Goal: Task Accomplishment & Management: Manage account settings

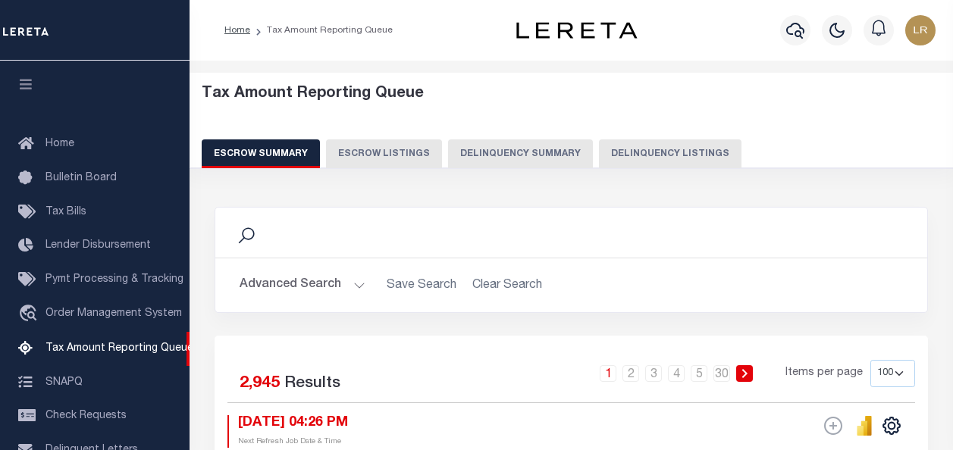
select select "100"
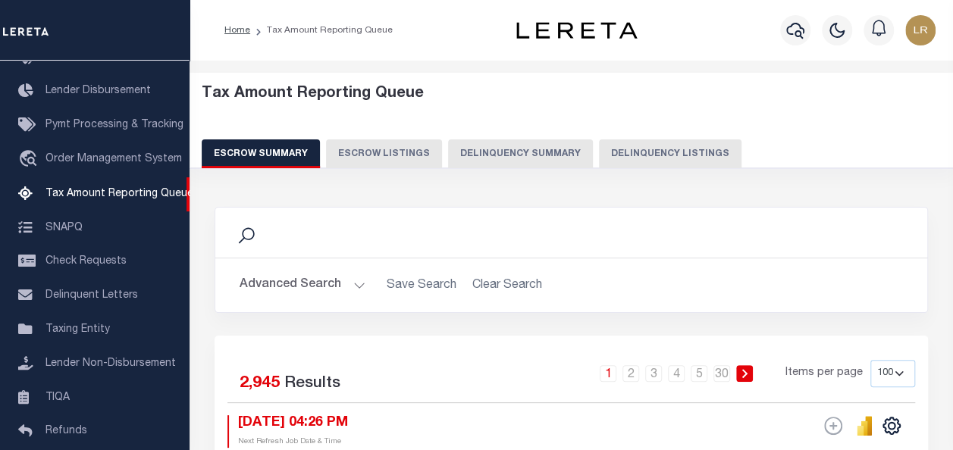
drag, startPoint x: 511, startPoint y: 143, endPoint x: 640, endPoint y: 137, distance: 129.0
click at [521, 143] on button "Delinquency Summary" at bounding box center [520, 154] width 145 height 29
click at [640, 137] on div "Tax Amount Reporting Queue Escrow Summary Escrow Listings Delinquency Summary" at bounding box center [572, 126] width 740 height 83
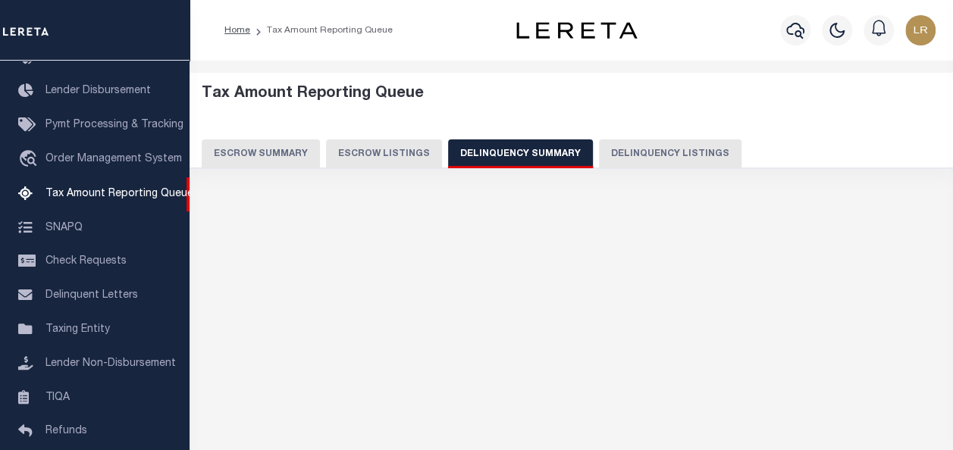
click at [639, 143] on button "Delinquency Listings" at bounding box center [670, 154] width 143 height 29
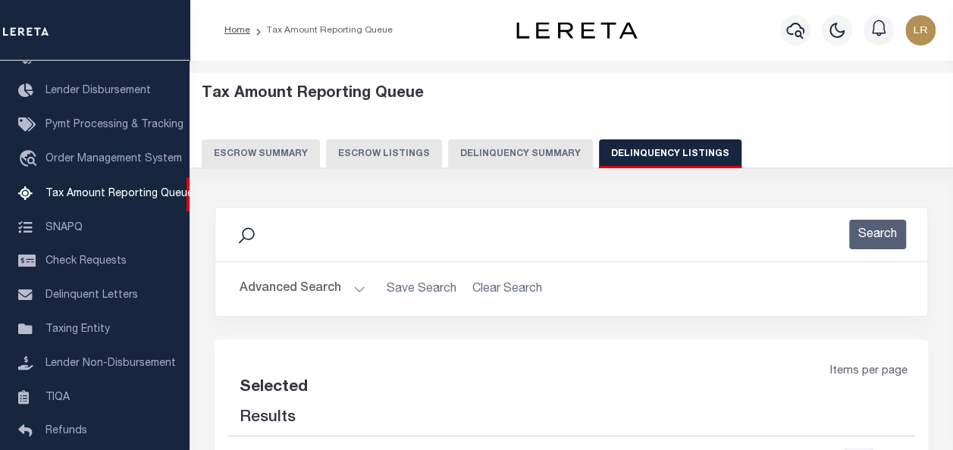
click at [629, 151] on button "Delinquency Listings" at bounding box center [670, 154] width 143 height 29
select select
select select "100"
click at [319, 290] on button "Advanced Search" at bounding box center [303, 290] width 126 height 30
select select "100"
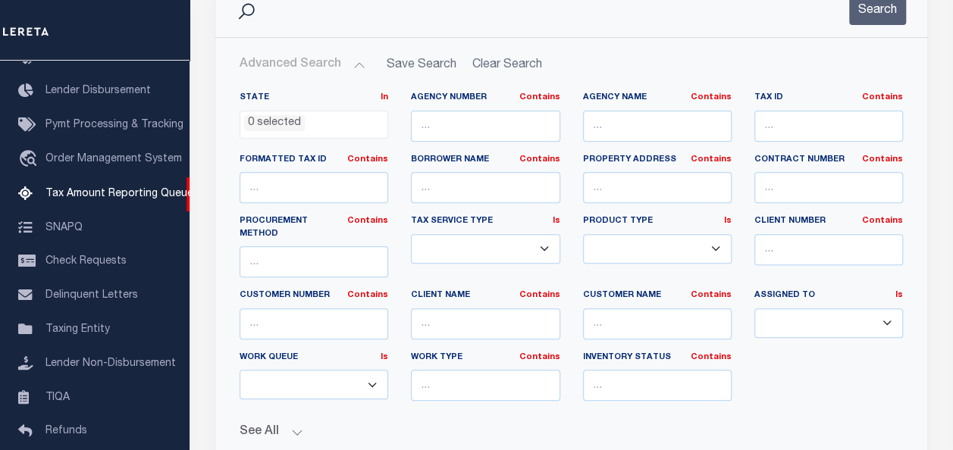
scroll to position [228, 0]
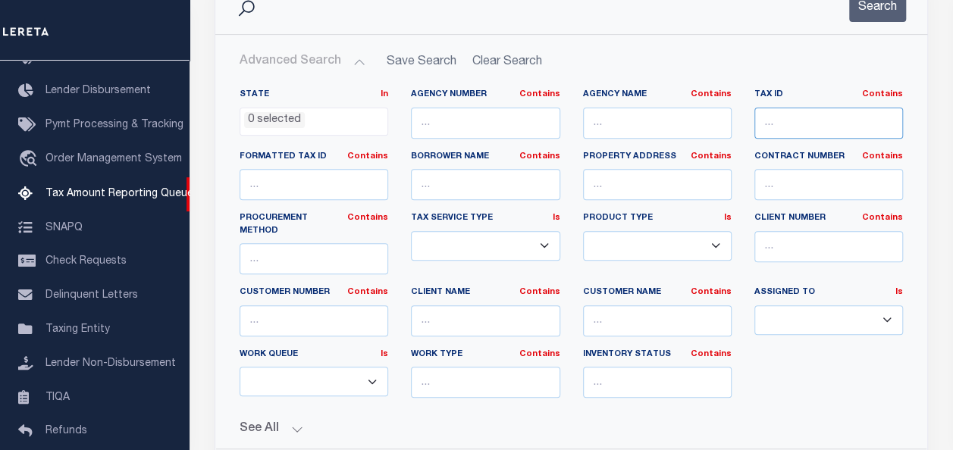
click at [761, 126] on input "text" at bounding box center [829, 123] width 149 height 31
paste input "M5620092000053"
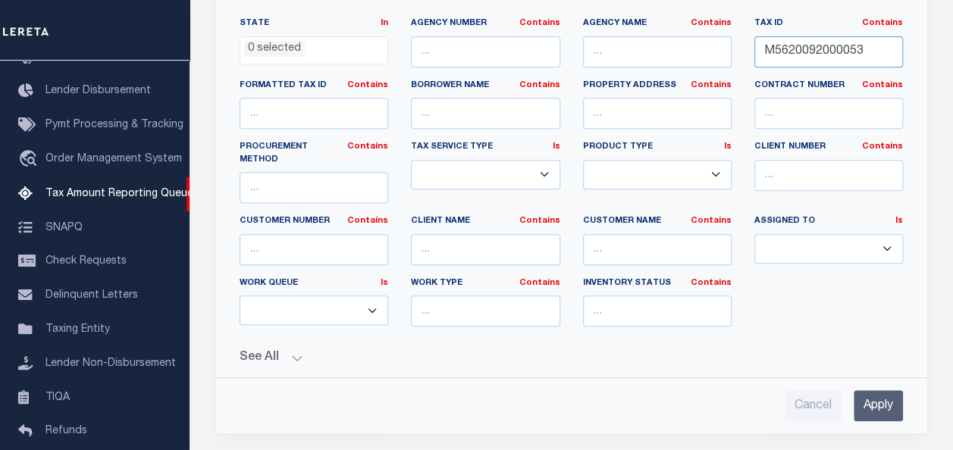
scroll to position [379, 0]
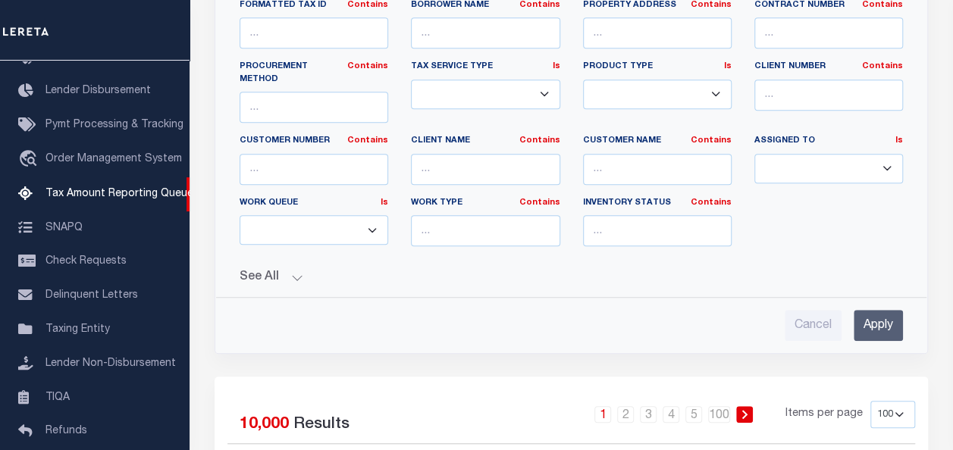
click at [886, 310] on input "Apply" at bounding box center [878, 325] width 49 height 31
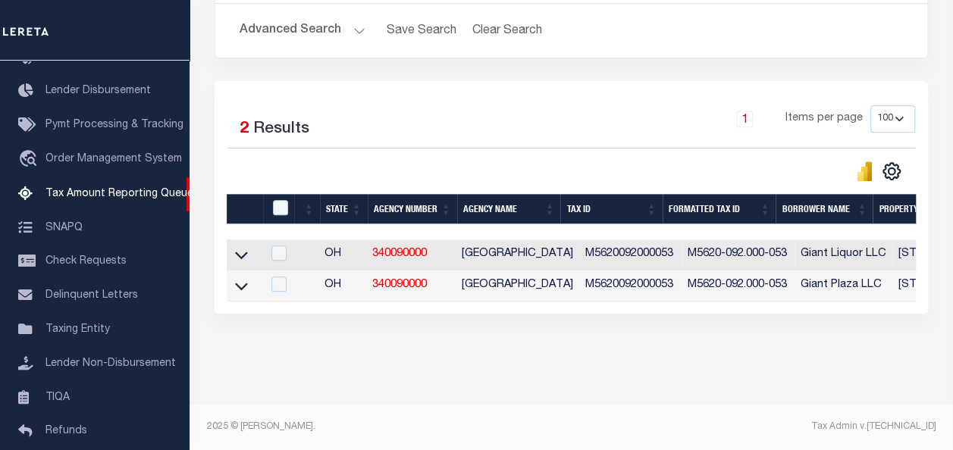
scroll to position [268, 0]
drag, startPoint x: 243, startPoint y: 243, endPoint x: 328, endPoint y: 268, distance: 88.6
click at [243, 247] on icon at bounding box center [241, 255] width 13 height 16
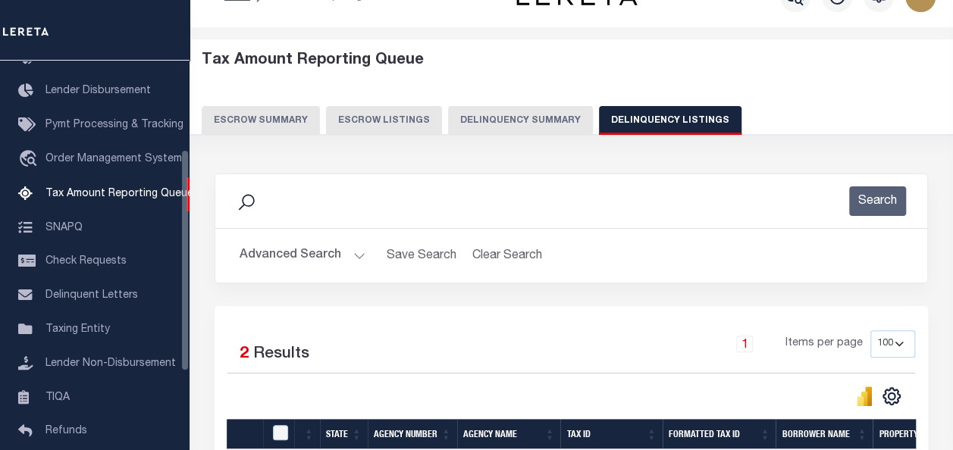
scroll to position [0, 0]
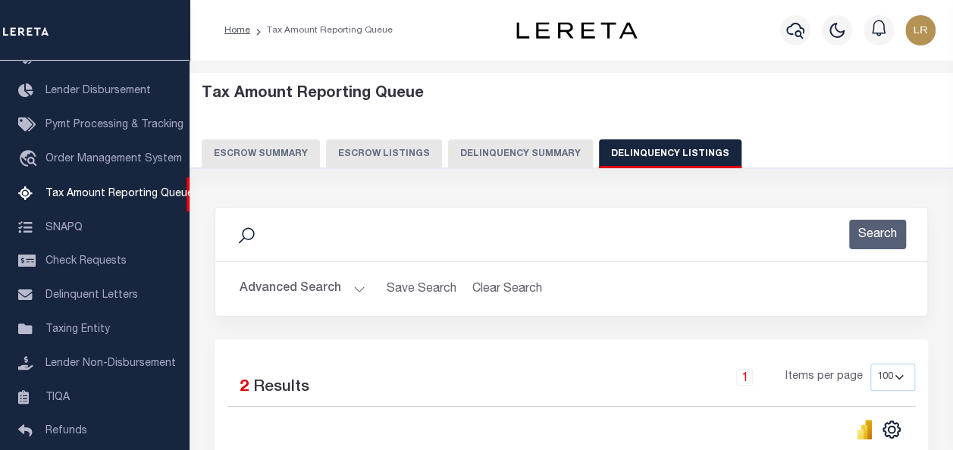
click at [299, 284] on button "Advanced Search" at bounding box center [303, 290] width 126 height 30
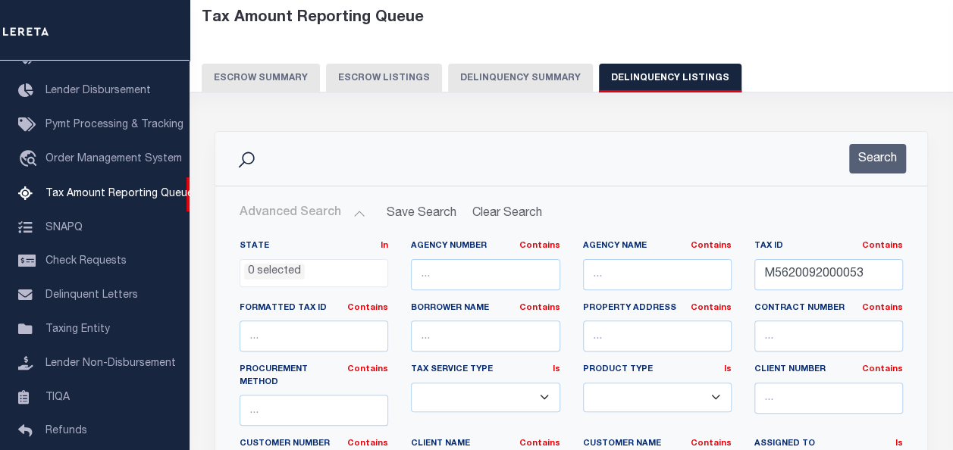
scroll to position [152, 0]
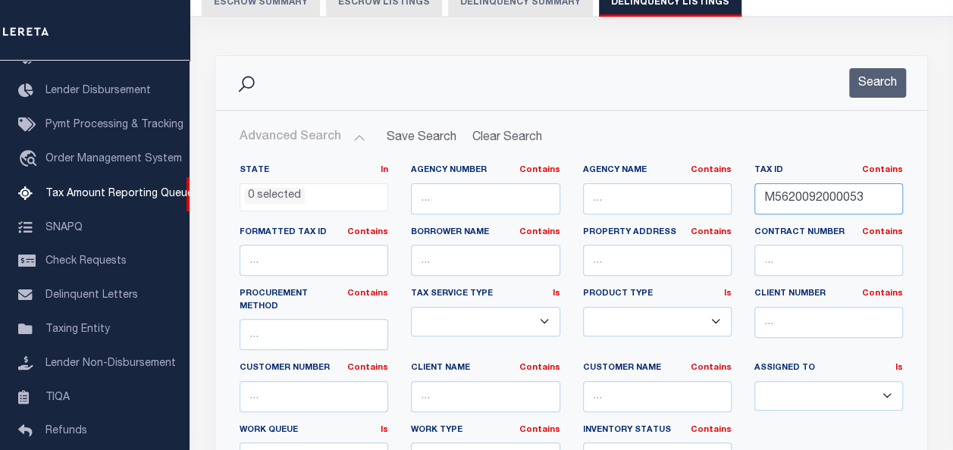
drag, startPoint x: 861, startPoint y: 199, endPoint x: 756, endPoint y: 206, distance: 104.8
click at [756, 206] on input "M5620092000053" at bounding box center [829, 199] width 149 height 31
paste input "232000056"
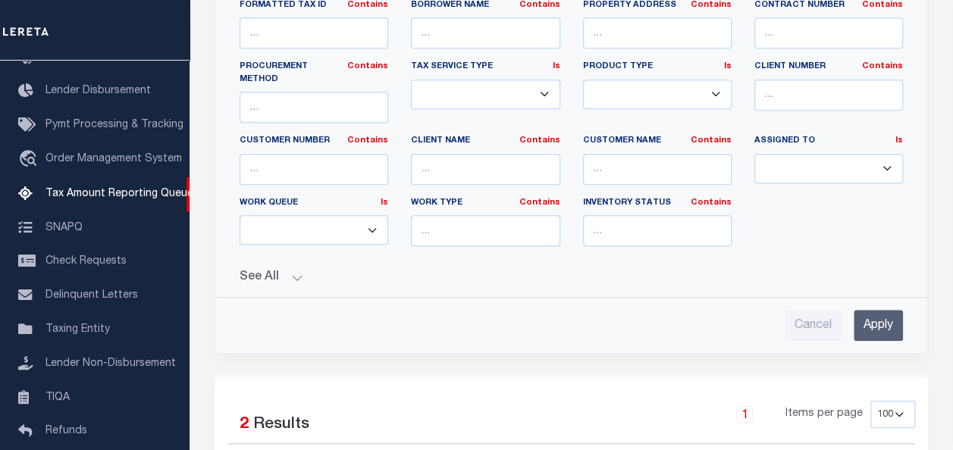
type input "M5620232000056"
click at [886, 310] on input "Apply" at bounding box center [878, 325] width 49 height 31
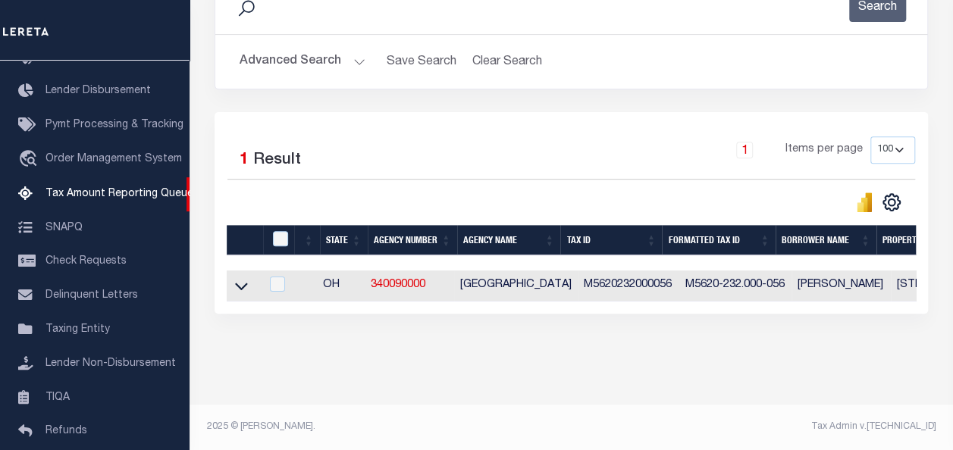
scroll to position [237, 0]
click at [243, 278] on icon at bounding box center [241, 286] width 13 height 16
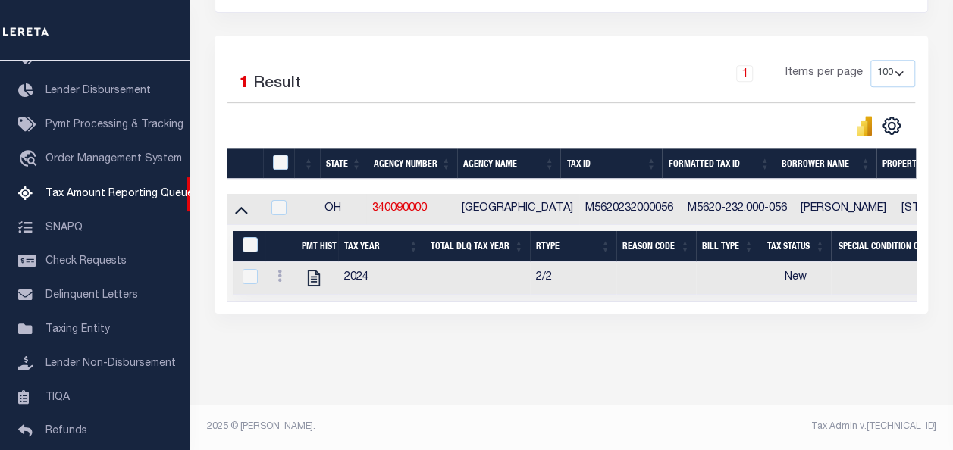
scroll to position [0, 0]
click at [278, 273] on icon at bounding box center [280, 276] width 5 height 12
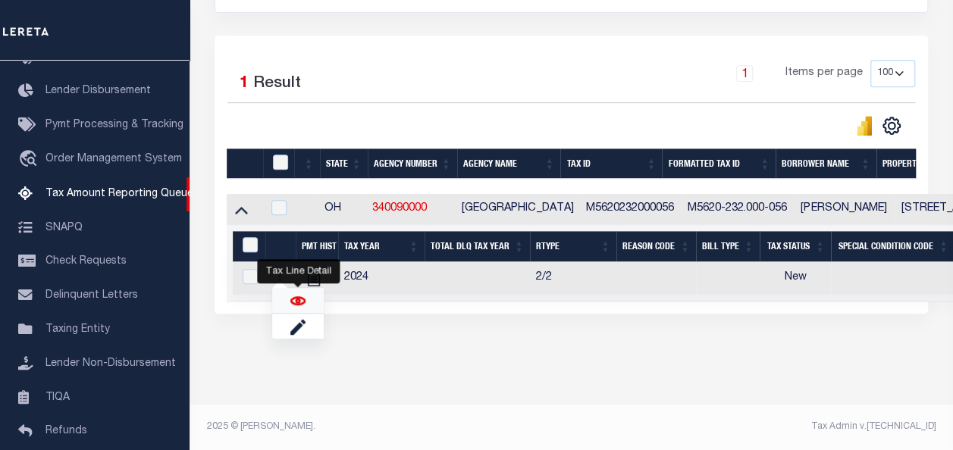
click at [299, 302] on img "" at bounding box center [297, 300] width 15 height 15
checkbox input "true"
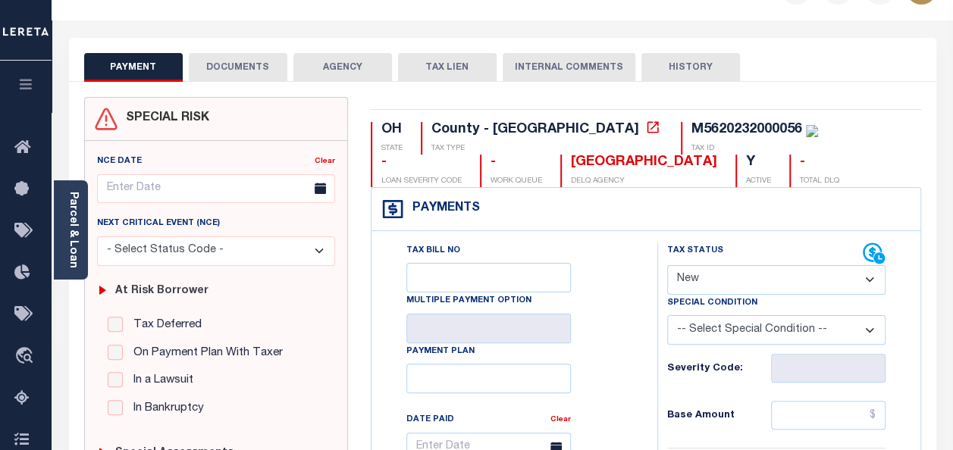
scroll to position [76, 0]
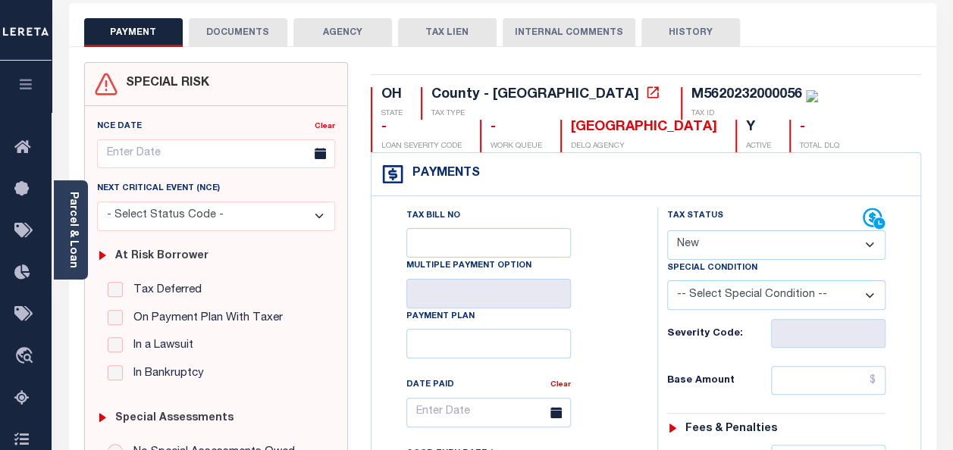
click at [760, 243] on select "- Select Status Code - Open Due/Unpaid Paid Incomplete No Tax Due Internal Refu…" at bounding box center [776, 246] width 218 height 30
select select "PYD"
click at [667, 231] on select "- Select Status Code - Open Due/Unpaid Paid Incomplete No Tax Due Internal Refu…" at bounding box center [776, 246] width 218 height 30
type input "[DATE]"
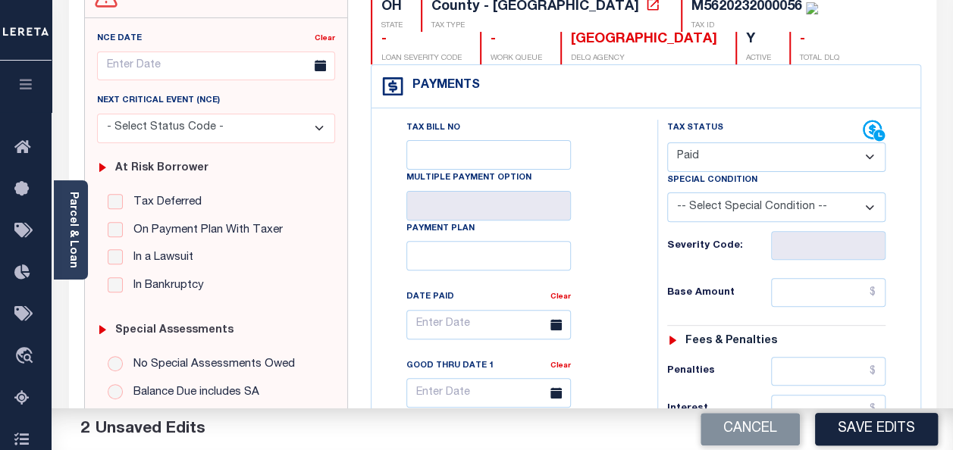
scroll to position [228, 0]
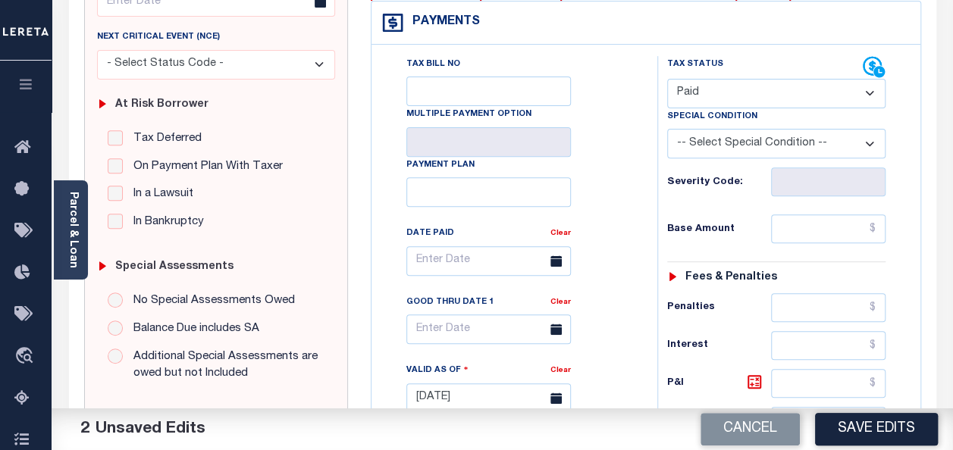
click at [726, 147] on select "-- Select Special Condition -- 3RD PARTY TAX LIEN AGENCY TAX LIEN (A.K.A Inside…" at bounding box center [776, 144] width 218 height 30
click at [609, 196] on div "Tax Bill No Multiple Payment Option Payment Plan Clear" at bounding box center [511, 268] width 248 height 425
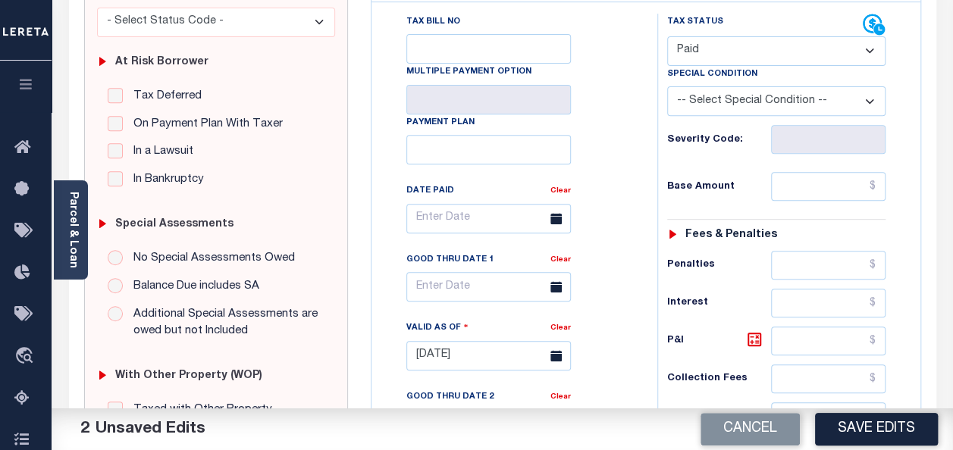
scroll to position [303, 0]
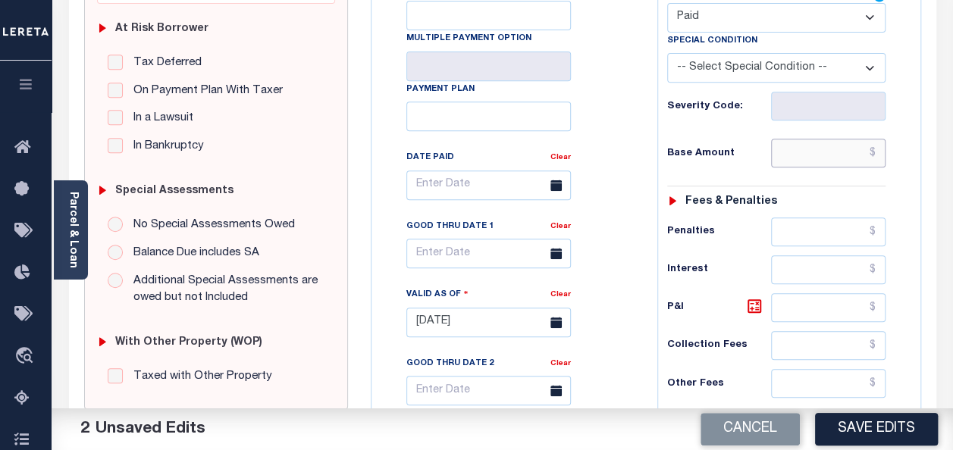
click at [795, 150] on input "text" at bounding box center [828, 153] width 115 height 29
type input "$"
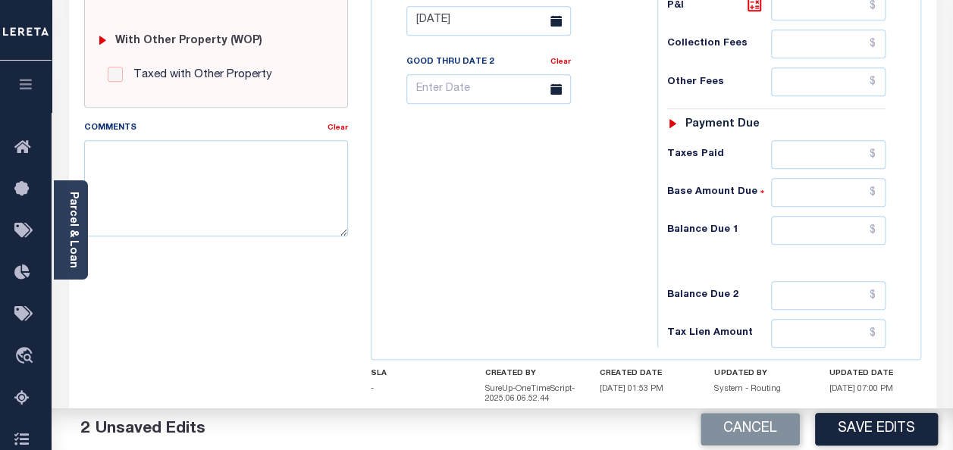
scroll to position [607, 0]
type input "$0.00"
click at [811, 226] on input "text" at bounding box center [828, 229] width 115 height 29
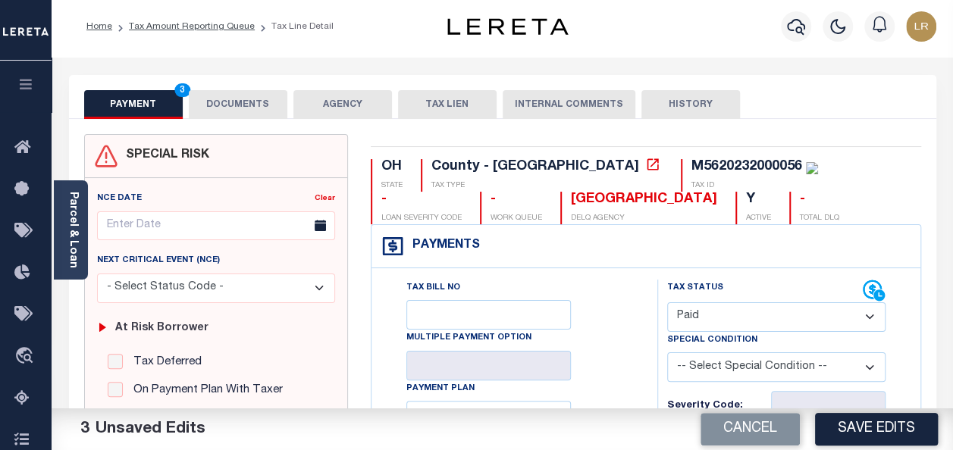
scroll to position [0, 0]
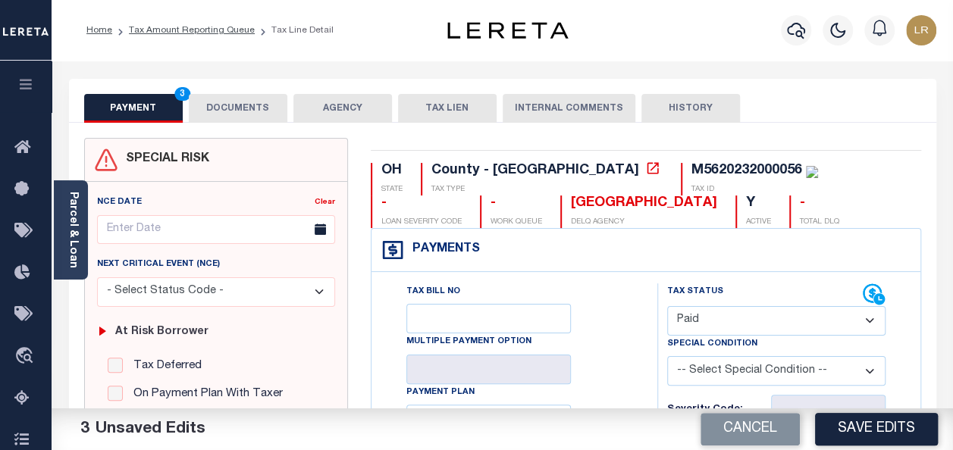
type input "$0.00"
click at [221, 99] on button "DOCUMENTS" at bounding box center [238, 108] width 99 height 29
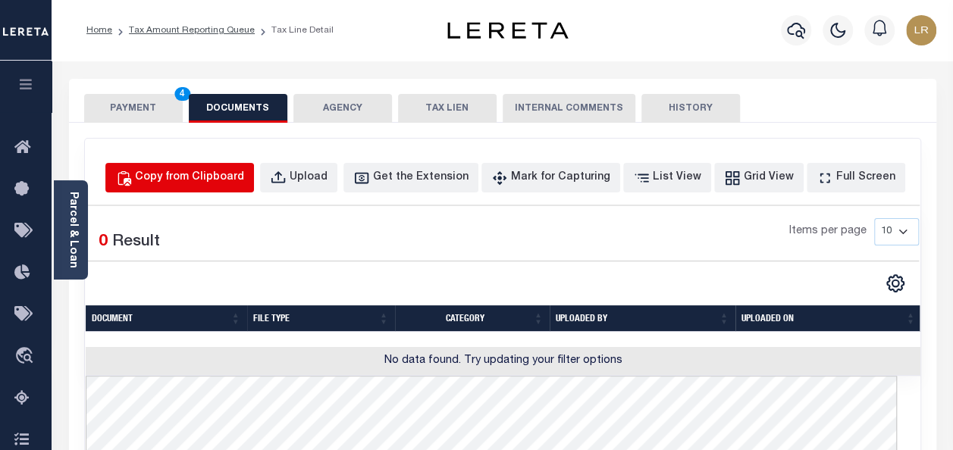
click at [200, 177] on div "Copy from Clipboard" at bounding box center [189, 178] width 109 height 17
select select "POP"
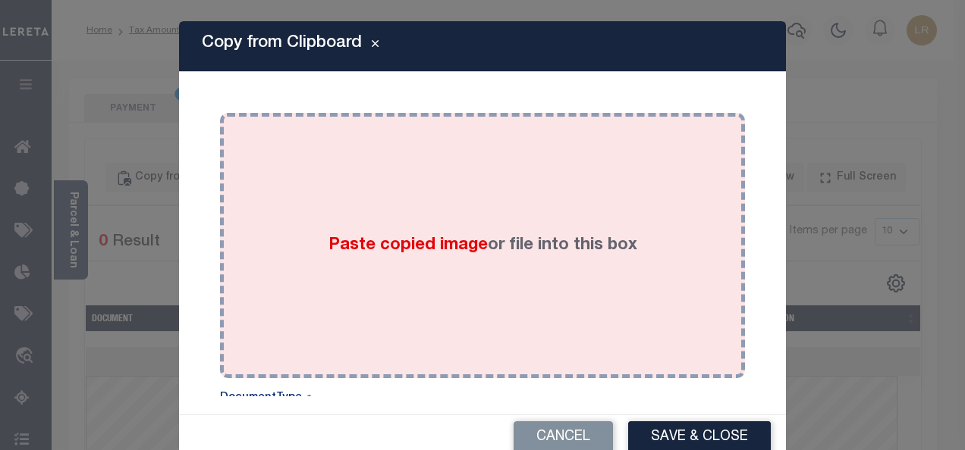
click at [447, 194] on div "Paste copied image or file into this box" at bounding box center [482, 245] width 502 height 243
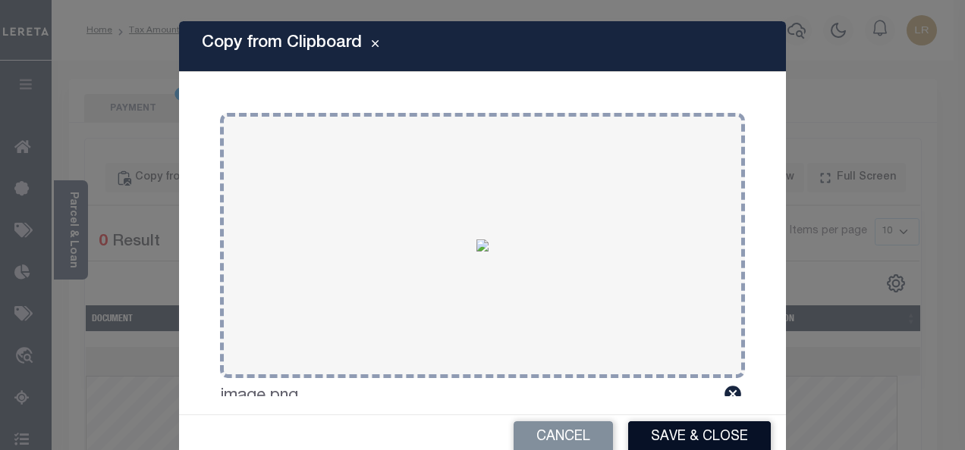
click at [645, 427] on button "Save & Close" at bounding box center [699, 438] width 143 height 33
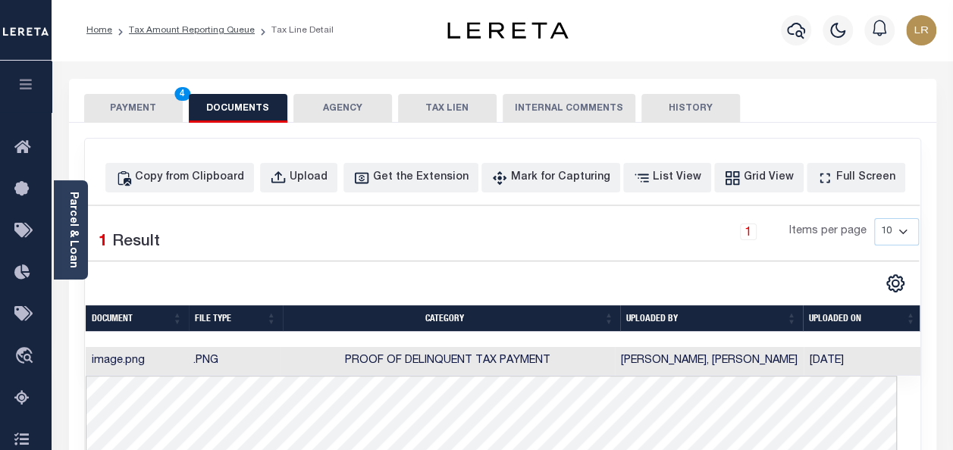
click at [125, 114] on button "PAYMENT 4" at bounding box center [133, 108] width 99 height 29
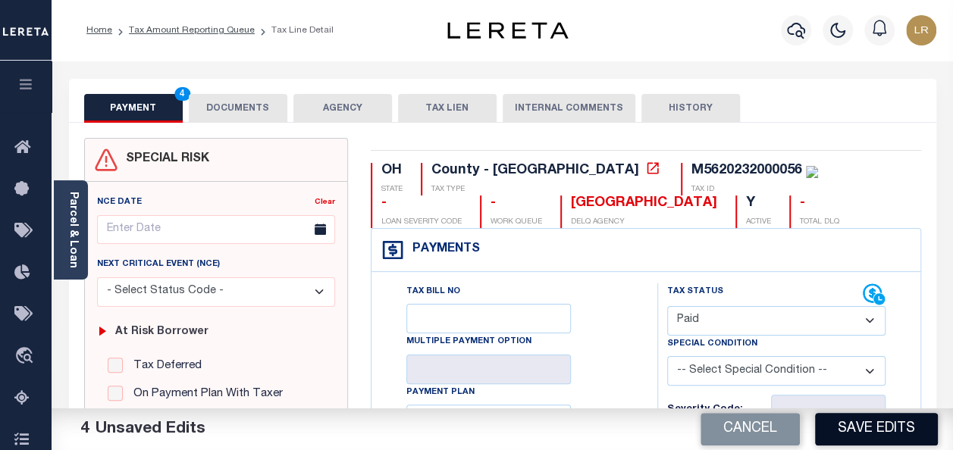
click at [880, 432] on button "Save Edits" at bounding box center [876, 429] width 123 height 33
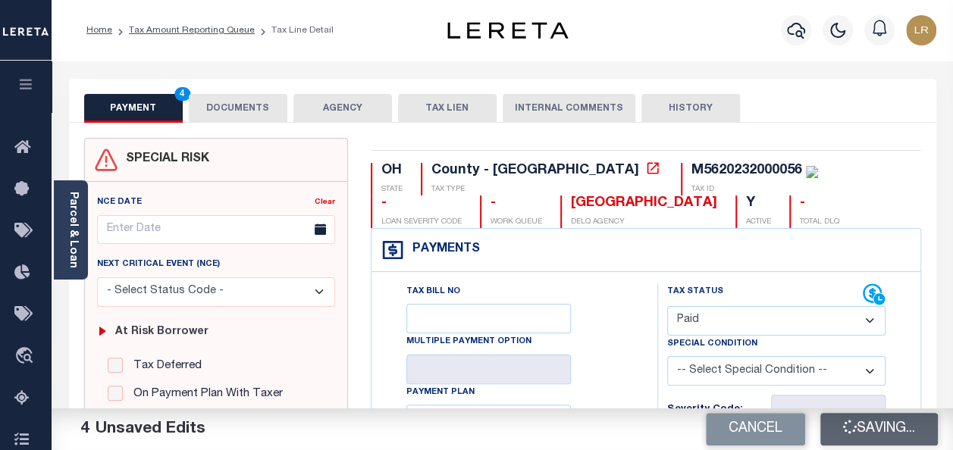
checkbox input "false"
type input "$0"
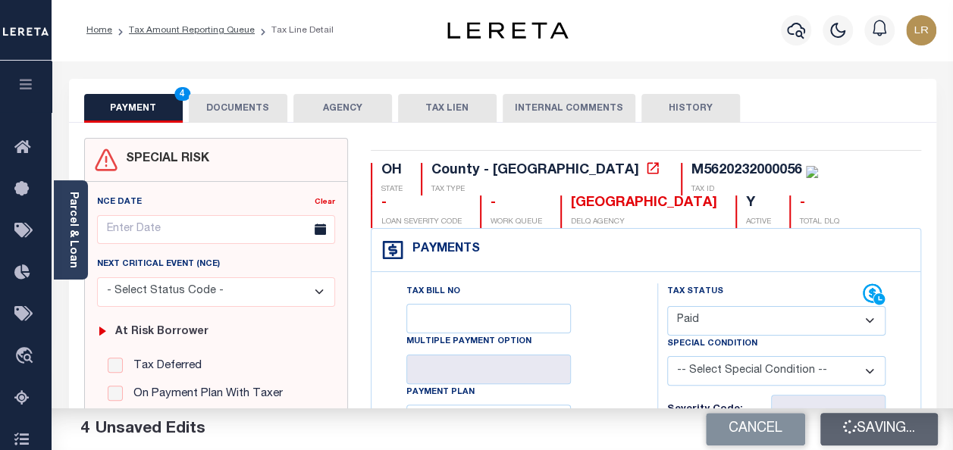
type input "$0"
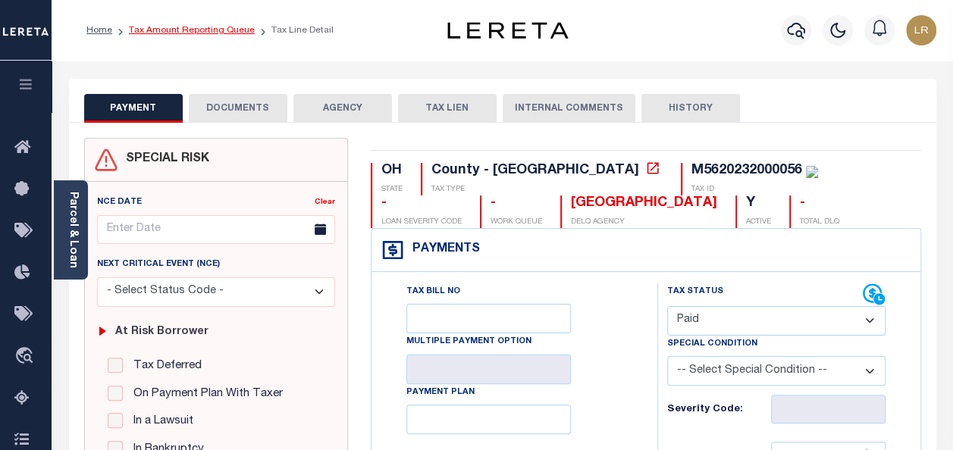
click at [199, 30] on link "Tax Amount Reporting Queue" at bounding box center [192, 30] width 126 height 9
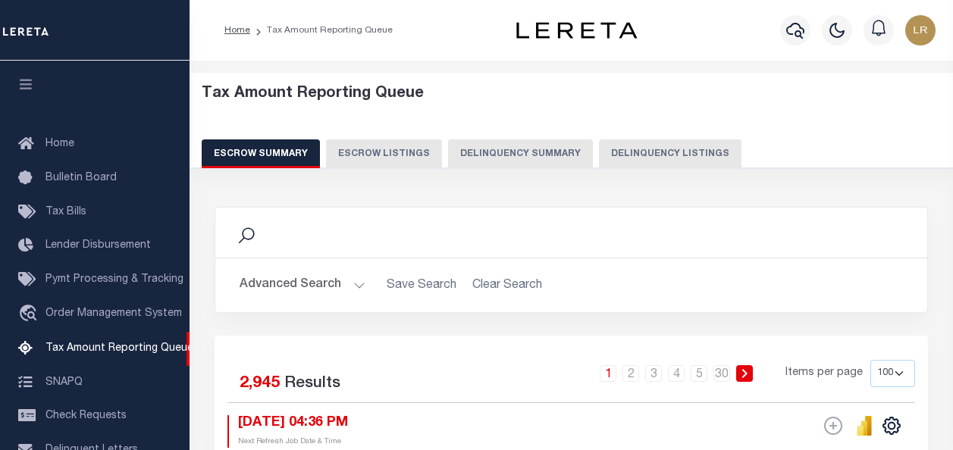
select select "100"
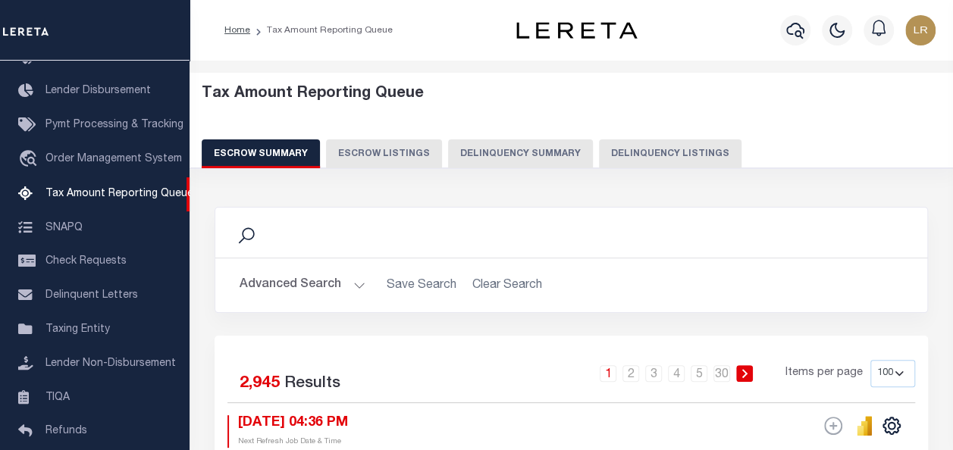
click at [629, 152] on button "Delinquency Listings" at bounding box center [670, 154] width 143 height 29
select select "100"
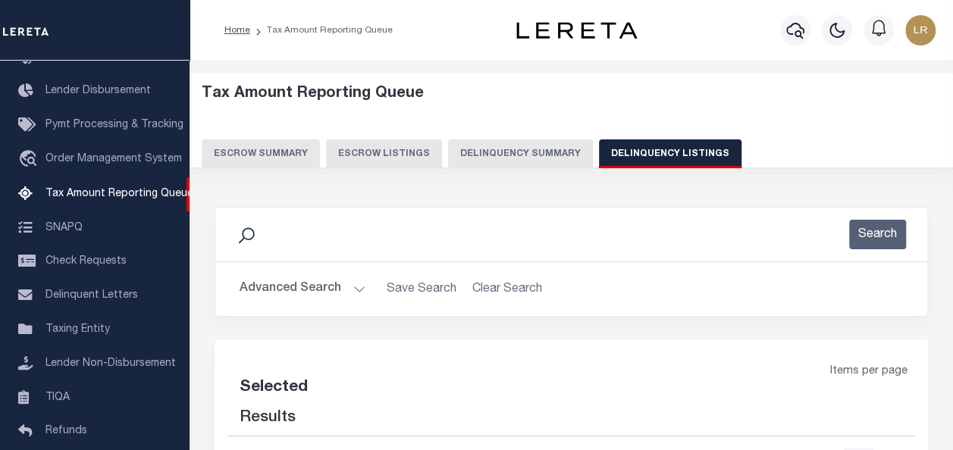
select select "100"
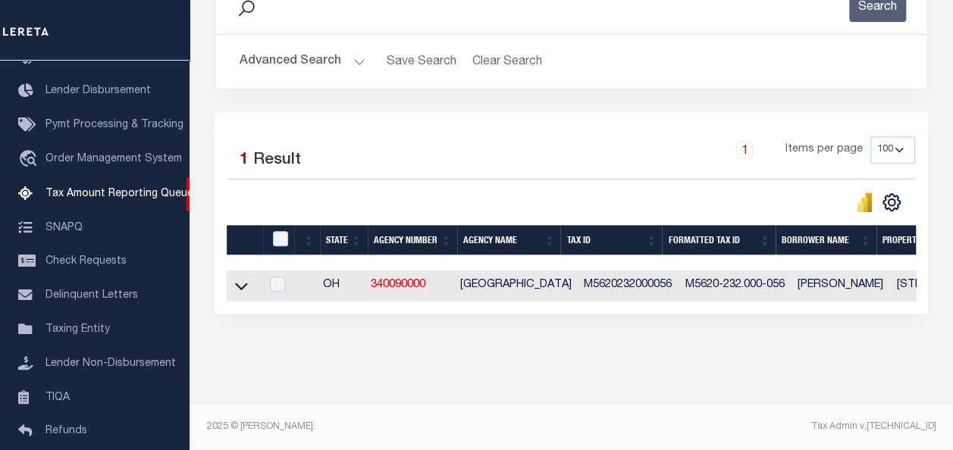
scroll to position [237, 0]
click at [243, 278] on icon at bounding box center [241, 286] width 13 height 16
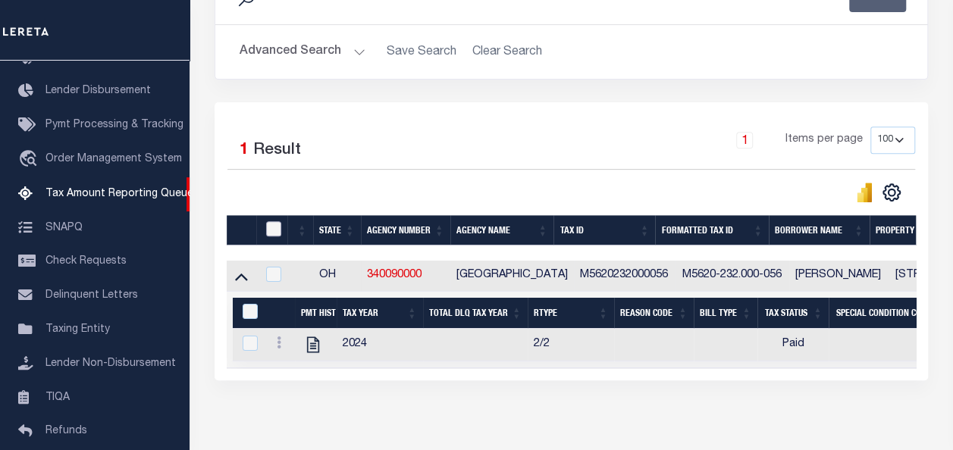
click at [272, 226] on input "checkbox" at bounding box center [273, 228] width 15 height 15
checkbox input "true"
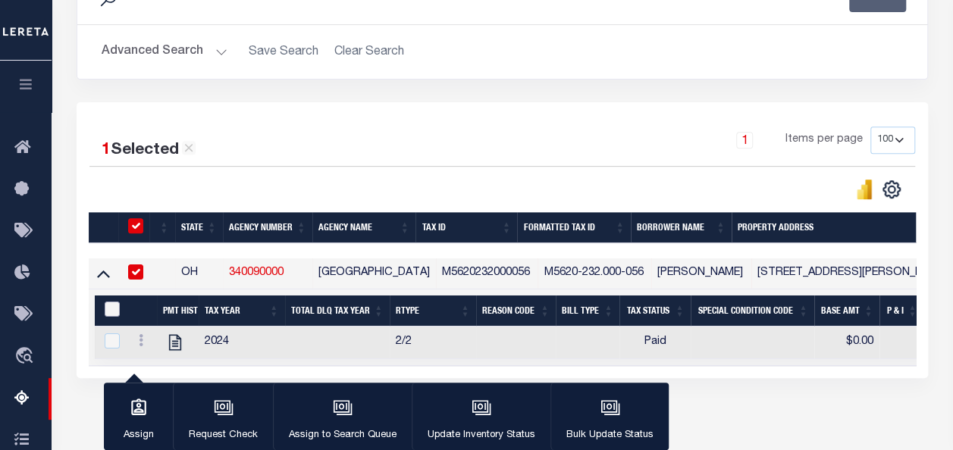
click at [106, 305] on input "&nbsp;" at bounding box center [112, 309] width 15 height 15
checkbox input "true"
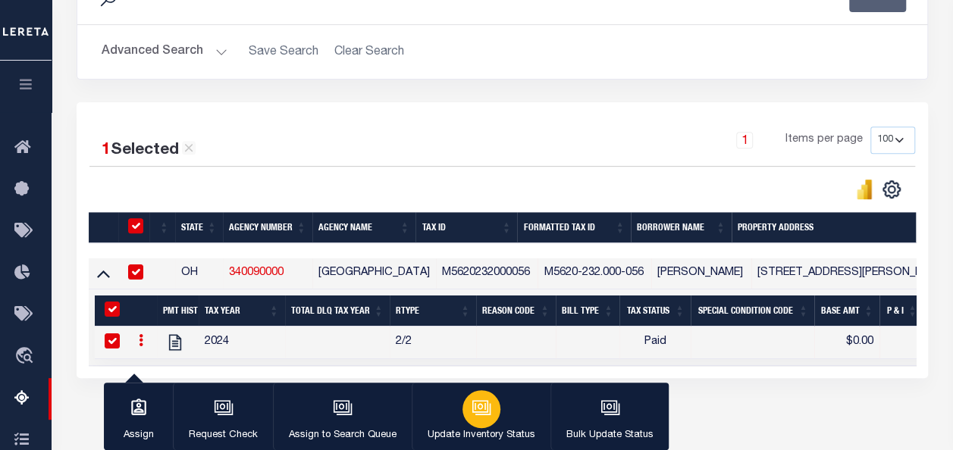
click at [462, 423] on button "Update Inventory Status" at bounding box center [481, 417] width 139 height 68
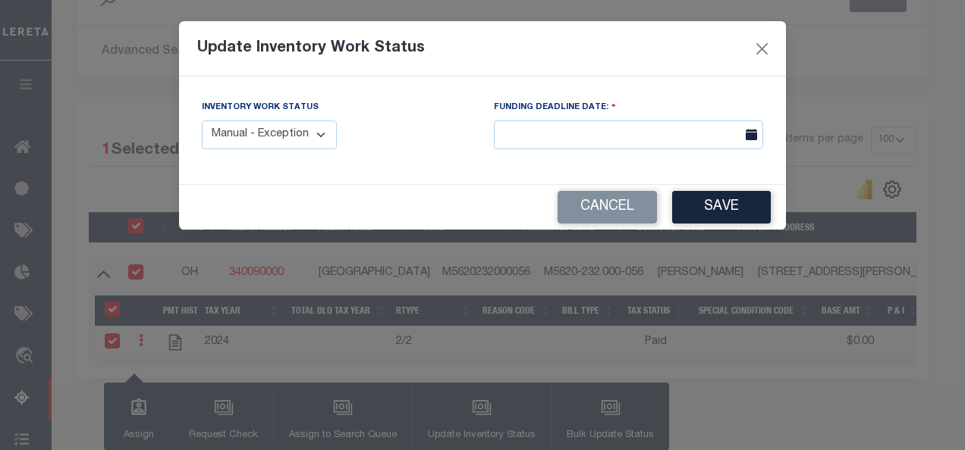
click at [293, 134] on select "Manual - Exception Pended - Awaiting Search Late Add Exception Completed" at bounding box center [269, 136] width 135 height 30
select select "4"
click at [202, 121] on select "Manual - Exception Pended - Awaiting Search Late Add Exception Completed" at bounding box center [269, 136] width 135 height 30
click at [742, 206] on button "Save" at bounding box center [721, 207] width 99 height 33
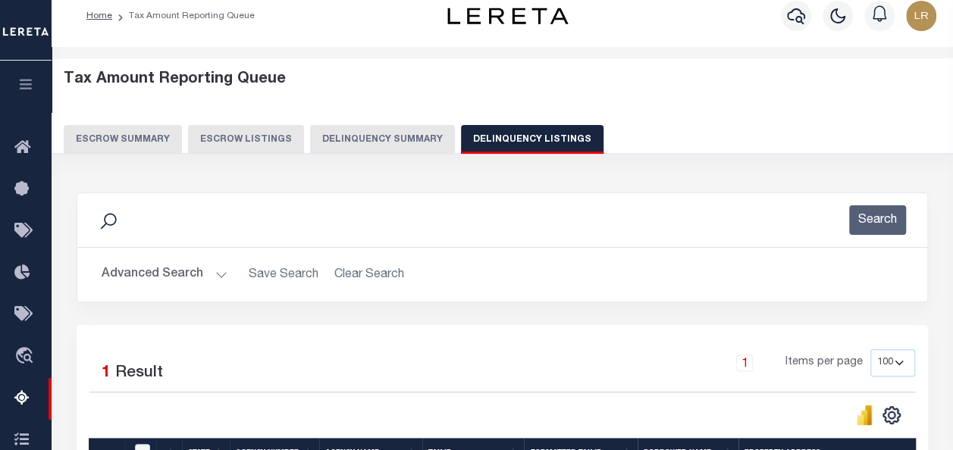
scroll to position [0, 0]
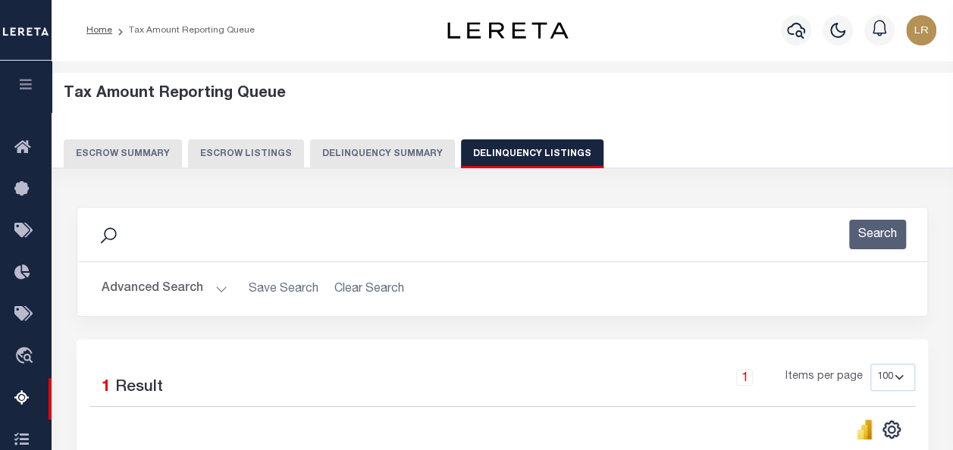
click at [172, 288] on button "Advanced Search" at bounding box center [165, 290] width 126 height 30
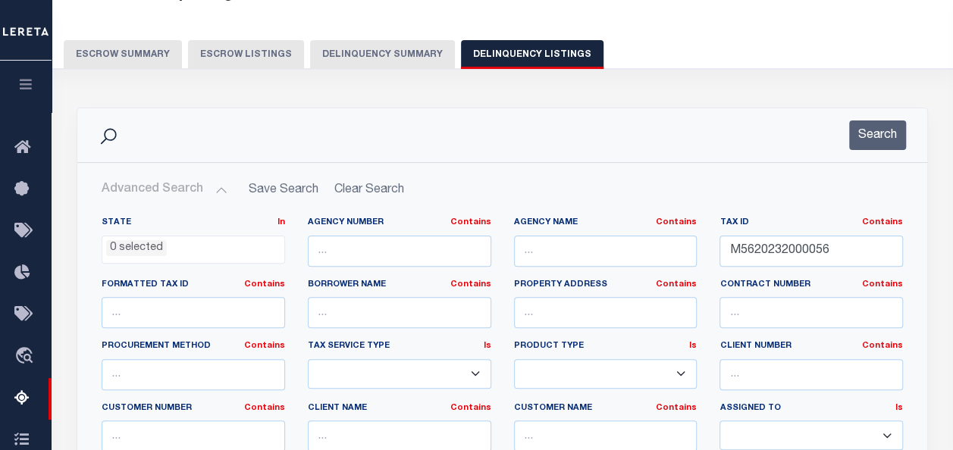
scroll to position [152, 0]
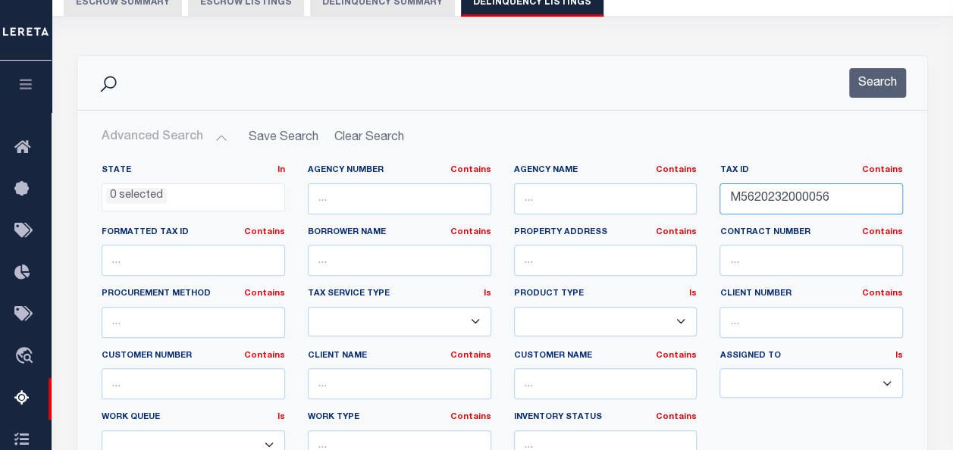
drag, startPoint x: 838, startPoint y: 202, endPoint x: 714, endPoint y: 200, distance: 123.6
click at [714, 200] on div "Tax ID Contains Contains Is M5620232000056" at bounding box center [811, 196] width 206 height 62
paste input "41000003"
type input "M5620241000003"
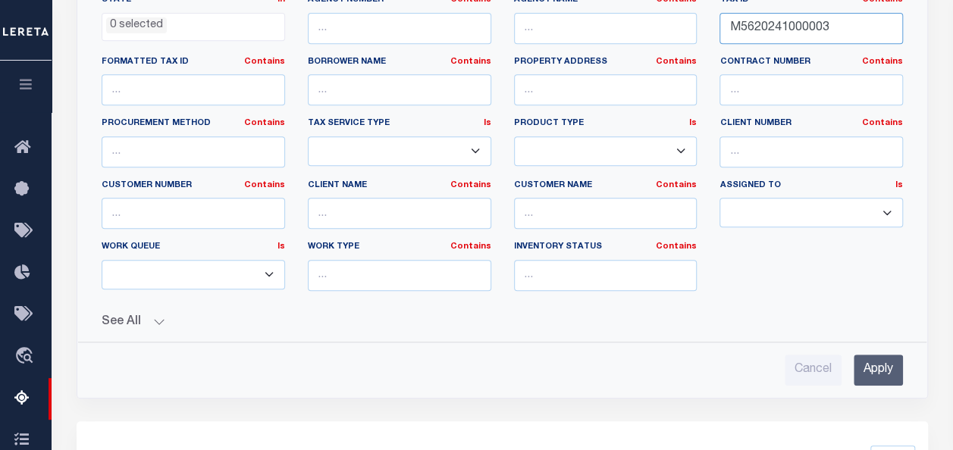
scroll to position [379, 0]
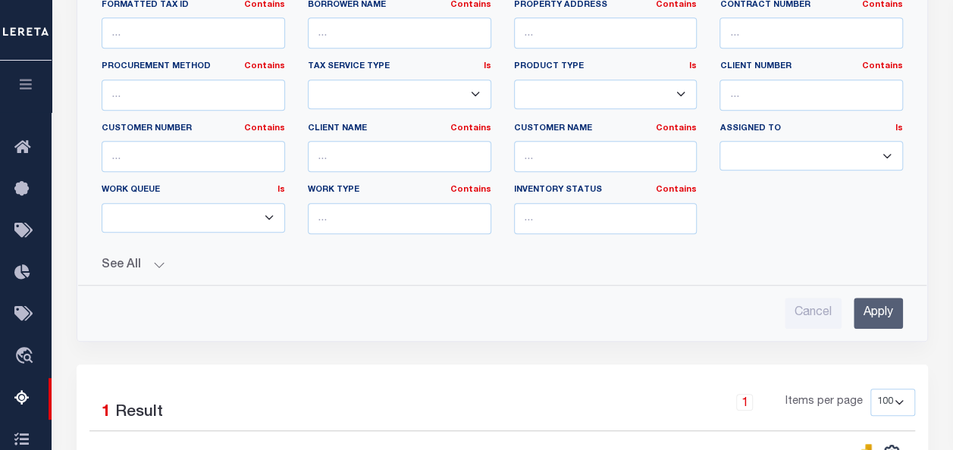
click at [862, 309] on input "Apply" at bounding box center [878, 313] width 49 height 31
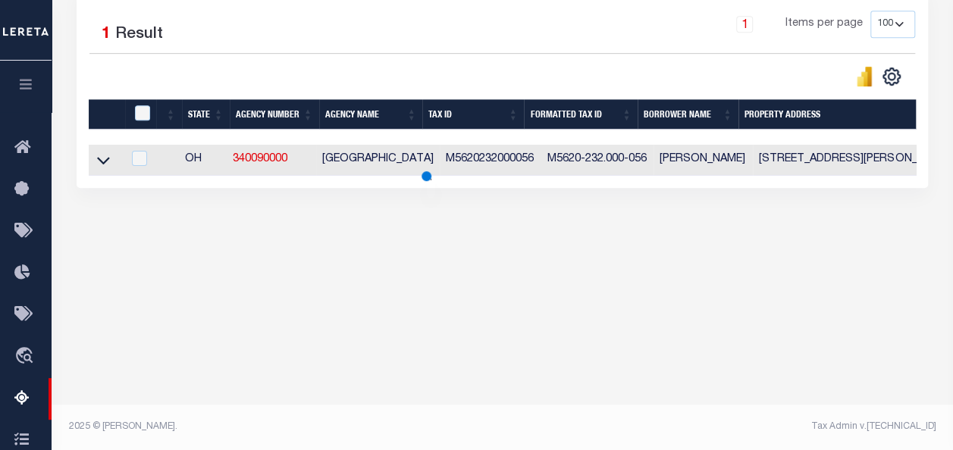
scroll to position [353, 0]
click at [105, 161] on icon at bounding box center [103, 160] width 13 height 16
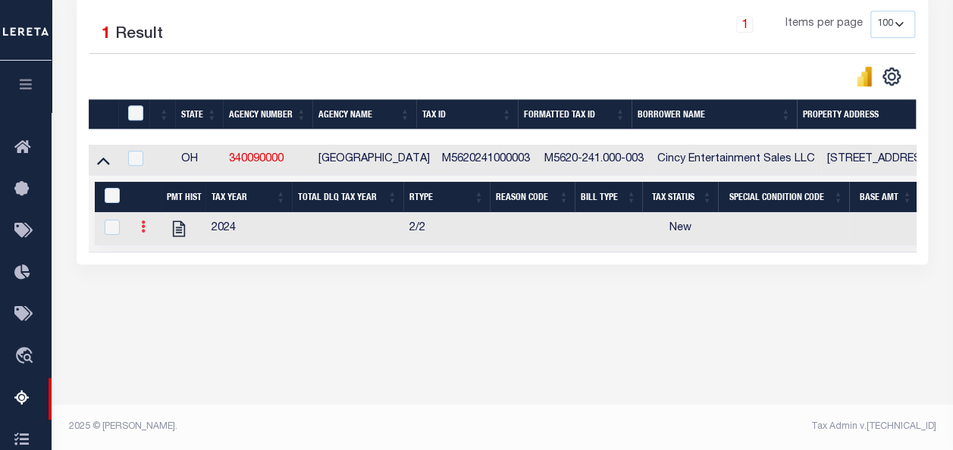
click at [141, 228] on icon at bounding box center [143, 227] width 5 height 12
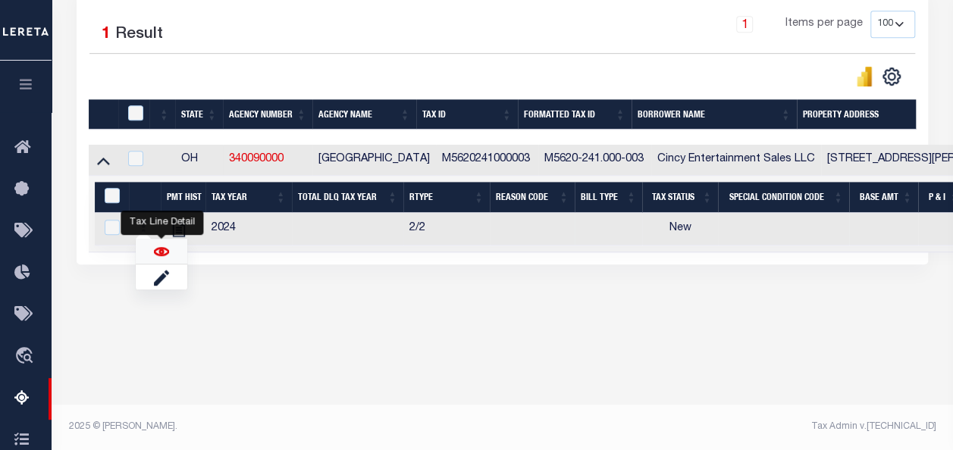
click at [155, 258] on img "" at bounding box center [161, 251] width 15 height 15
checkbox input "true"
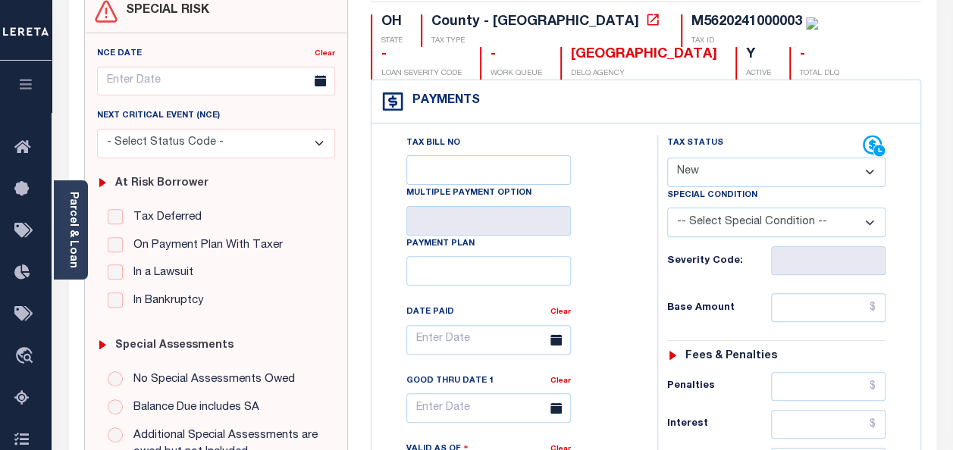
scroll to position [152, 0]
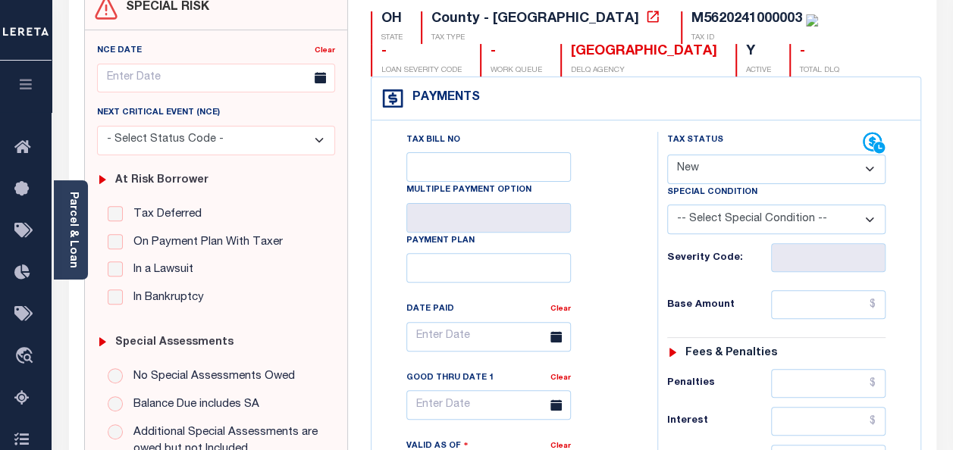
click at [767, 171] on select "- Select Status Code - Open Due/Unpaid Paid Incomplete No Tax Due Internal Refu…" at bounding box center [776, 170] width 218 height 30
select select "PYD"
click at [667, 155] on select "- Select Status Code - Open Due/Unpaid Paid Incomplete No Tax Due Internal Refu…" at bounding box center [776, 170] width 218 height 30
type input "[DATE]"
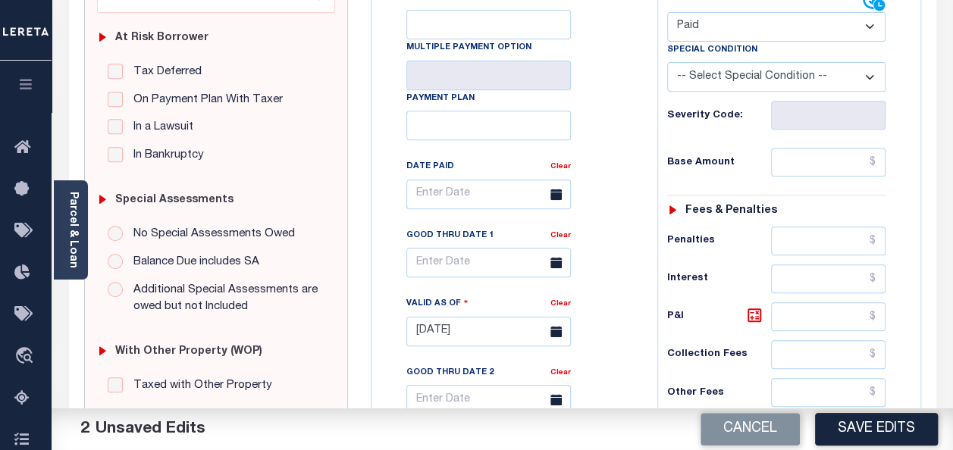
scroll to position [303, 0]
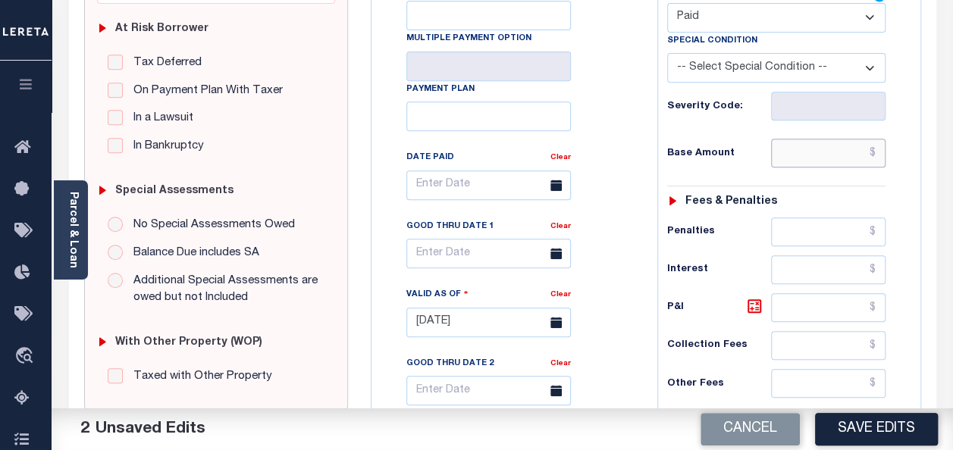
click at [793, 155] on input "text" at bounding box center [828, 153] width 115 height 29
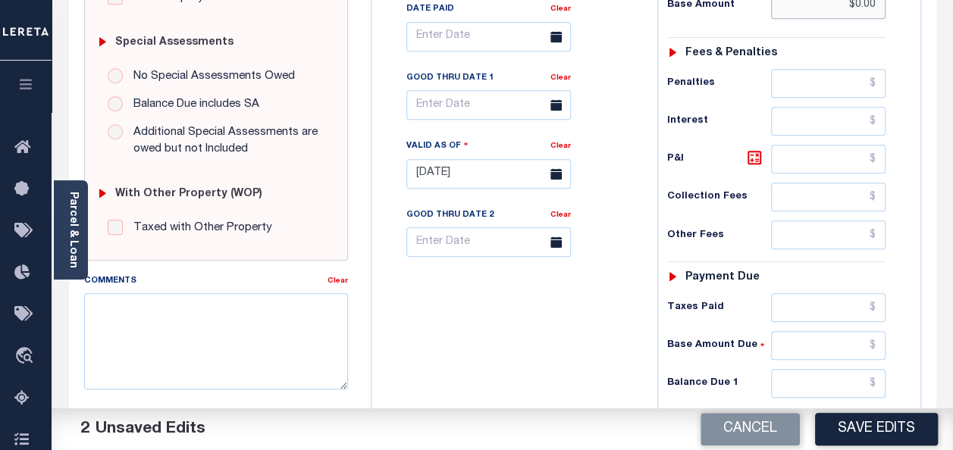
scroll to position [699, 0]
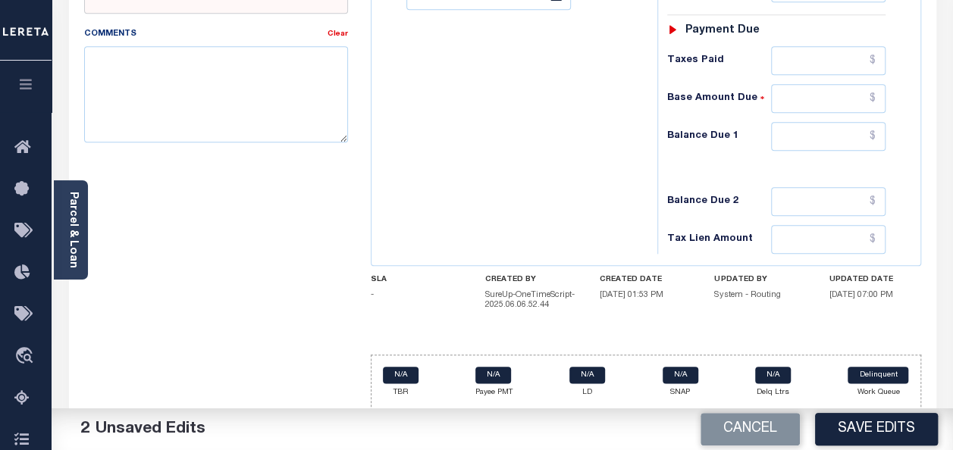
type input "$0.00"
click at [828, 376] on div "N/A TBR N/A Payee PMT N/A LD N/A SNAP N/A Delq Ltrs Delinquent Work Queue" at bounding box center [646, 383] width 551 height 56
click at [798, 137] on input "text" at bounding box center [828, 136] width 115 height 29
type input "$0.00"
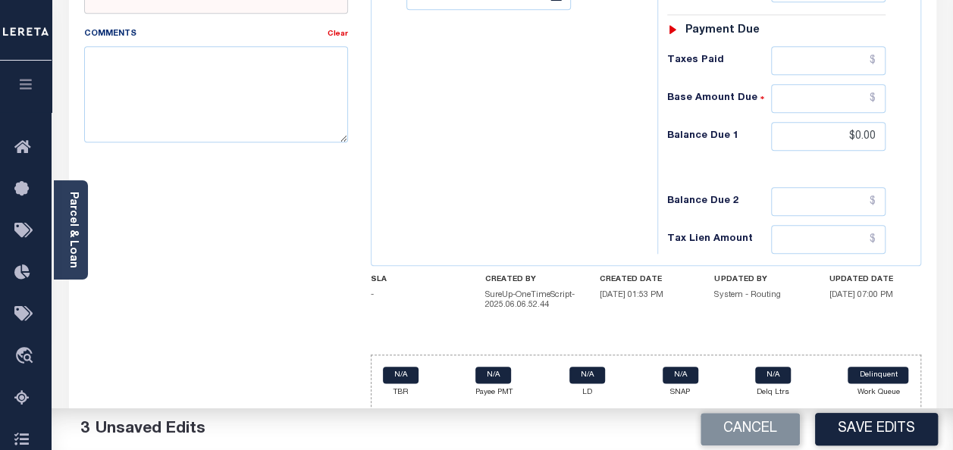
type input "$0.00"
click at [824, 190] on input "text" at bounding box center [828, 201] width 115 height 29
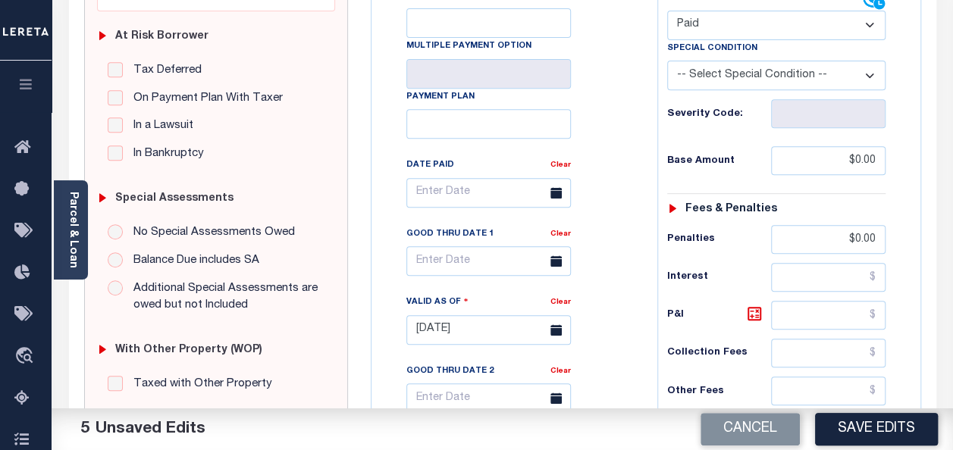
scroll to position [320, 0]
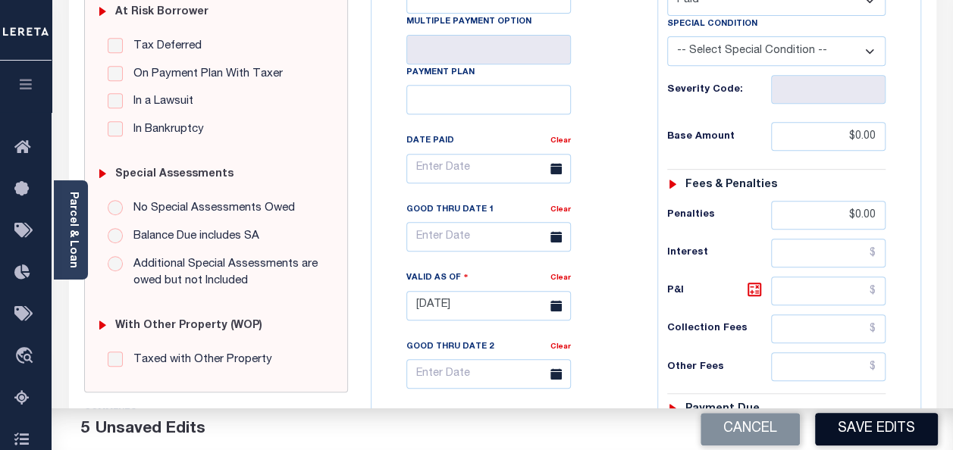
click at [858, 427] on button "Save Edits" at bounding box center [876, 429] width 123 height 33
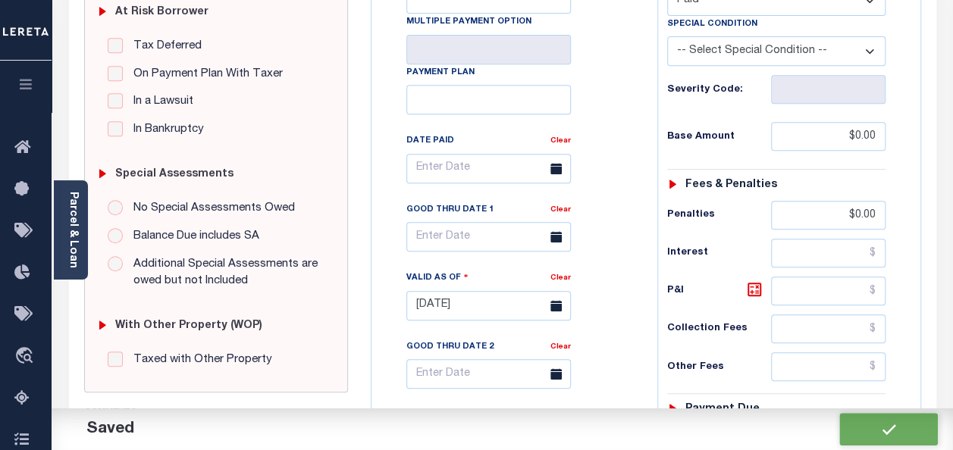
checkbox input "false"
type input "$0"
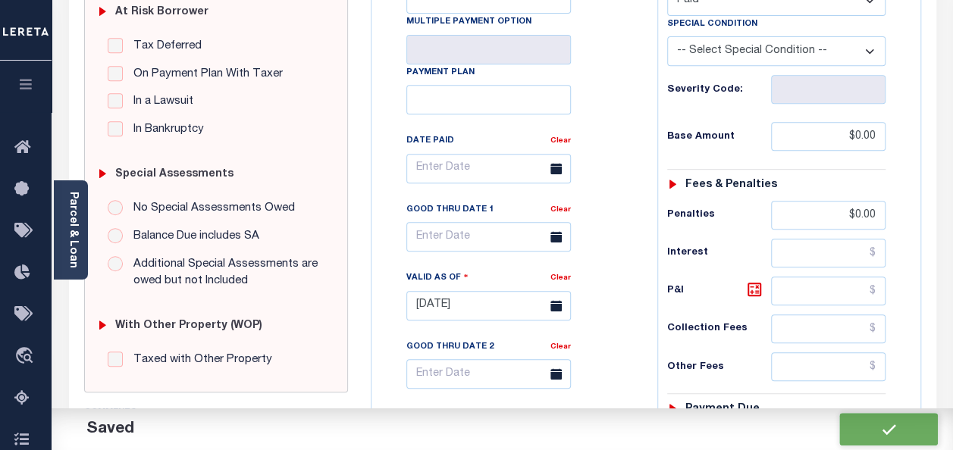
type input "$0"
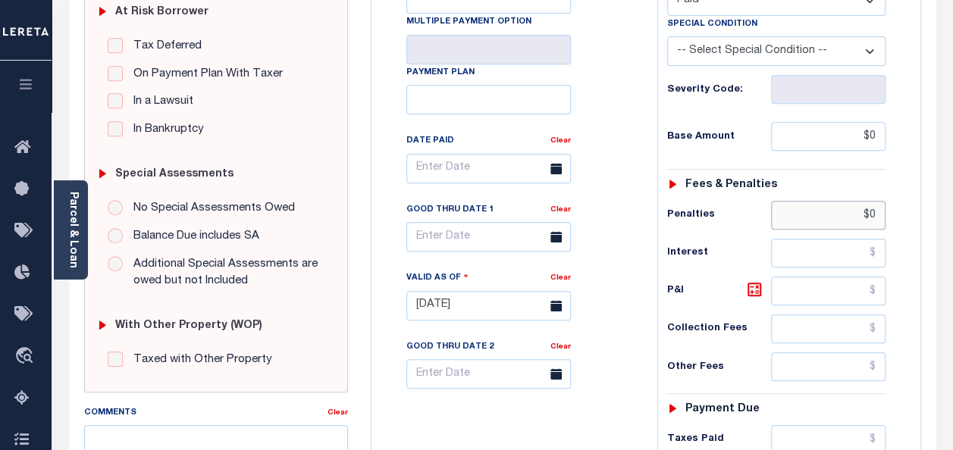
click at [866, 215] on input "$0" at bounding box center [828, 215] width 115 height 29
type input "0"
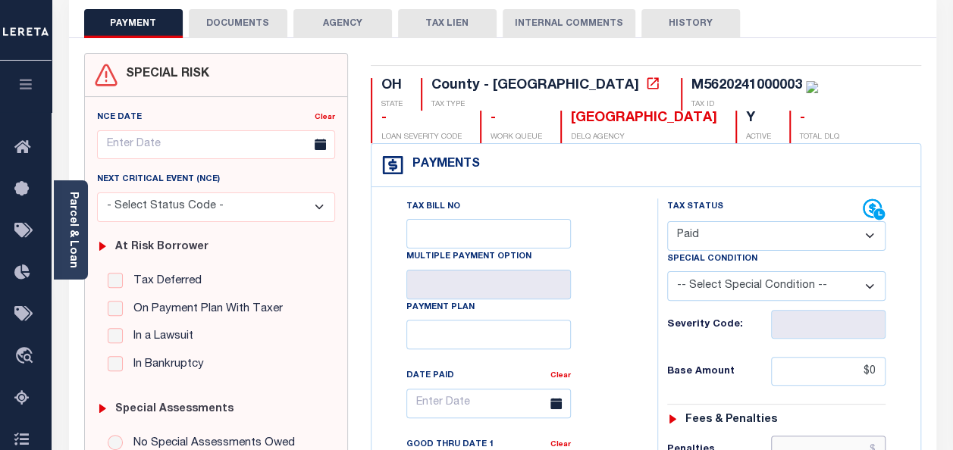
scroll to position [76, 0]
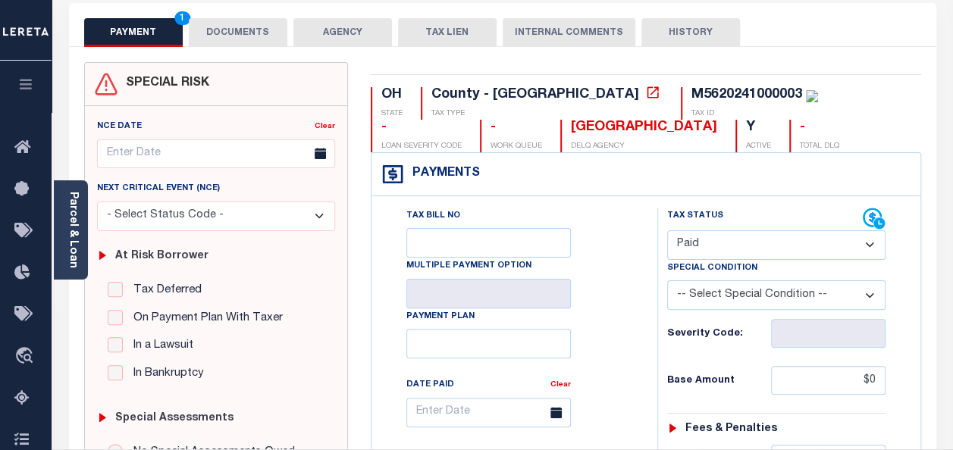
click at [227, 24] on button "DOCUMENTS" at bounding box center [238, 32] width 99 height 29
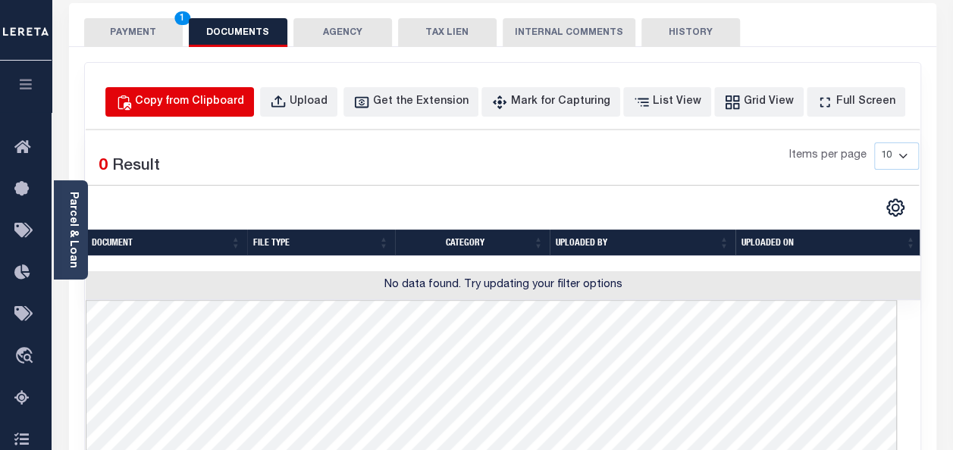
click at [207, 96] on div "Copy from Clipboard" at bounding box center [189, 102] width 109 height 17
select select "POP"
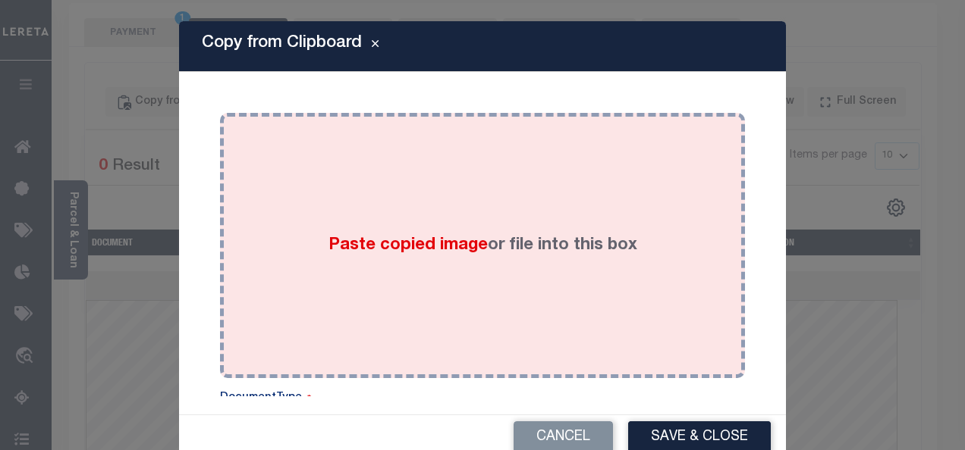
click at [470, 146] on div "Paste copied image or file into this box" at bounding box center [482, 245] width 502 height 243
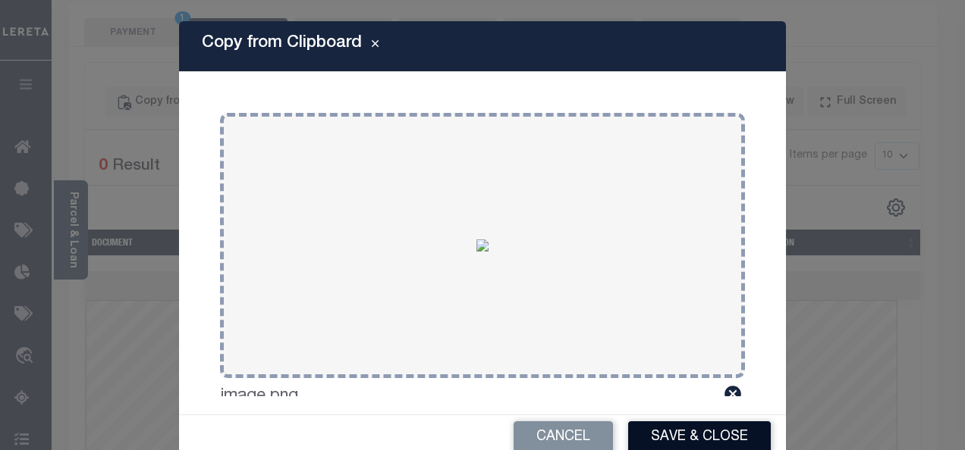
click at [693, 441] on button "Save & Close" at bounding box center [699, 438] width 143 height 33
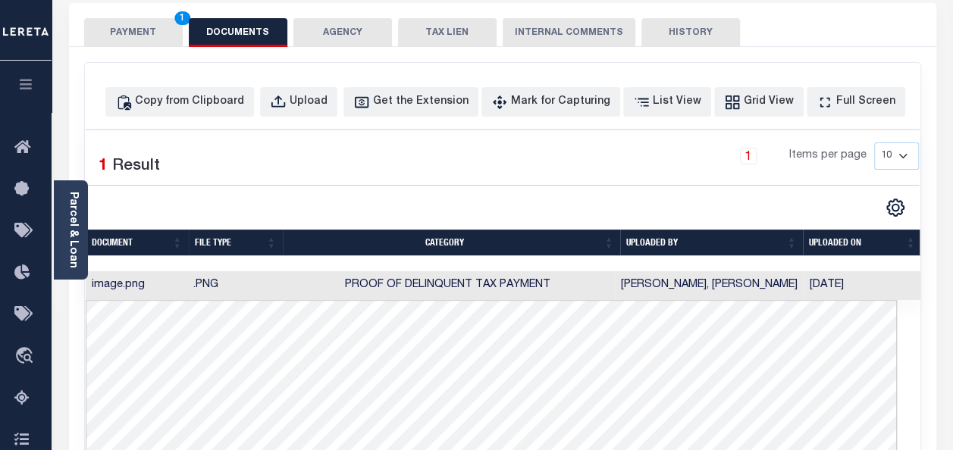
click at [136, 38] on button "PAYMENT 1" at bounding box center [133, 32] width 99 height 29
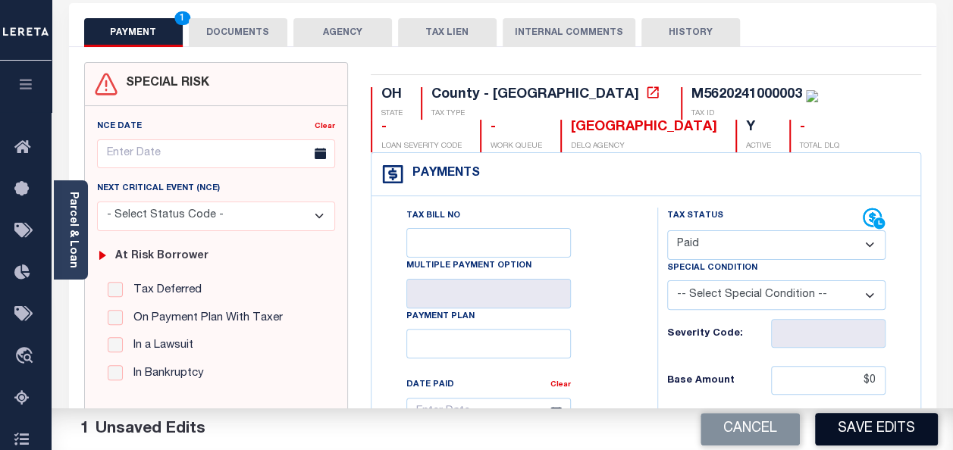
click at [858, 438] on button "Save Edits" at bounding box center [876, 429] width 123 height 33
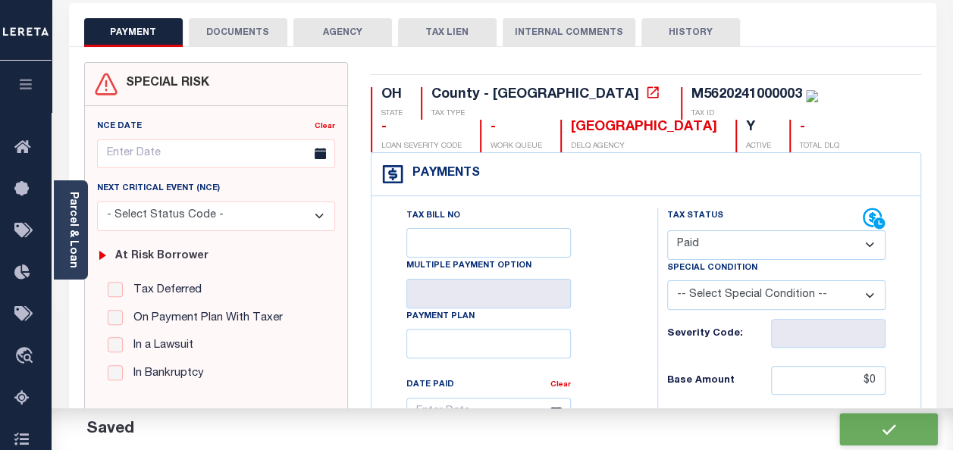
checkbox input "false"
type input "$0"
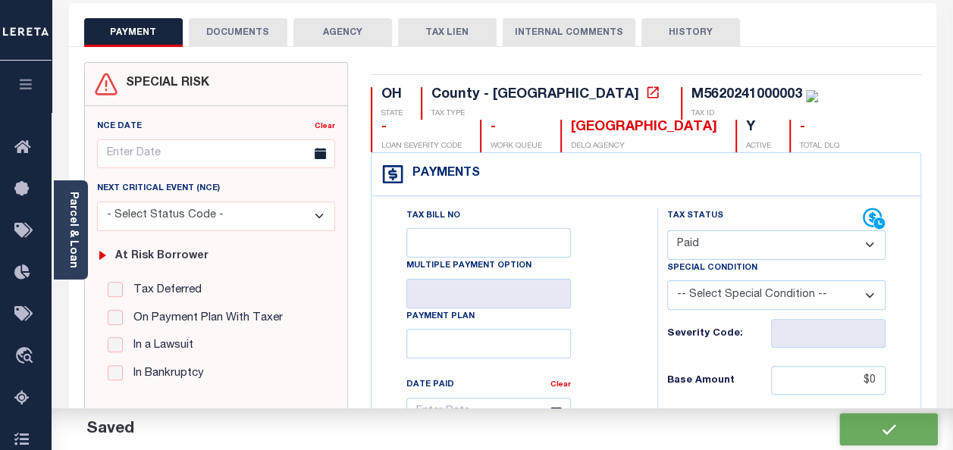
type input "$0"
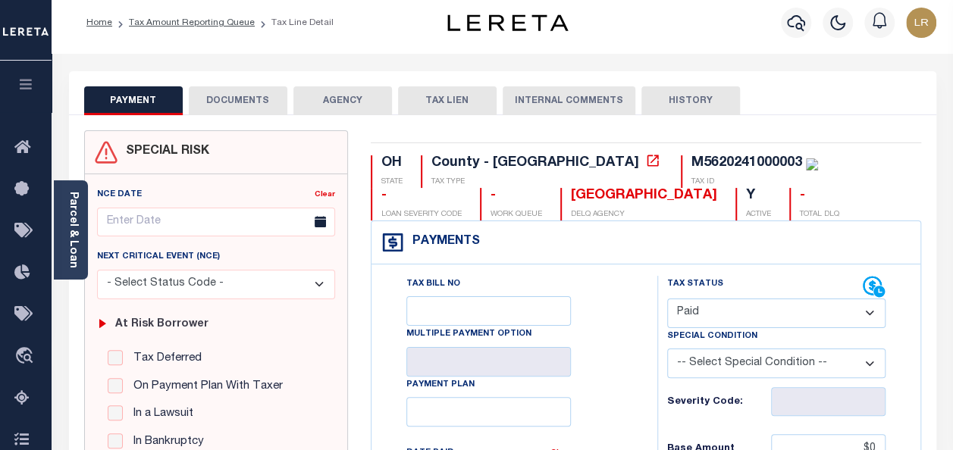
scroll to position [0, 0]
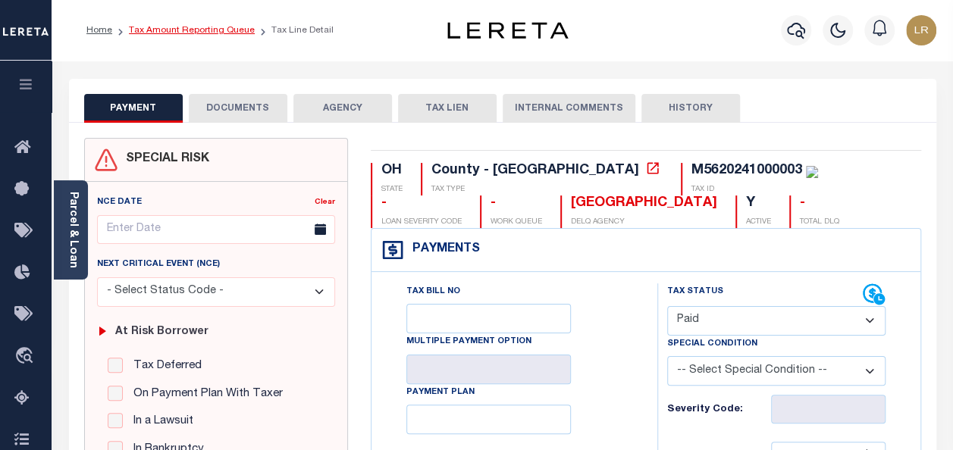
click at [173, 33] on link "Tax Amount Reporting Queue" at bounding box center [192, 30] width 126 height 9
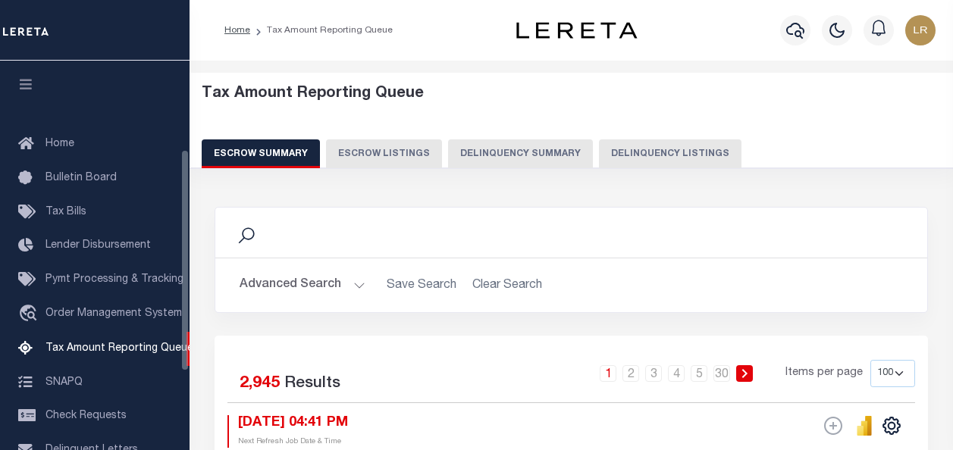
select select "100"
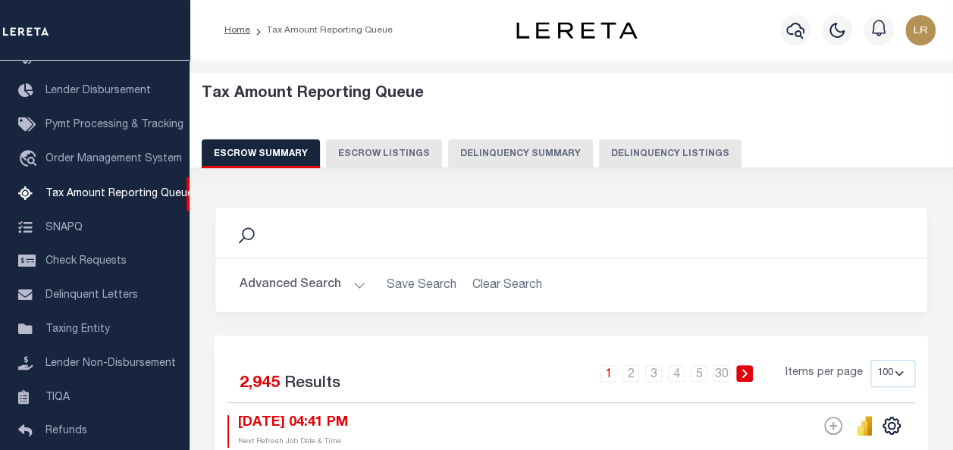
click at [654, 156] on button "Delinquency Listings" at bounding box center [670, 154] width 143 height 29
select select "100"
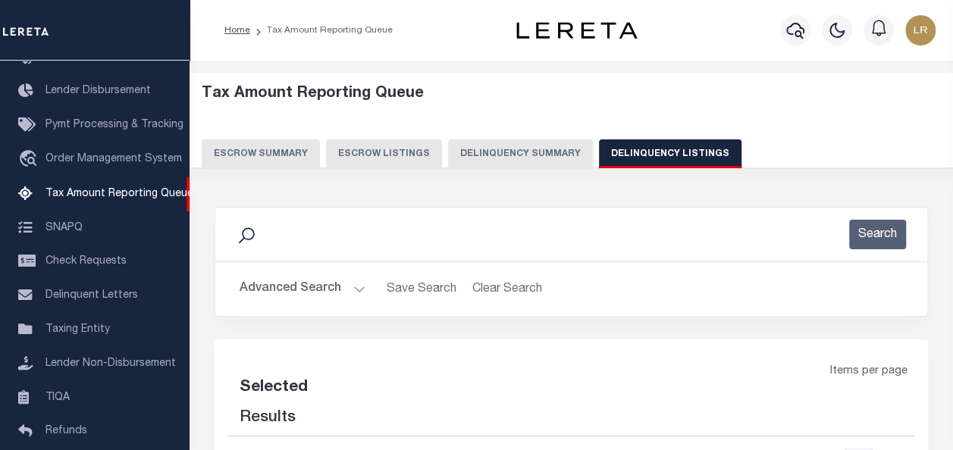
select select "100"
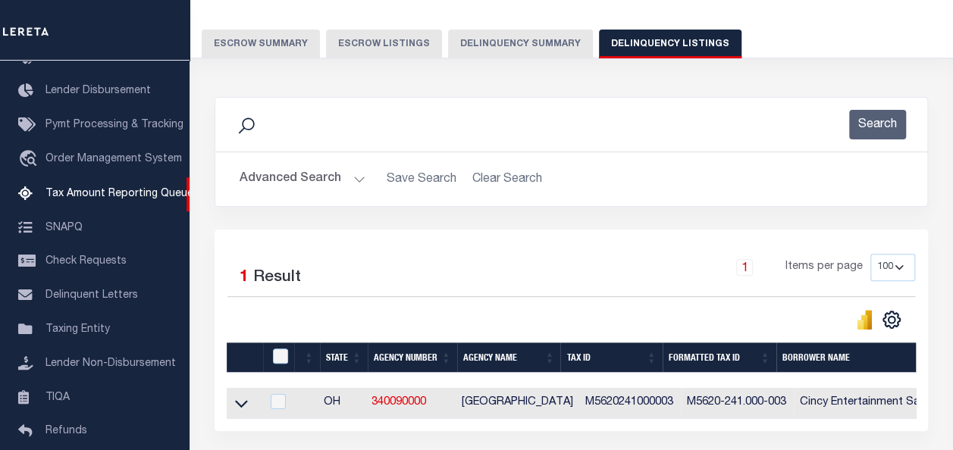
scroll to position [152, 0]
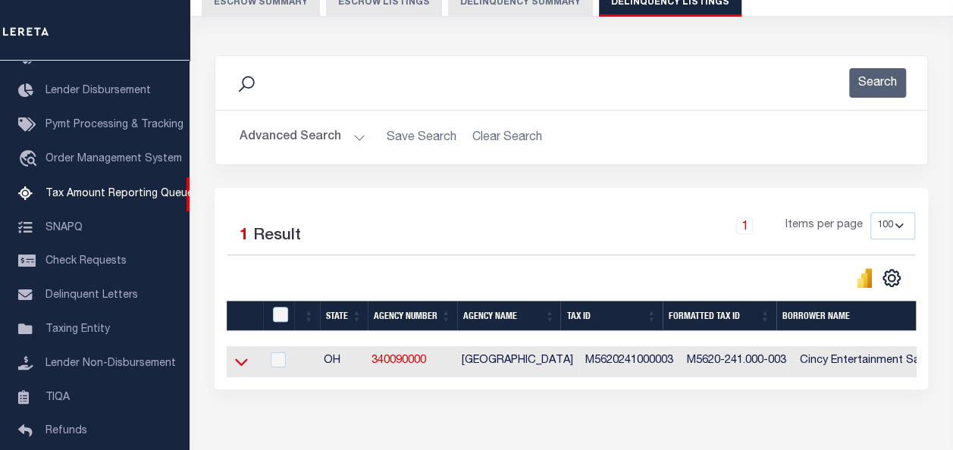
click at [240, 362] on icon at bounding box center [241, 362] width 13 height 16
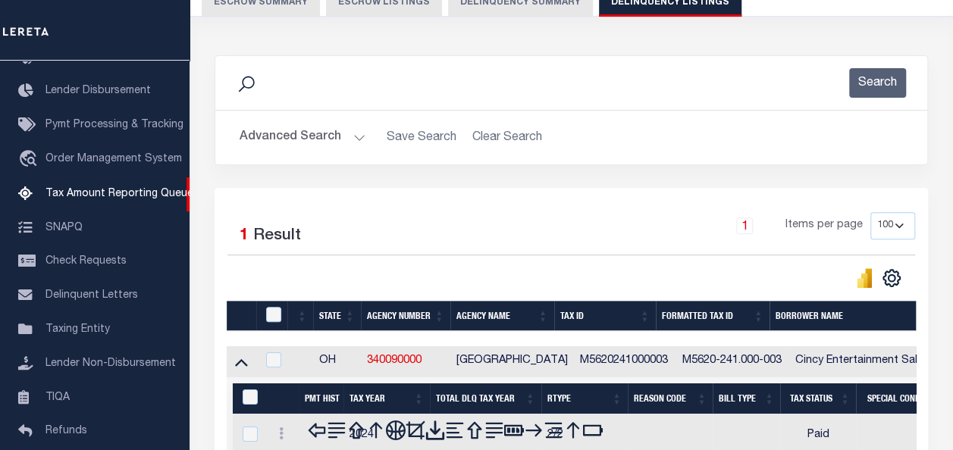
scroll to position [303, 0]
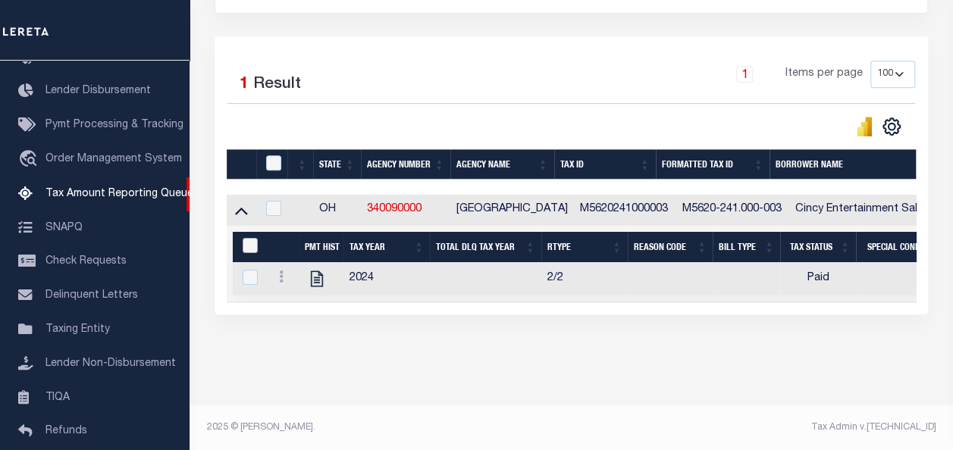
click at [251, 239] on input "&nbsp;" at bounding box center [250, 245] width 15 height 15
checkbox input "true"
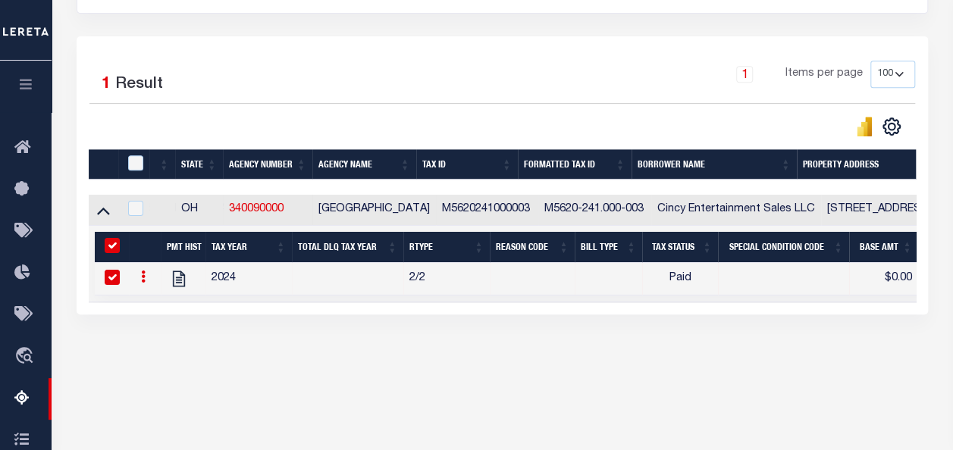
click at [128, 200] on td at bounding box center [133, 210] width 31 height 31
checkbox input "true"
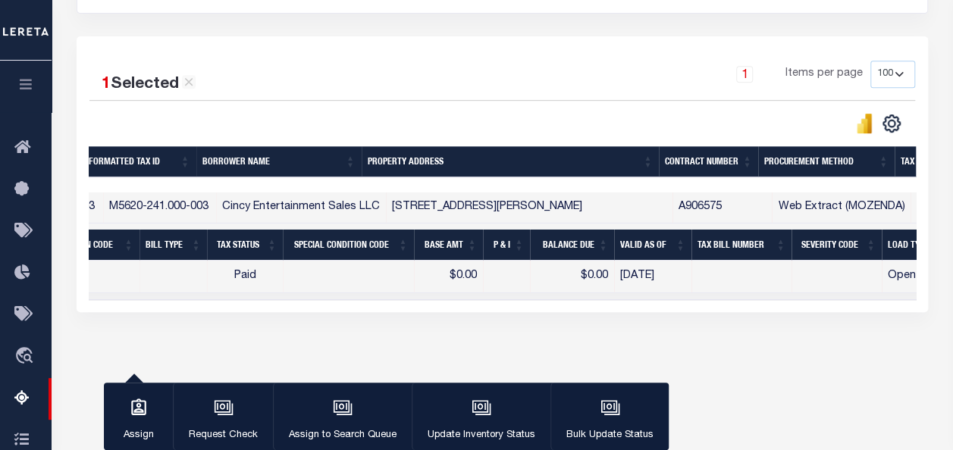
scroll to position [0, 0]
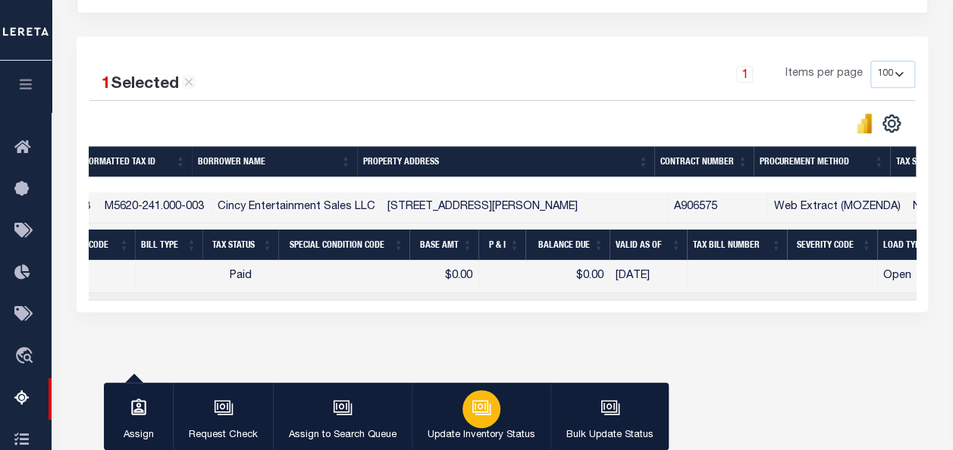
click at [449, 429] on p "Update Inventory Status" at bounding box center [482, 435] width 108 height 15
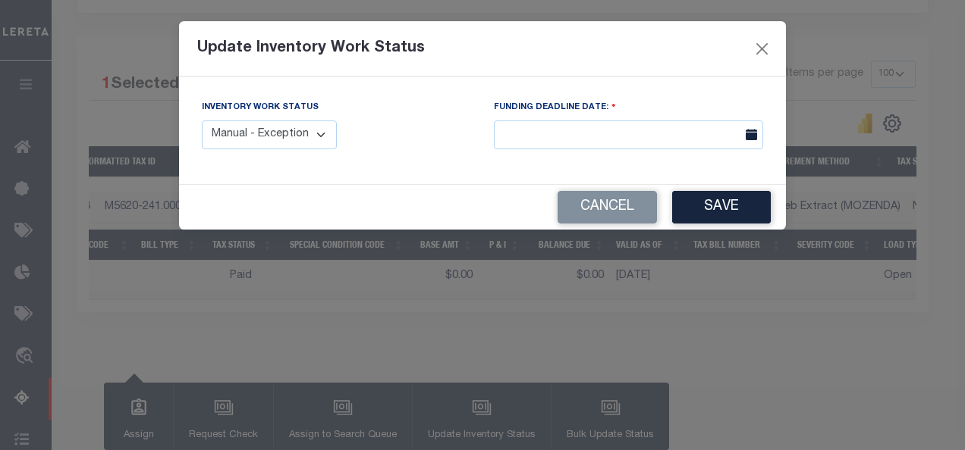
click at [283, 119] on div "Inventory Work Status Manual - Exception Pended - Awaiting Search Late Add Exce…" at bounding box center [269, 124] width 135 height 50
drag, startPoint x: 281, startPoint y: 130, endPoint x: 288, endPoint y: 137, distance: 9.1
click at [281, 130] on select "Manual - Exception Pended - Awaiting Search Late Add Exception Completed" at bounding box center [269, 136] width 135 height 30
select select "4"
click at [202, 121] on select "Manual - Exception Pended - Awaiting Search Late Add Exception Completed" at bounding box center [269, 136] width 135 height 30
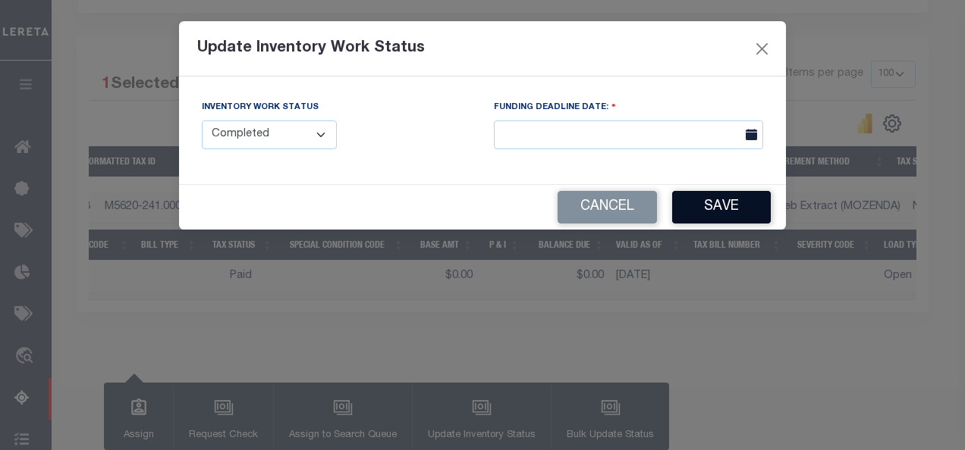
click at [745, 209] on button "Save" at bounding box center [721, 207] width 99 height 33
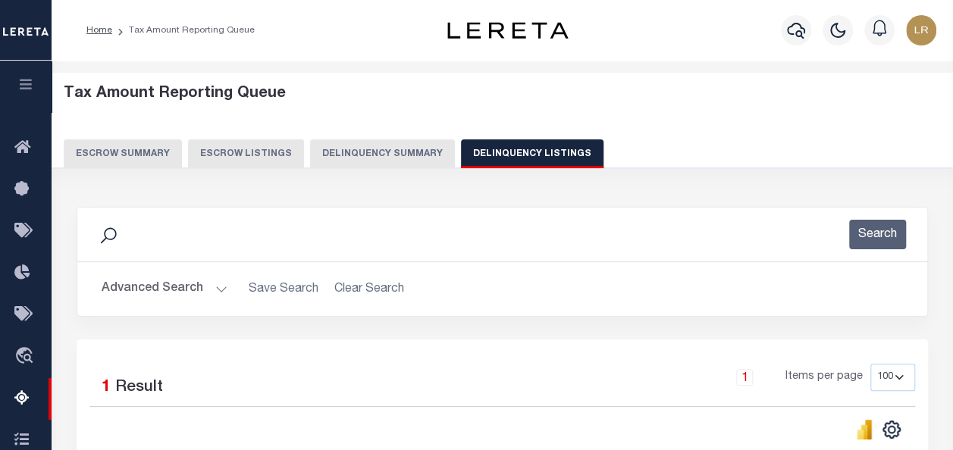
click at [129, 279] on button "Advanced Search" at bounding box center [165, 290] width 126 height 30
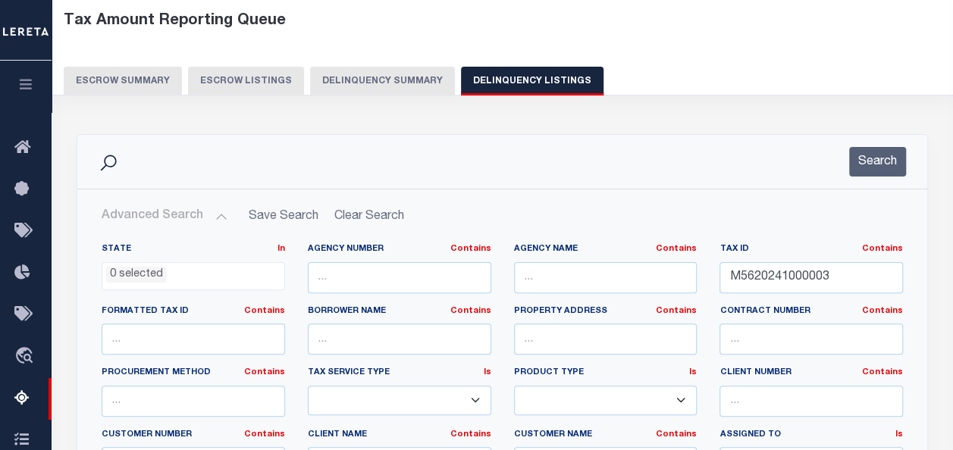
scroll to position [76, 0]
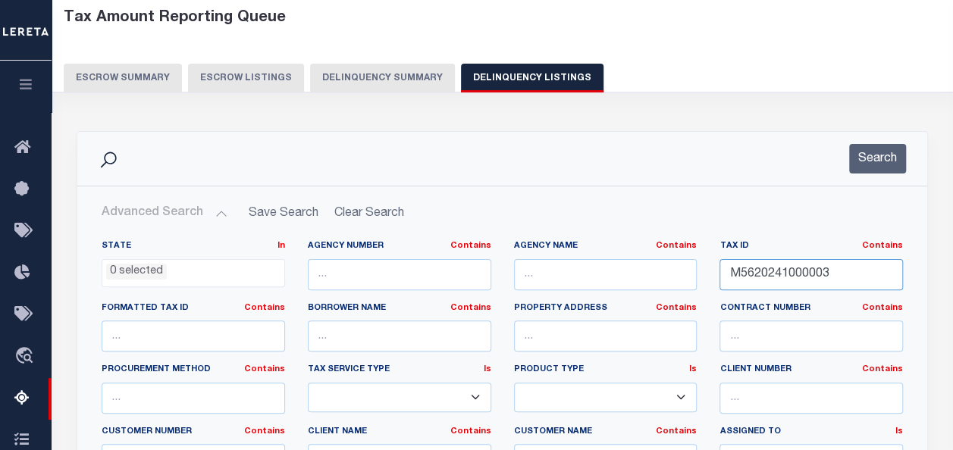
drag, startPoint x: 851, startPoint y: 269, endPoint x: 688, endPoint y: 276, distance: 163.2
click at [688, 276] on div "State In In AK AL AR AZ CA CO CT DC DE FL GA GU HI IA ID IL IN KS KY LA MA MD M…" at bounding box center [502, 394] width 824 height 309
paste input "6000045"
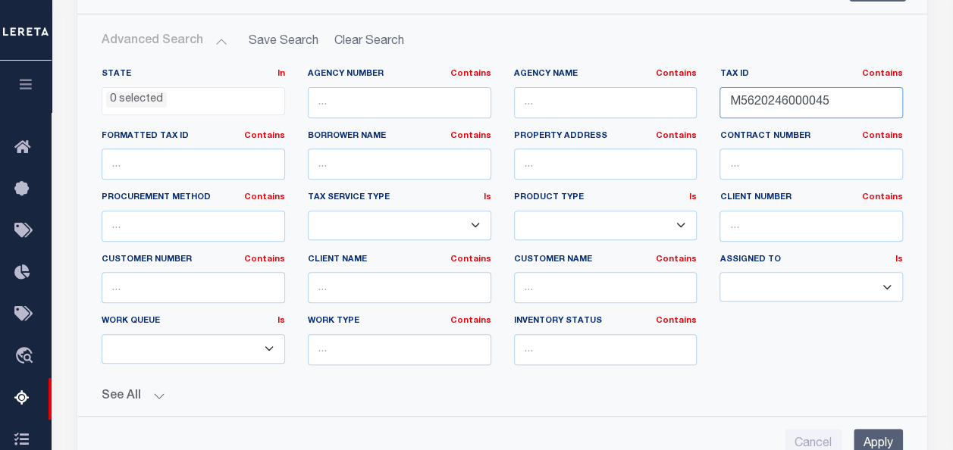
scroll to position [303, 0]
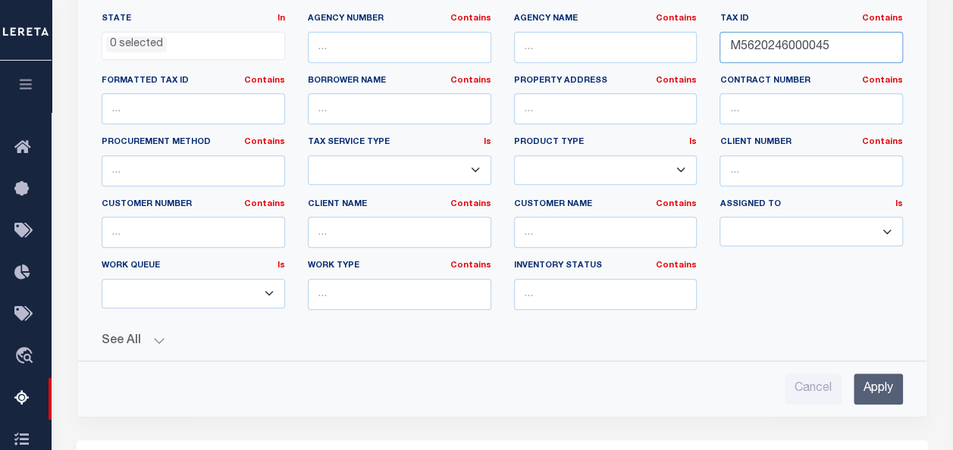
type input "M5620246000045"
click at [874, 374] on input "Apply" at bounding box center [878, 389] width 49 height 31
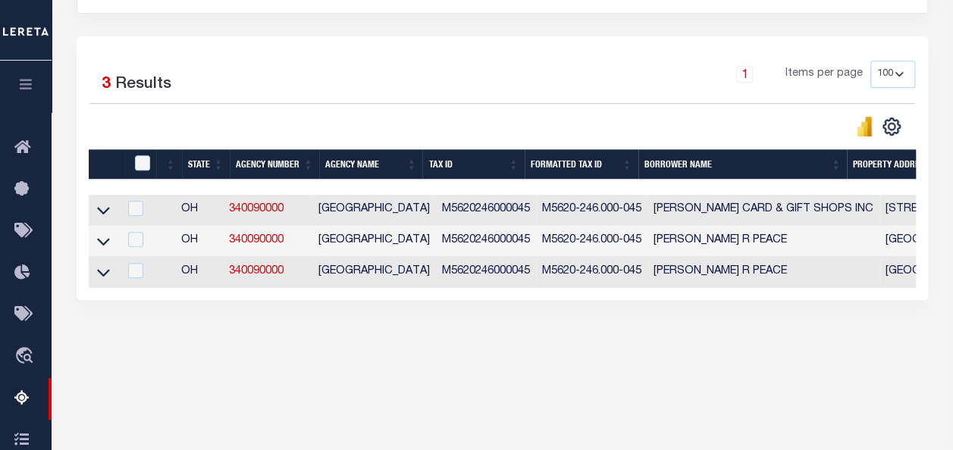
scroll to position [228, 0]
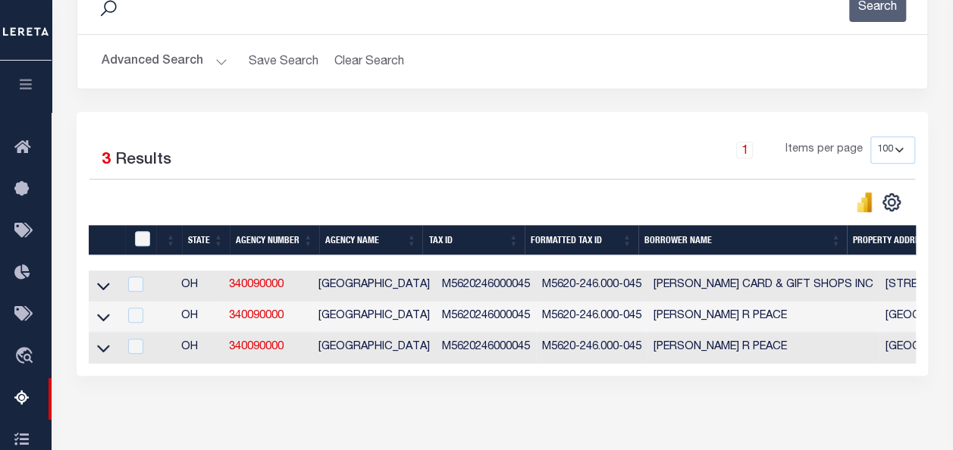
drag, startPoint x: 99, startPoint y: 291, endPoint x: 233, endPoint y: 299, distance: 133.7
click at [99, 291] on icon at bounding box center [103, 286] width 13 height 16
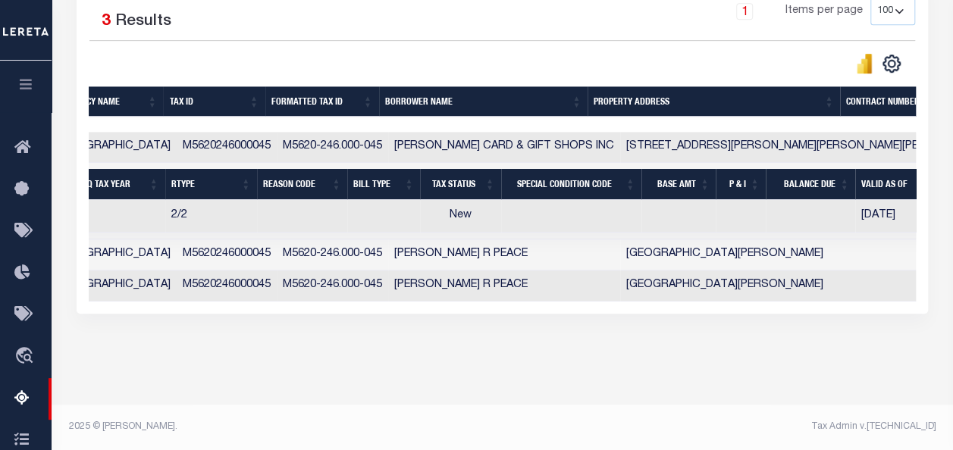
scroll to position [0, 563]
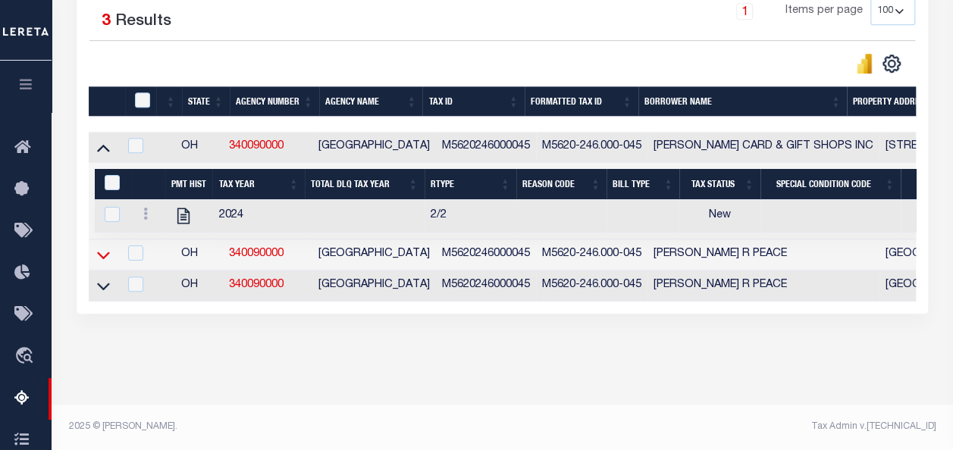
click at [102, 247] on icon at bounding box center [103, 255] width 13 height 16
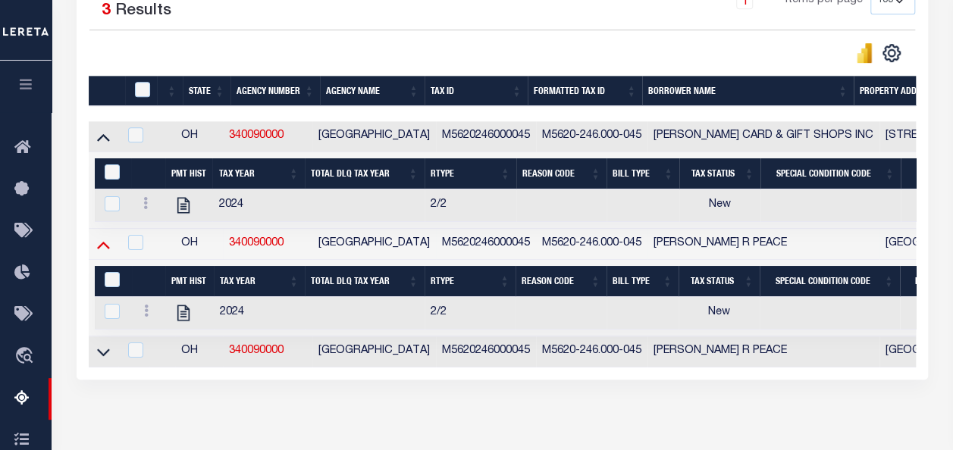
click at [102, 247] on icon at bounding box center [103, 245] width 13 height 16
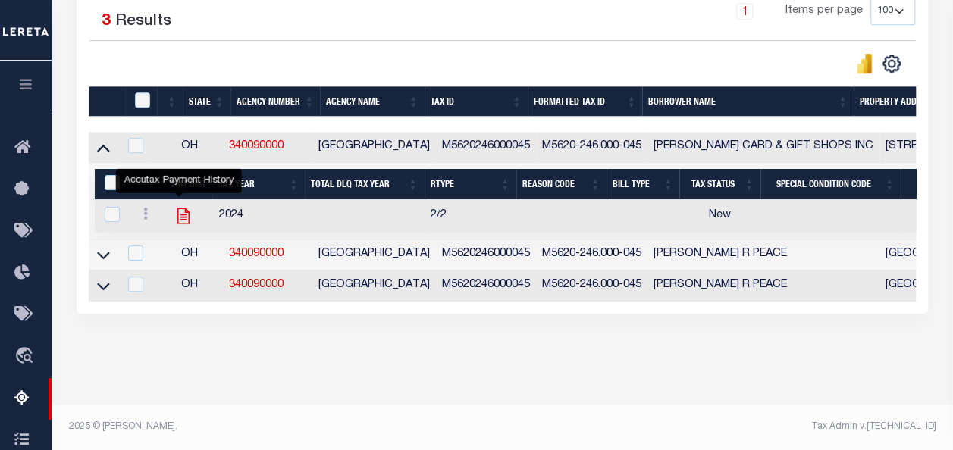
click at [178, 206] on icon "" at bounding box center [184, 216] width 20 height 20
checkbox input "true"
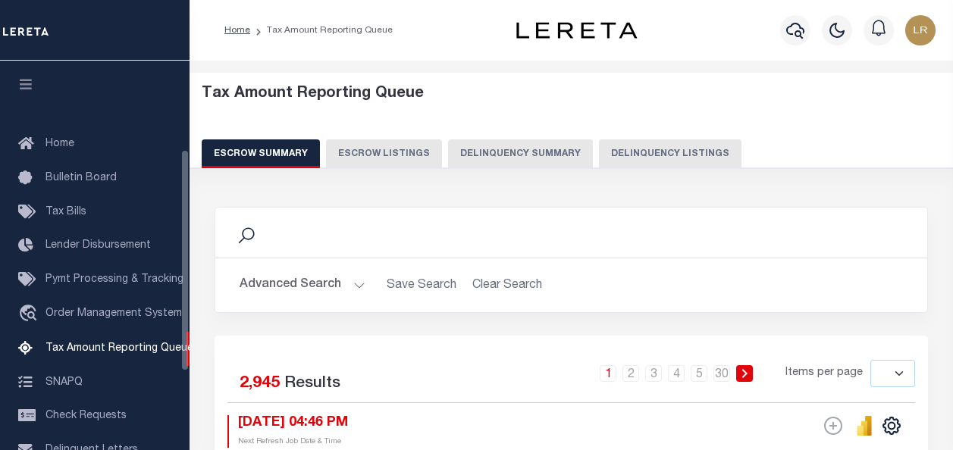
select select
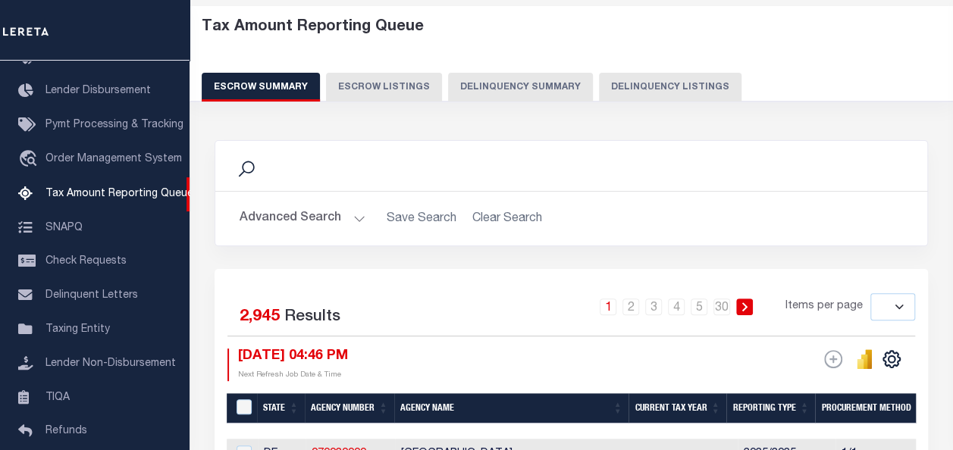
scroll to position [27, 0]
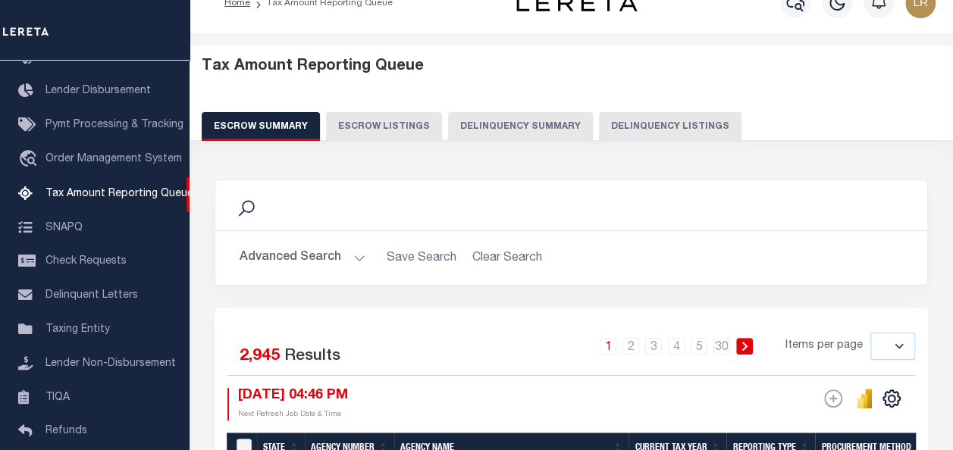
click at [294, 237] on div "Advanced Search Save Search Clear Search State In" at bounding box center [571, 258] width 712 height 54
click at [294, 246] on button "Advanced Search" at bounding box center [303, 258] width 126 height 30
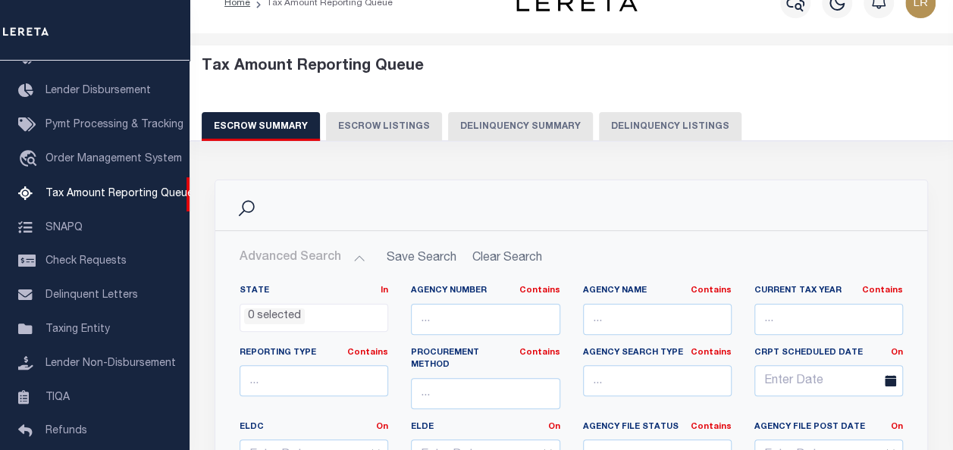
click at [635, 122] on button "Delinquency Listings" at bounding box center [670, 126] width 143 height 29
select select "100"
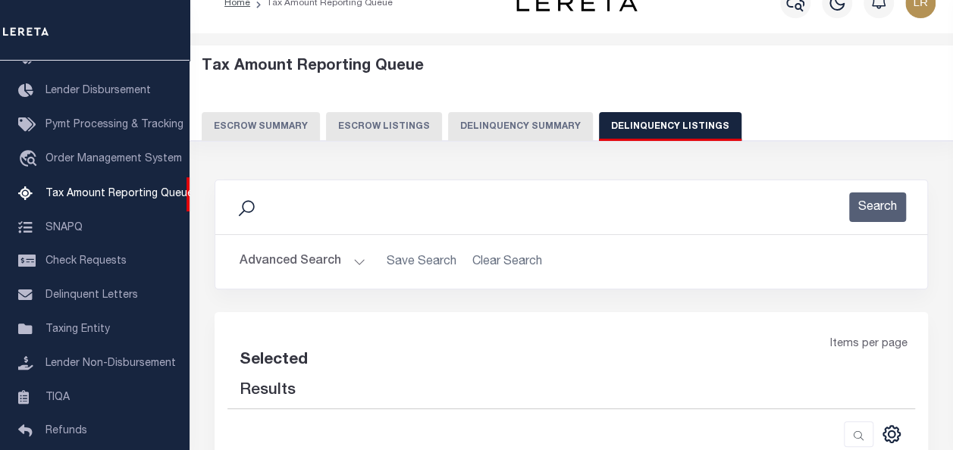
select select "100"
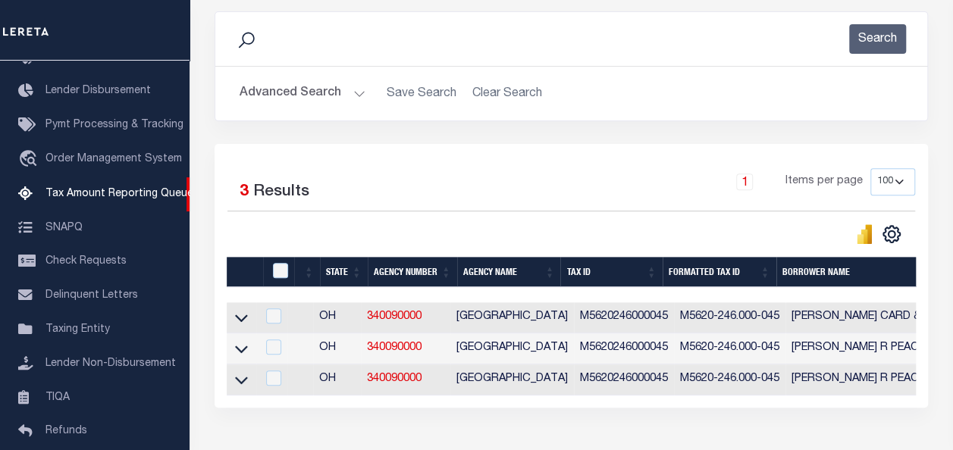
scroll to position [300, 0]
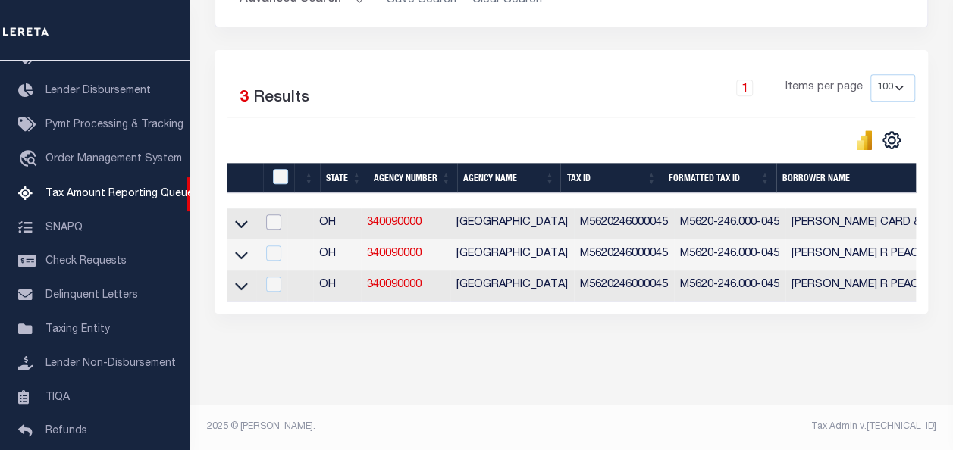
click at [281, 215] on input "checkbox" at bounding box center [273, 222] width 15 height 15
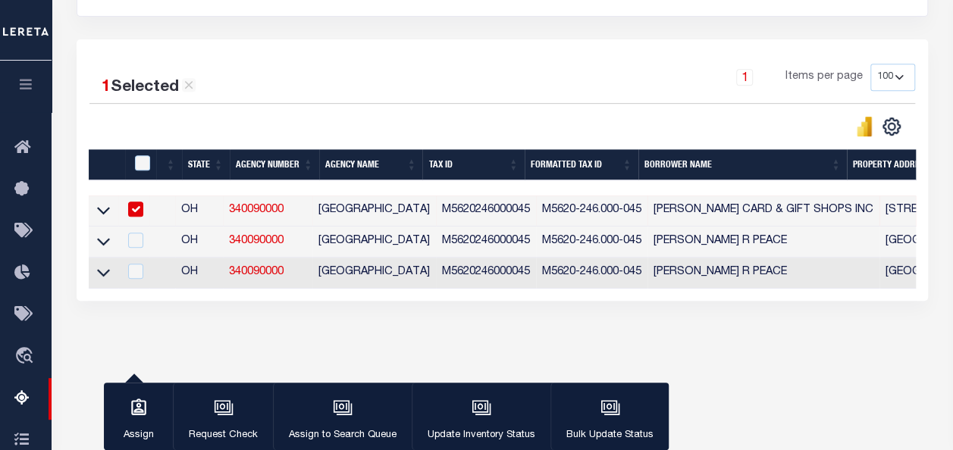
scroll to position [297, 0]
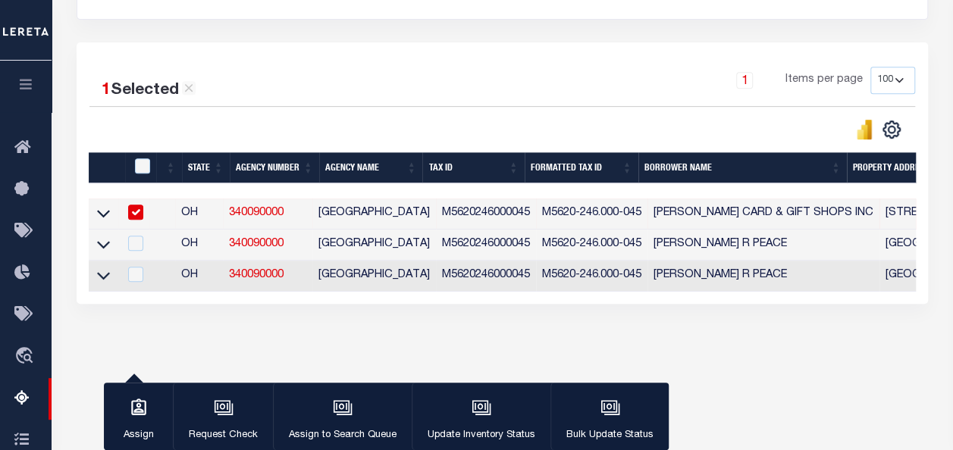
click at [140, 212] on input "checkbox" at bounding box center [135, 212] width 15 height 15
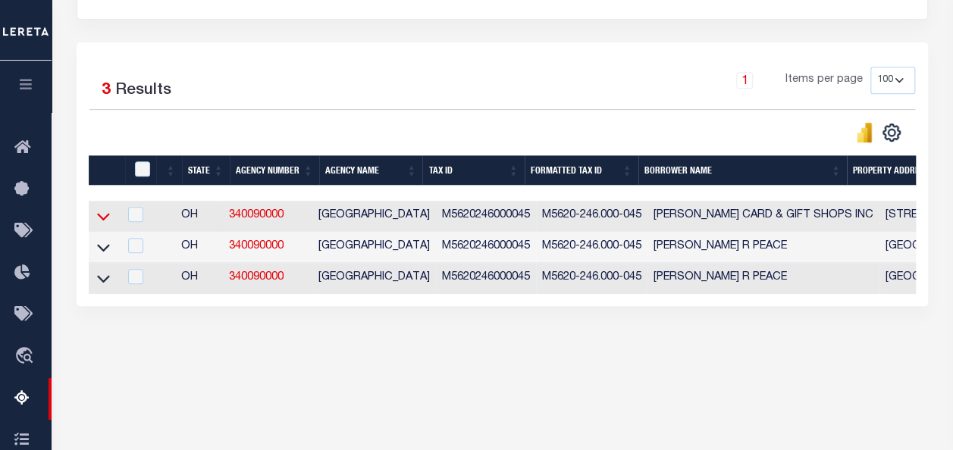
click at [103, 215] on icon at bounding box center [103, 217] width 13 height 16
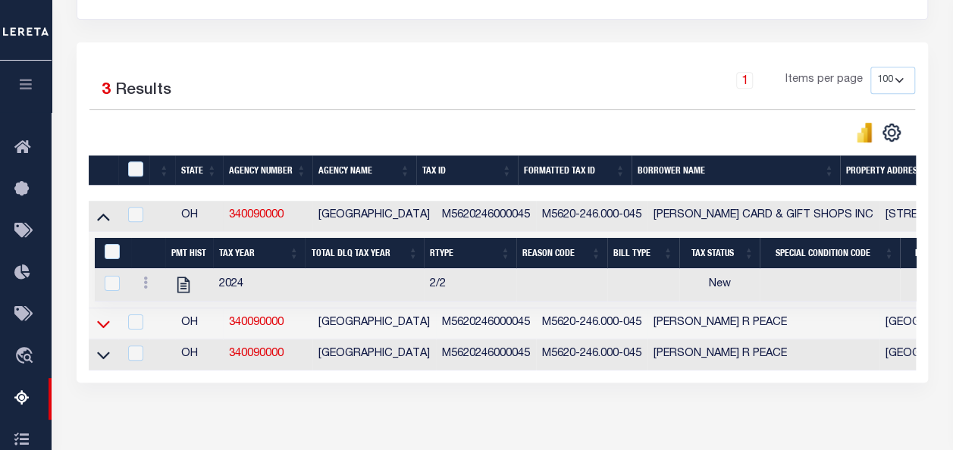
click at [102, 329] on icon at bounding box center [103, 324] width 13 height 16
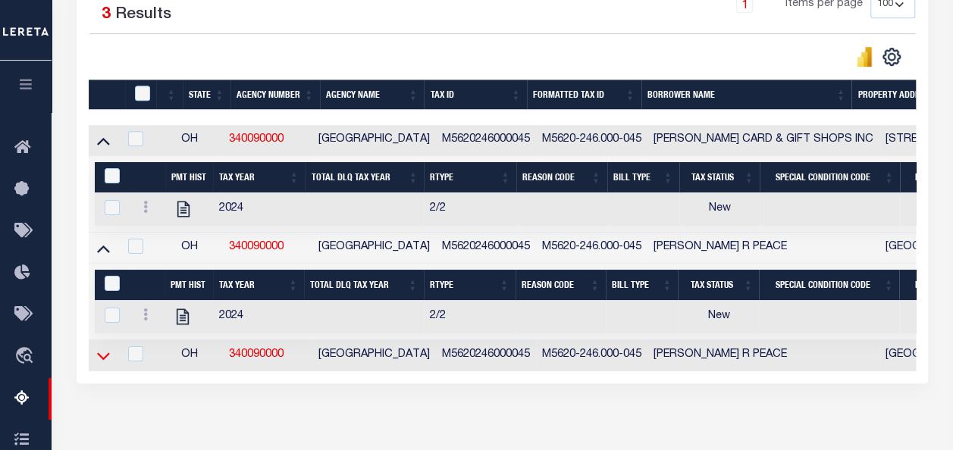
click at [102, 363] on icon at bounding box center [103, 356] width 13 height 16
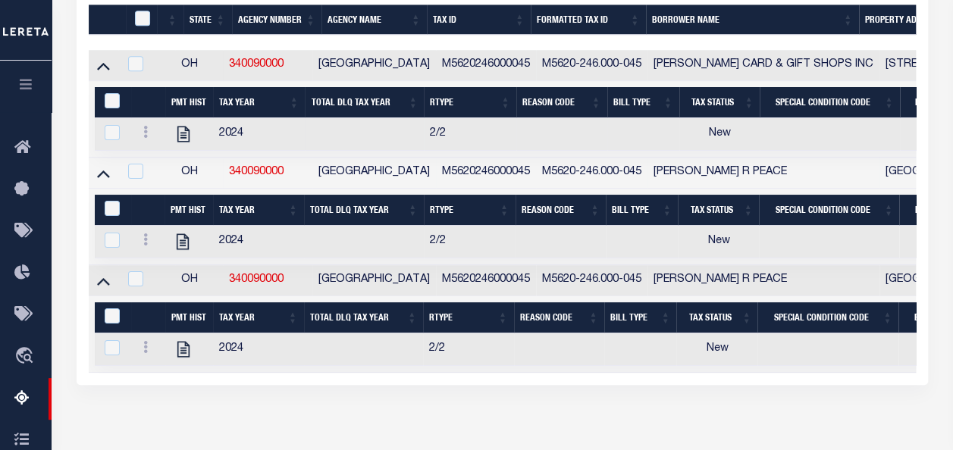
scroll to position [378, 0]
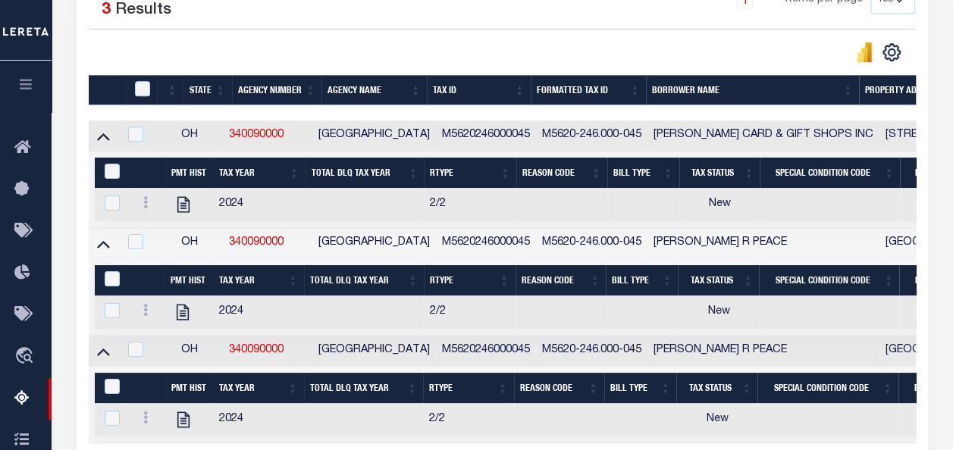
click at [466, 133] on td "M5620246000045" at bounding box center [486, 136] width 100 height 31
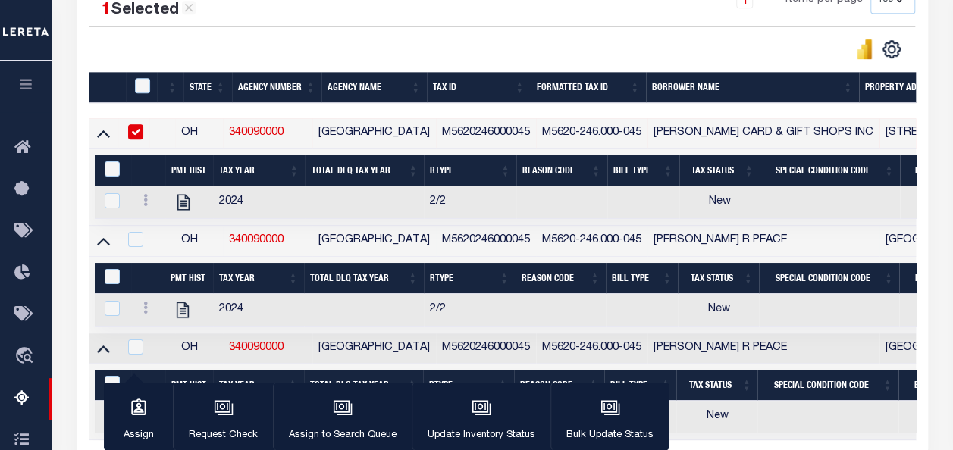
click at [466, 133] on td "M5620246000045" at bounding box center [486, 133] width 100 height 31
checkbox input "false"
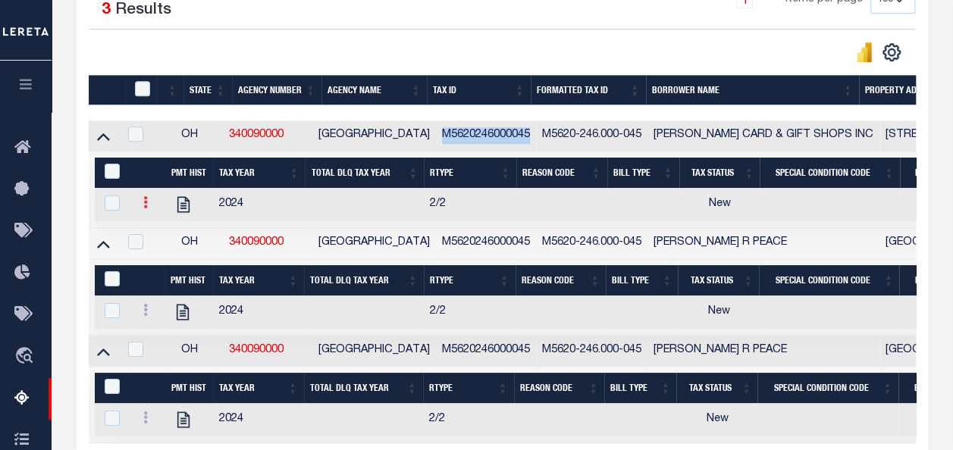
click at [146, 209] on icon at bounding box center [145, 202] width 5 height 12
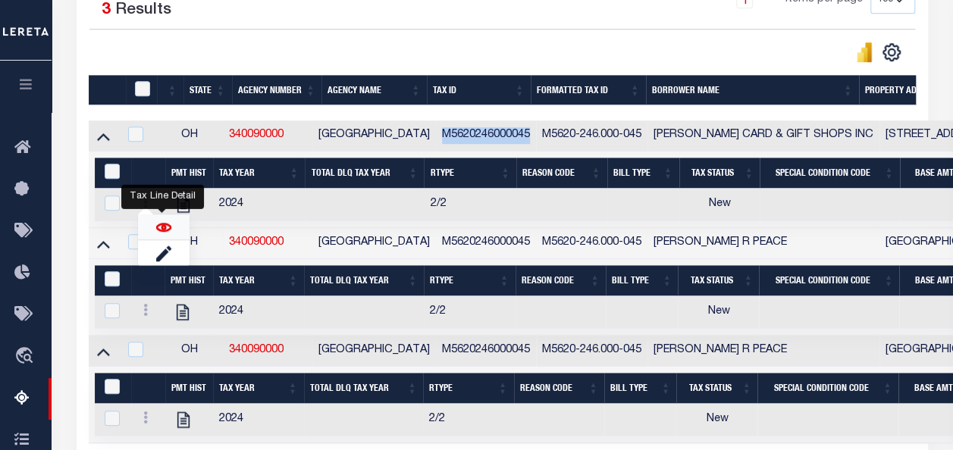
click at [165, 231] on img "" at bounding box center [163, 227] width 15 height 15
checkbox input "true"
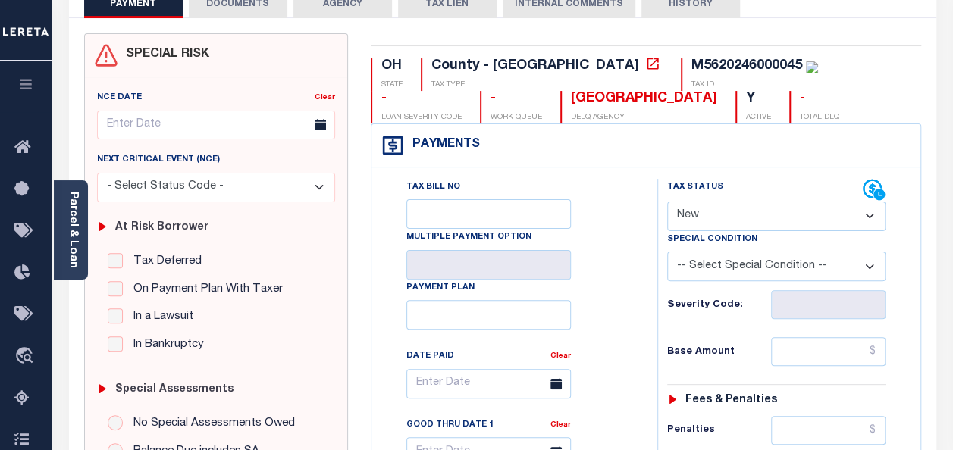
scroll to position [152, 0]
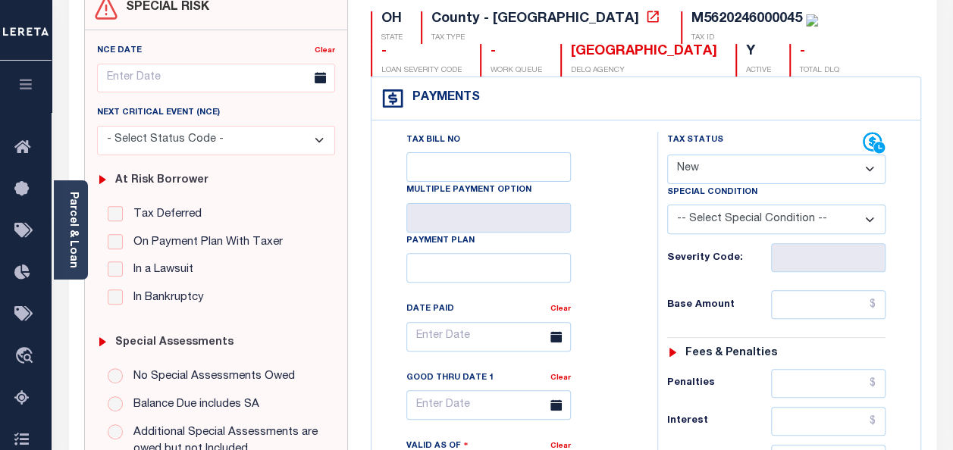
click at [740, 162] on select "- Select Status Code - Open Due/Unpaid Paid Incomplete No Tax Due Internal Refu…" at bounding box center [776, 170] width 218 height 30
select select "PYD"
click at [667, 155] on select "- Select Status Code - Open Due/Unpaid Paid Incomplete No Tax Due Internal Refu…" at bounding box center [776, 170] width 218 height 30
type input "[DATE]"
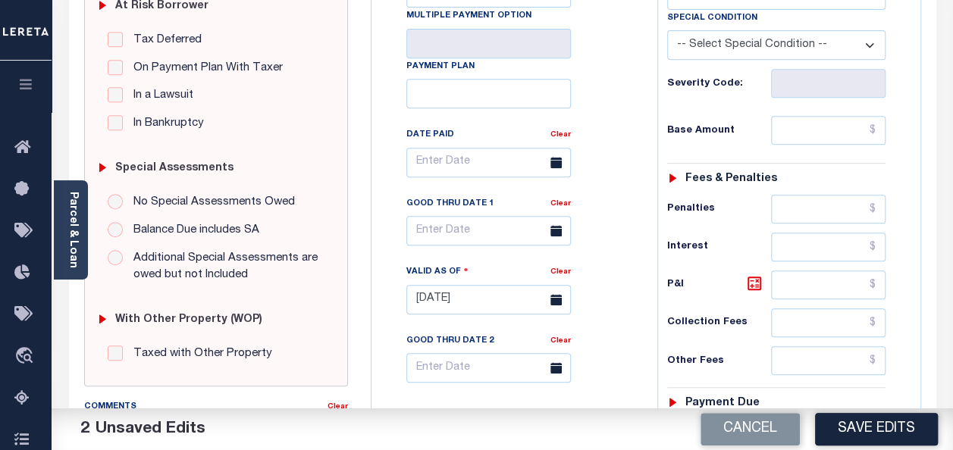
scroll to position [379, 0]
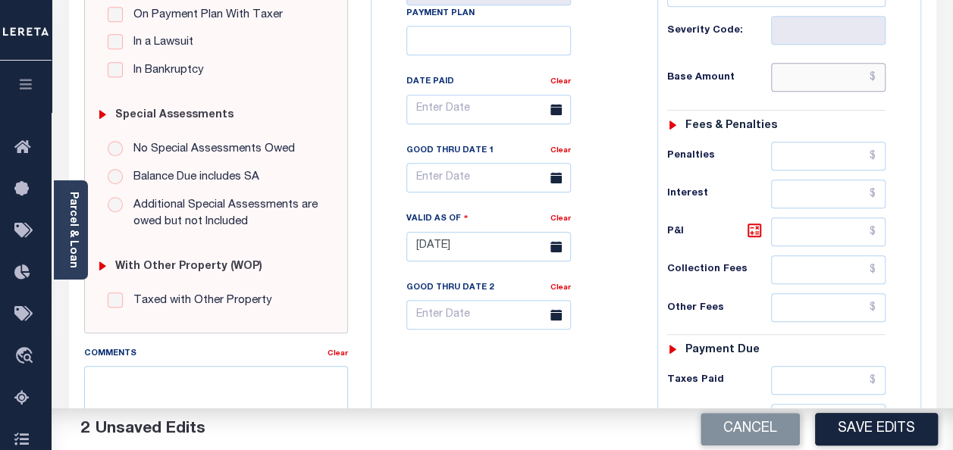
click at [796, 80] on input "text" at bounding box center [828, 77] width 115 height 29
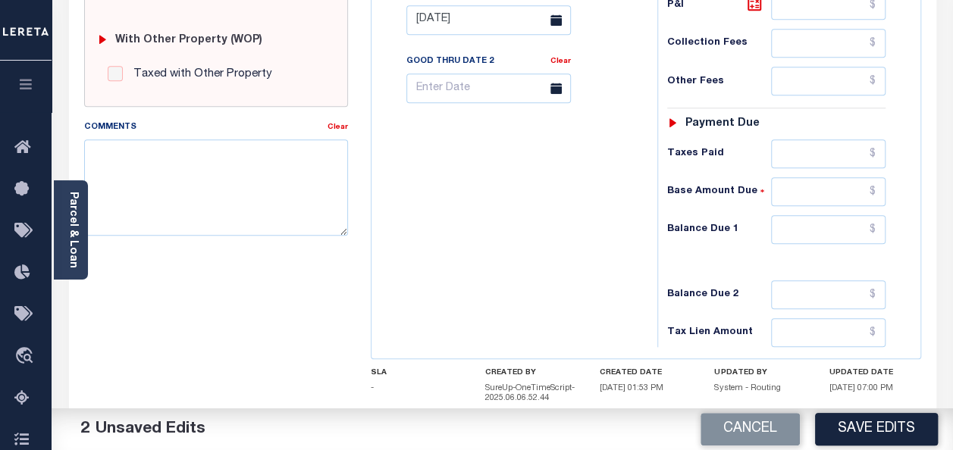
scroll to position [607, 0]
type input "$0.00"
click at [799, 227] on input "text" at bounding box center [828, 229] width 115 height 29
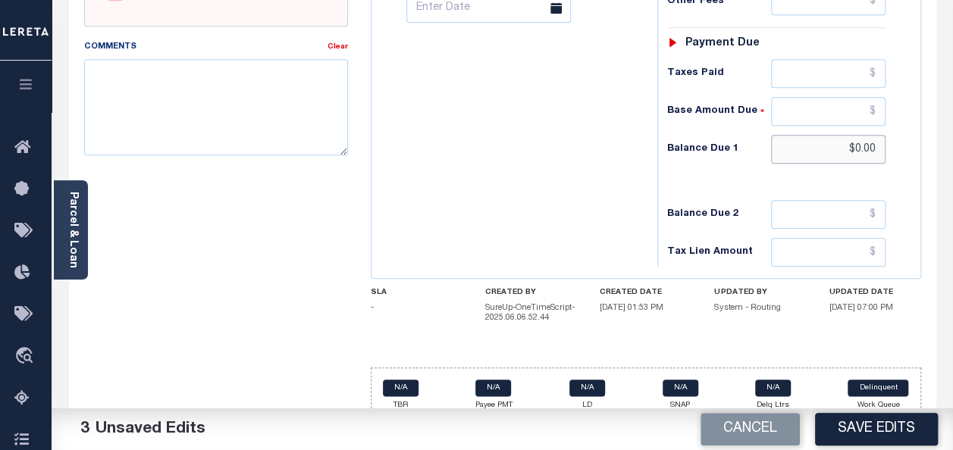
scroll to position [699, 0]
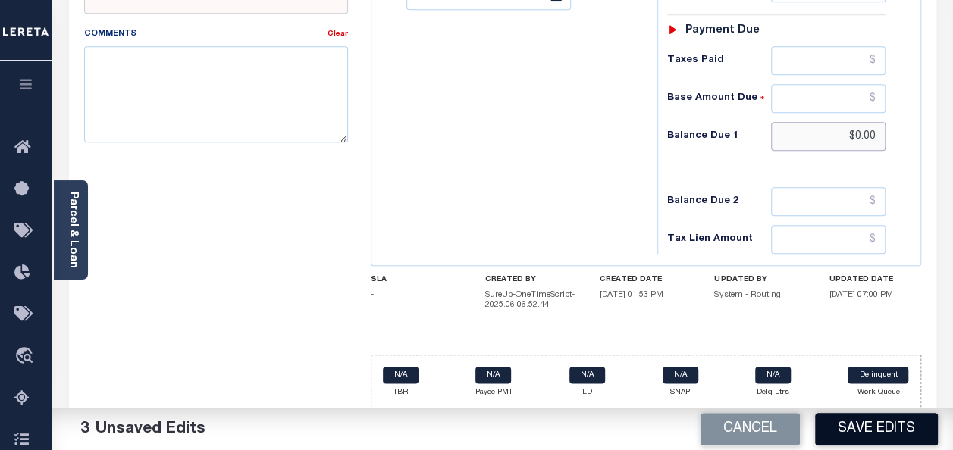
type input "$0.00"
click at [862, 428] on button "Save Edits" at bounding box center [876, 429] width 123 height 33
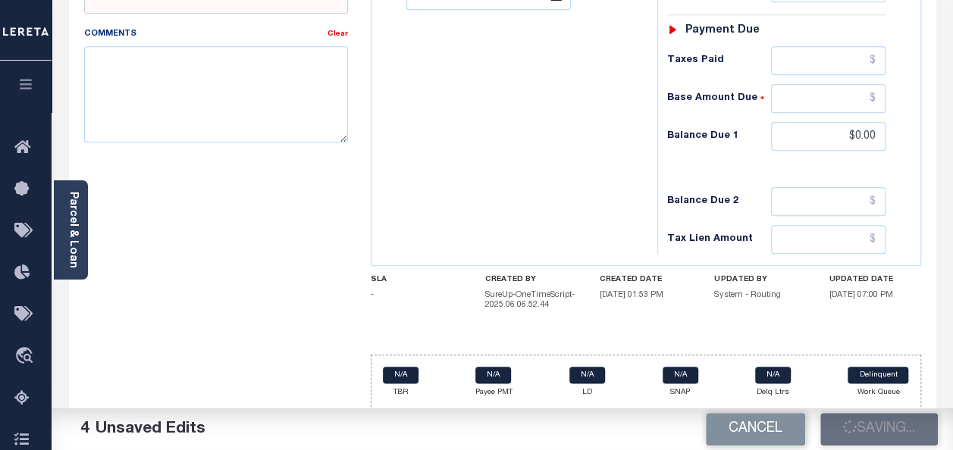
checkbox input "false"
type input "$0"
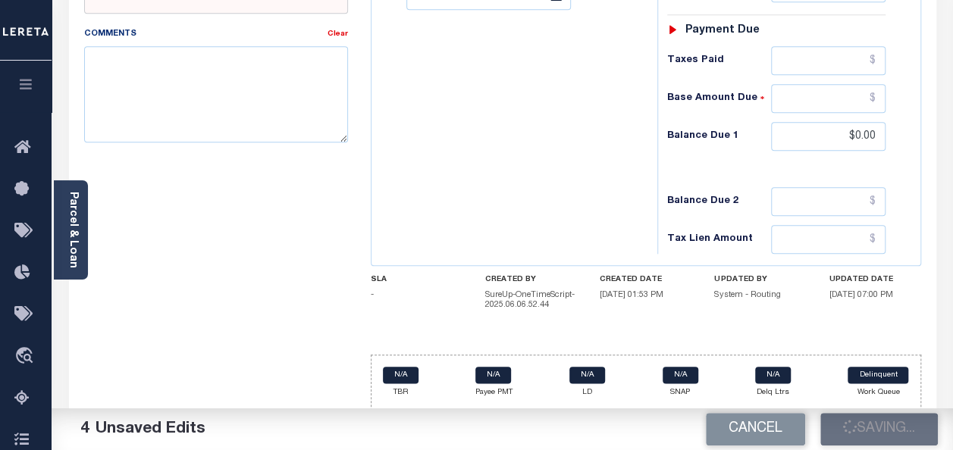
type input "$0"
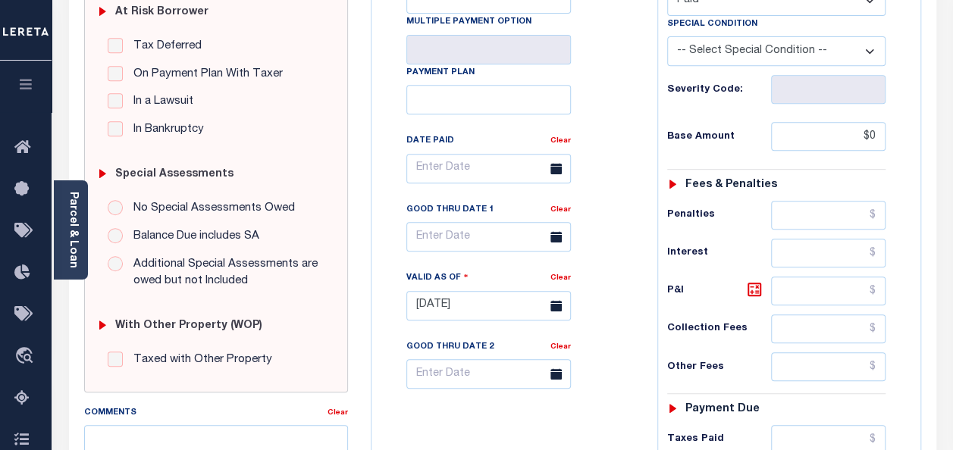
scroll to position [0, 0]
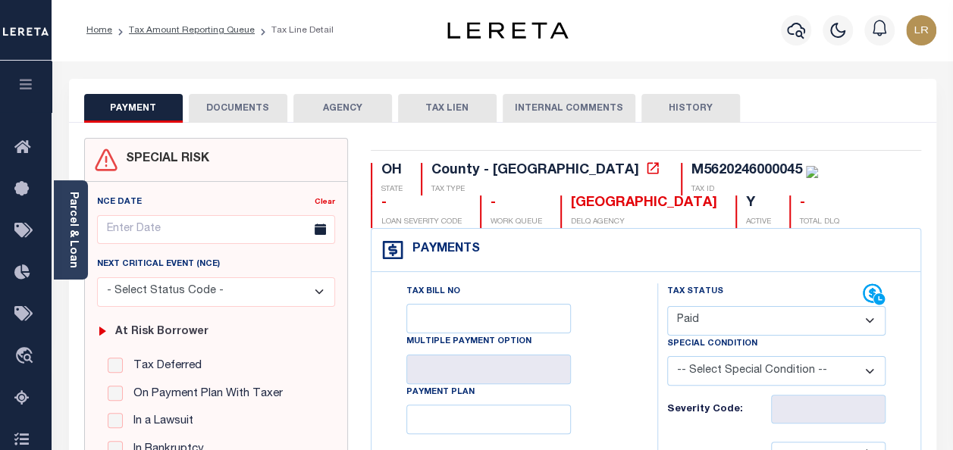
click at [228, 105] on button "DOCUMENTS" at bounding box center [238, 108] width 99 height 29
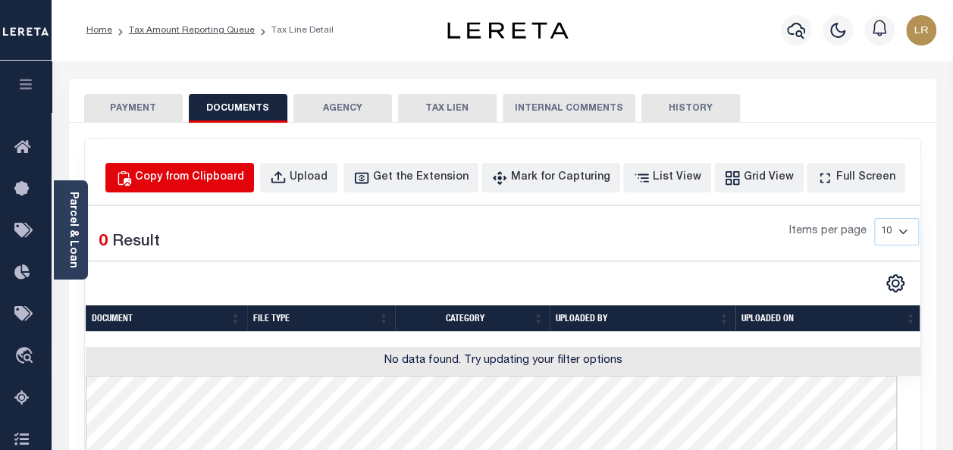
click at [244, 175] on div "Copy from Clipboard" at bounding box center [189, 178] width 109 height 17
select select "POP"
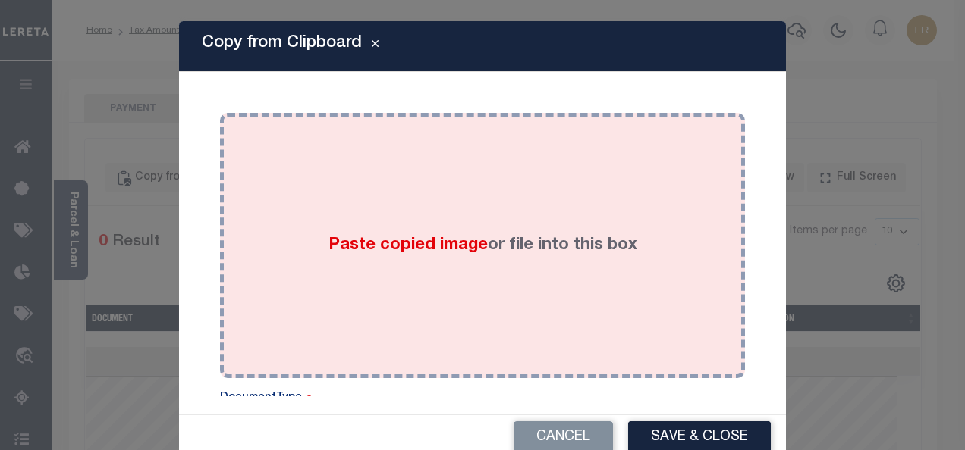
click at [446, 218] on div "Paste copied image or file into this box" at bounding box center [482, 245] width 502 height 243
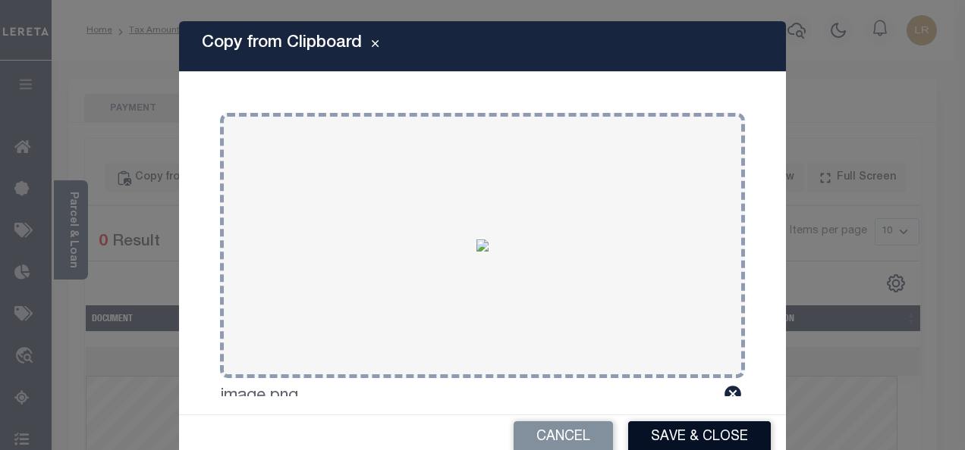
click at [676, 431] on button "Save & Close" at bounding box center [699, 438] width 143 height 33
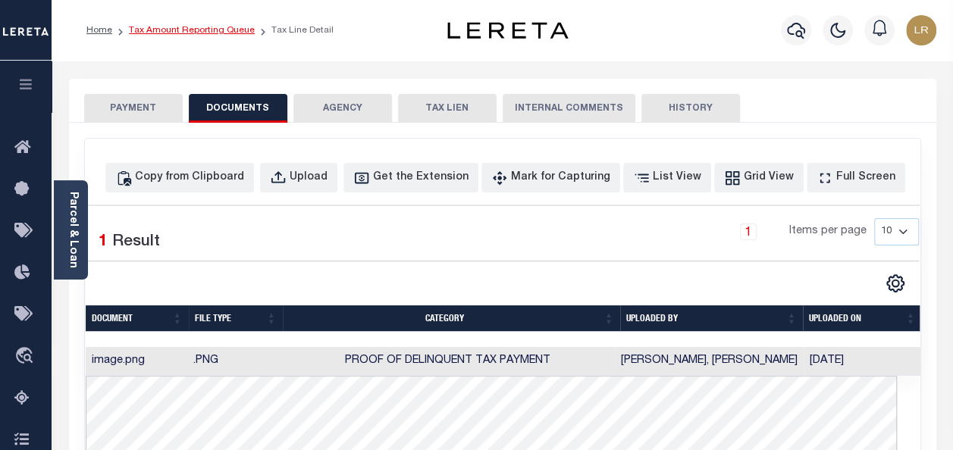
click at [193, 28] on link "Tax Amount Reporting Queue" at bounding box center [192, 30] width 126 height 9
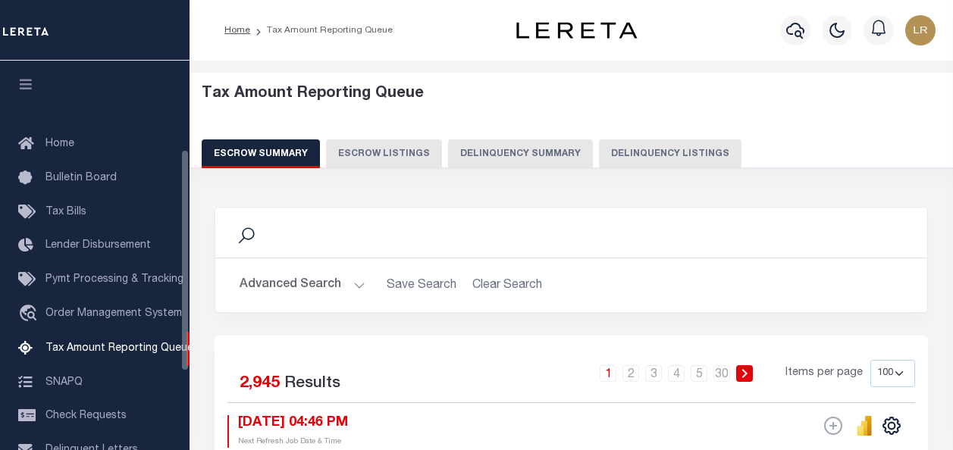
click at [634, 152] on button "Delinquency Listings" at bounding box center [670, 154] width 143 height 29
select select "100"
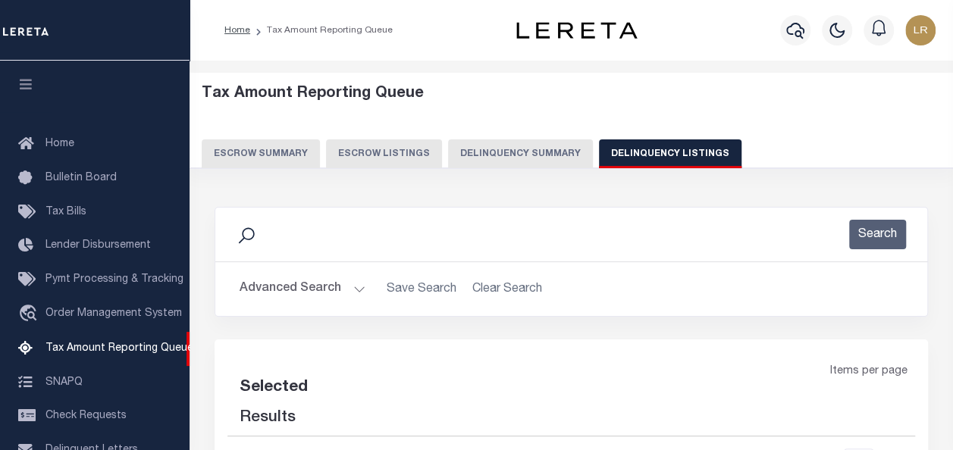
scroll to position [155, 0]
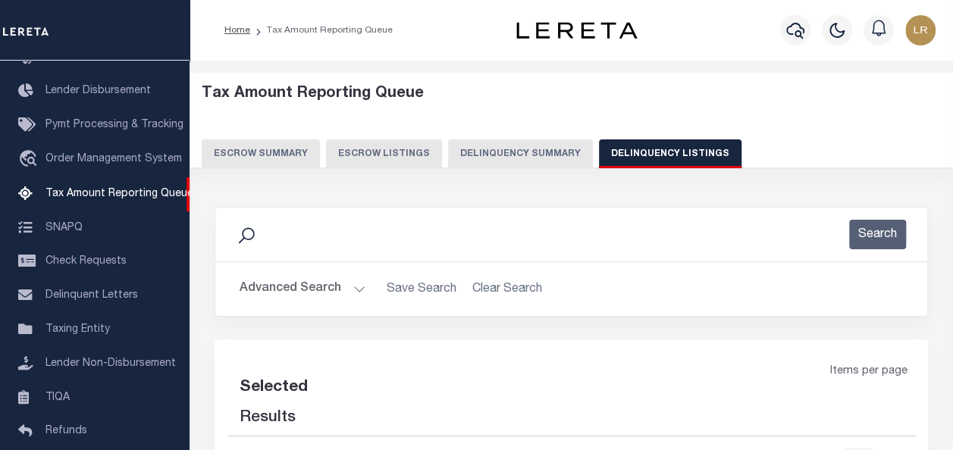
select select "100"
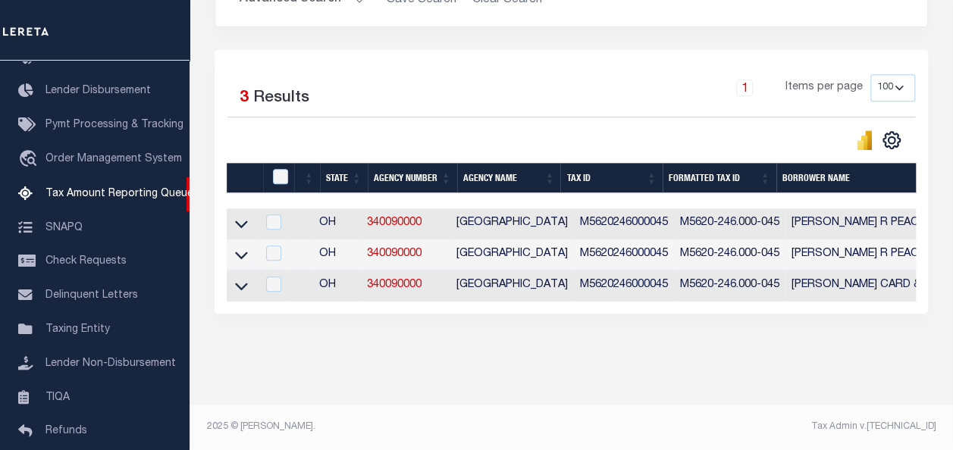
scroll to position [300, 0]
click at [237, 216] on icon at bounding box center [241, 224] width 13 height 16
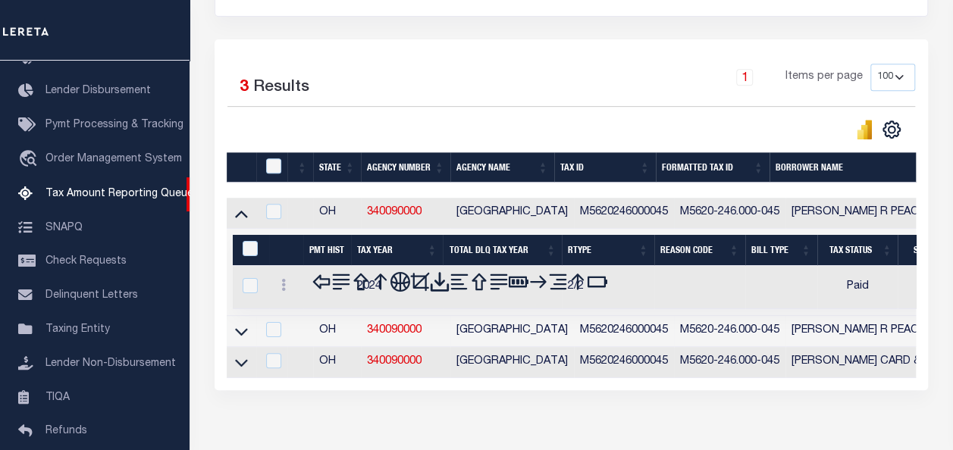
scroll to position [376, 0]
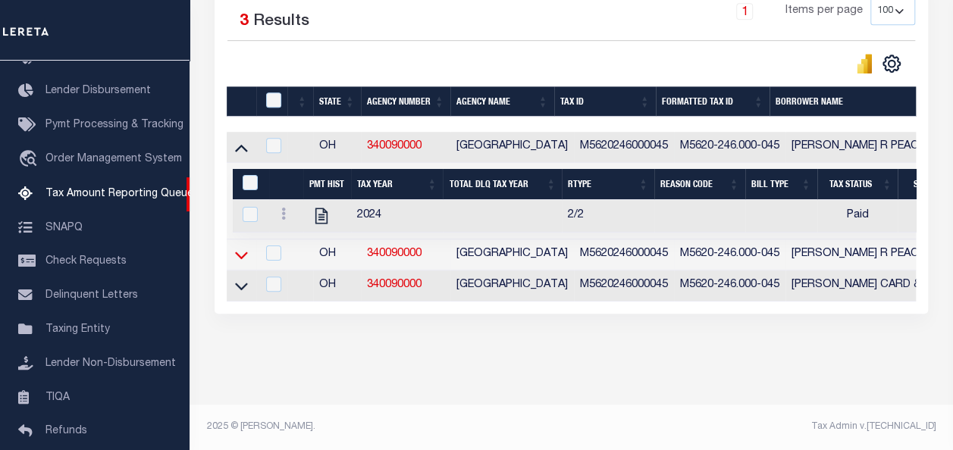
click at [235, 252] on icon at bounding box center [241, 256] width 13 height 8
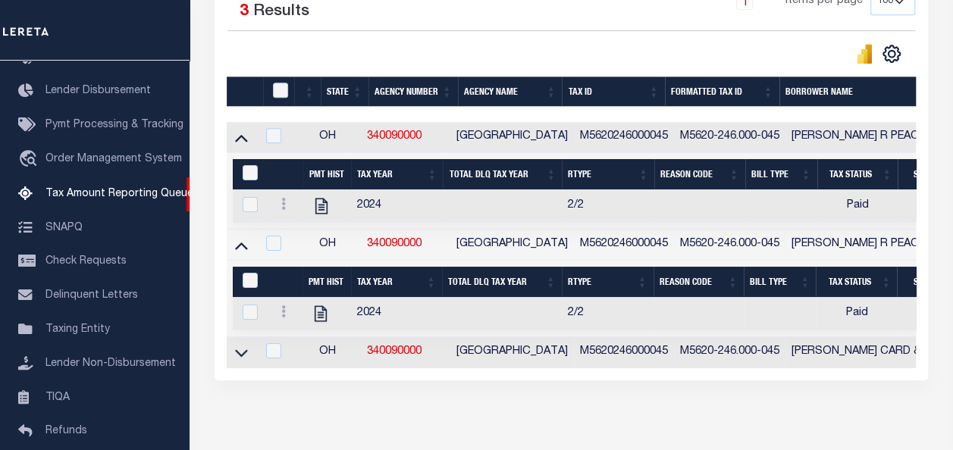
scroll to position [377, 0]
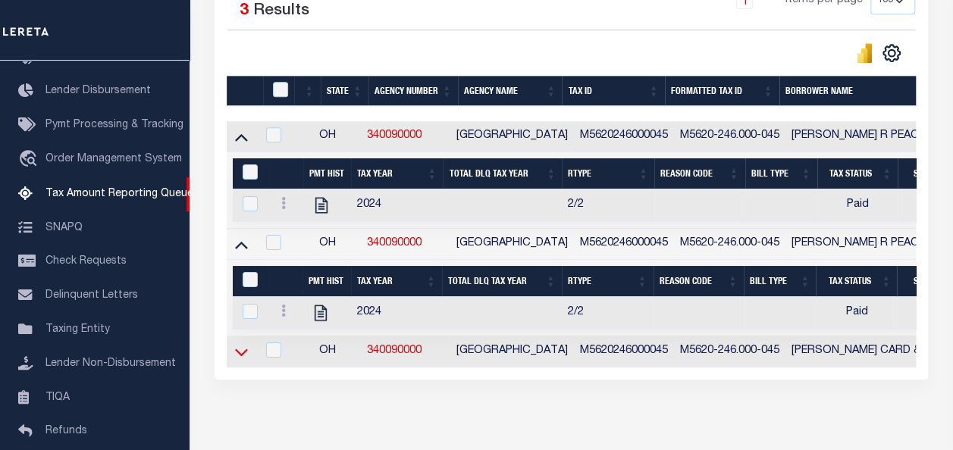
click at [237, 353] on icon at bounding box center [241, 353] width 13 height 8
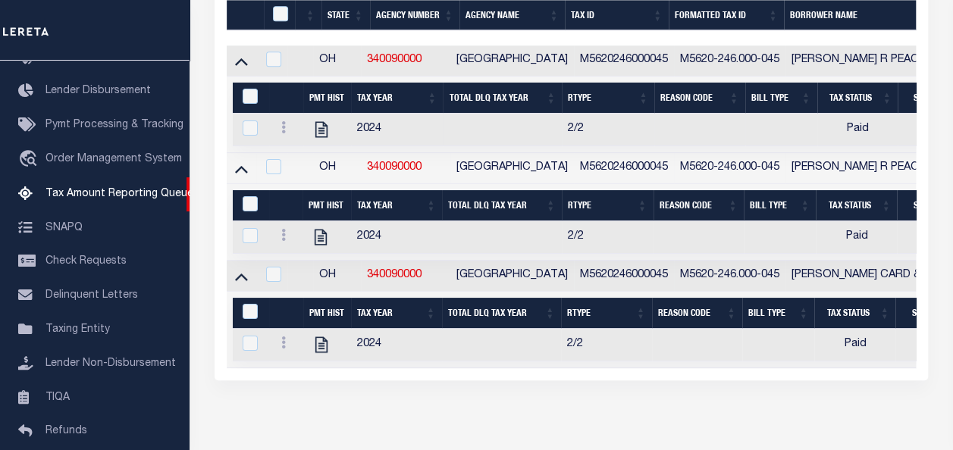
scroll to position [301, 0]
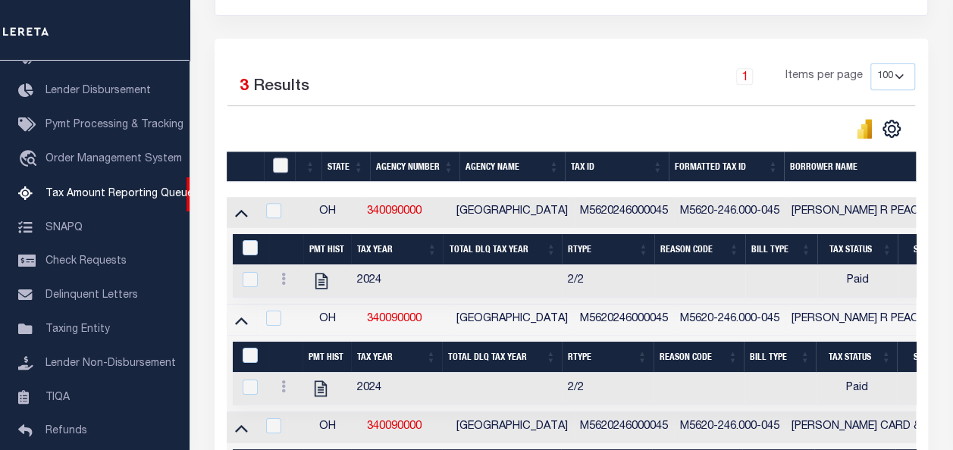
click at [278, 159] on input "checkbox" at bounding box center [280, 165] width 15 height 15
checkbox input "true"
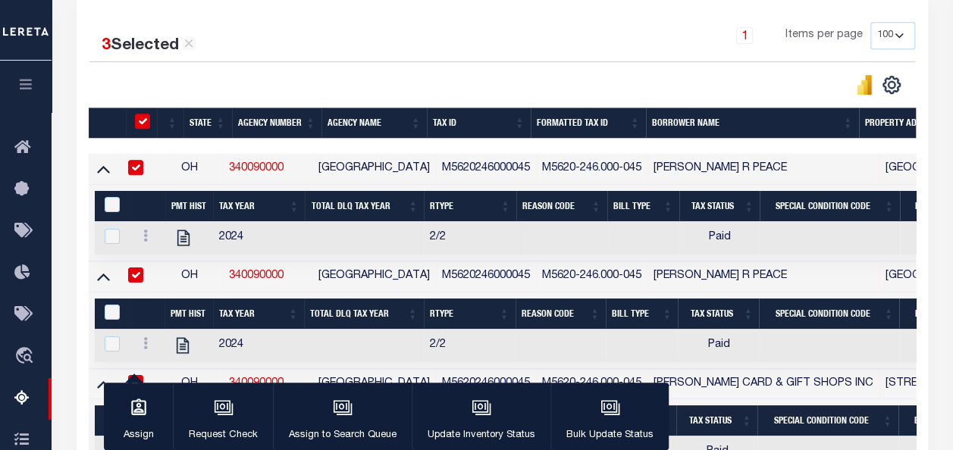
scroll to position [377, 0]
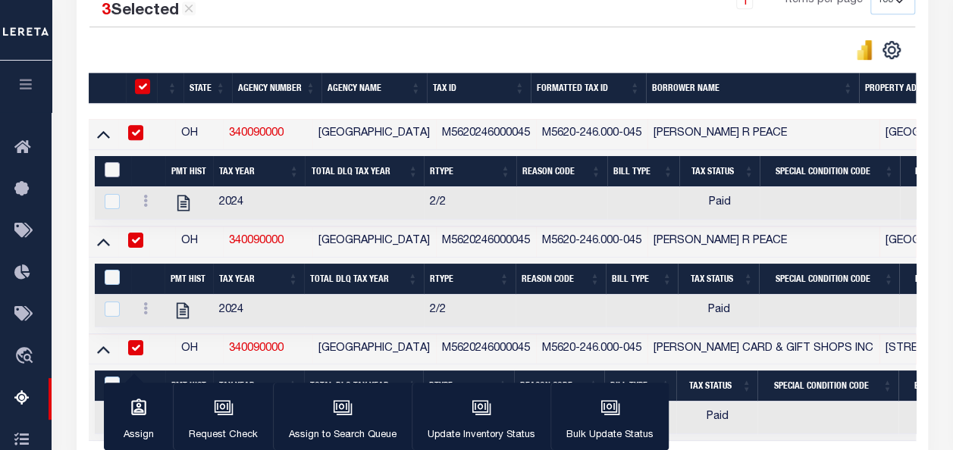
click at [110, 169] on input "&nbsp;" at bounding box center [112, 169] width 15 height 15
checkbox input "true"
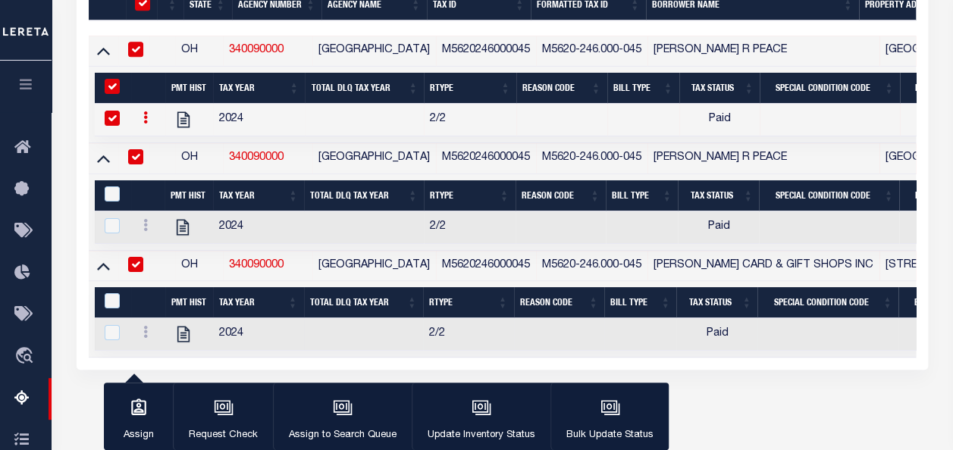
scroll to position [513, 0]
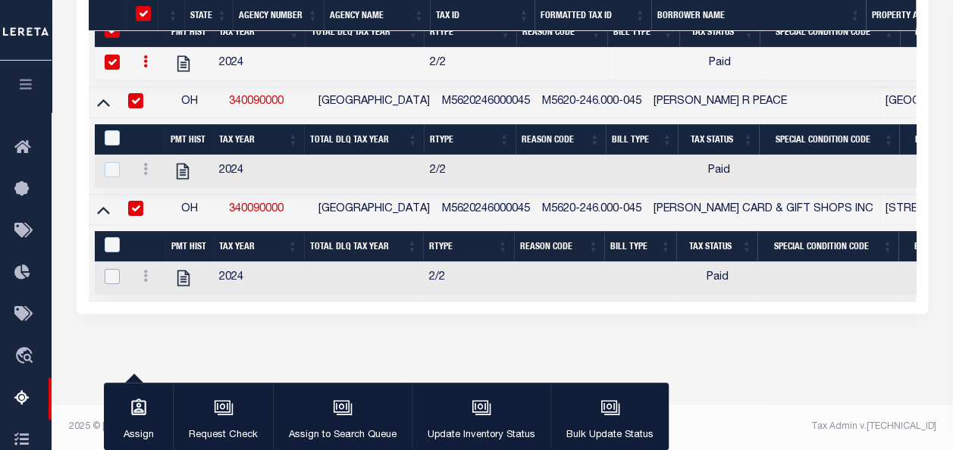
click at [112, 269] on input "checkbox" at bounding box center [112, 276] width 15 height 15
checkbox input "true"
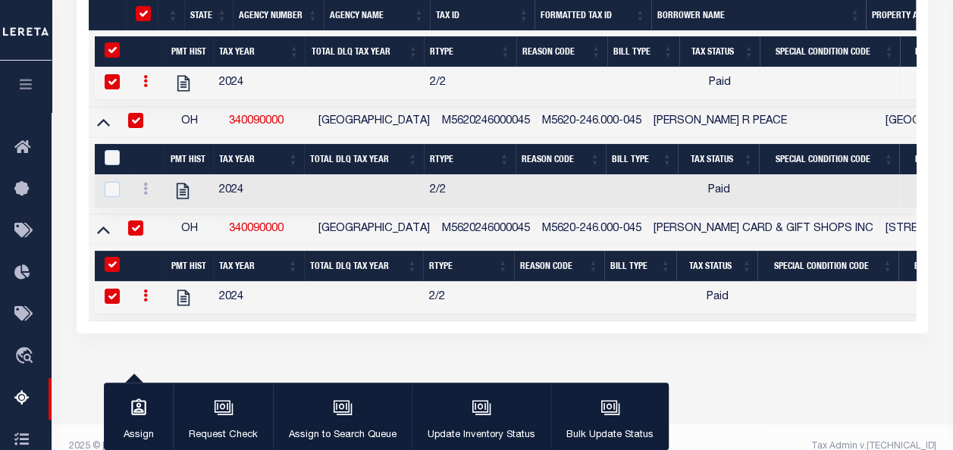
click at [109, 126] on icon at bounding box center [103, 122] width 13 height 16
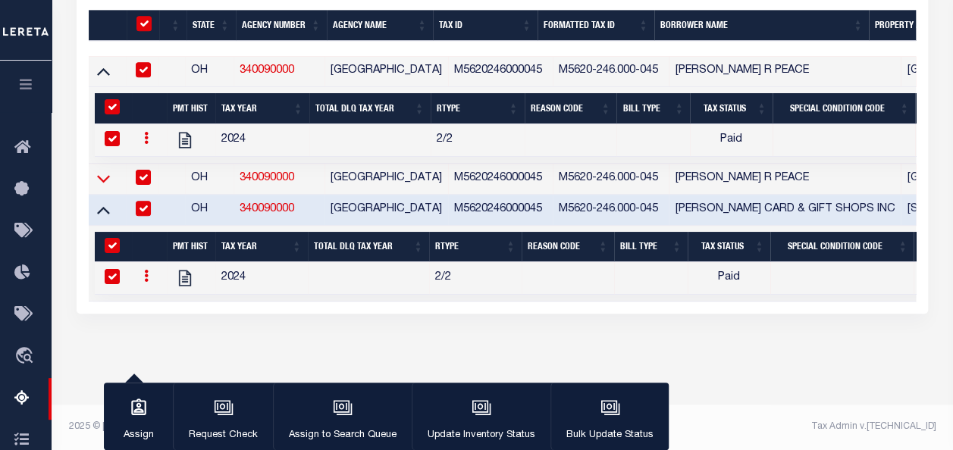
click at [102, 171] on icon at bounding box center [103, 179] width 13 height 16
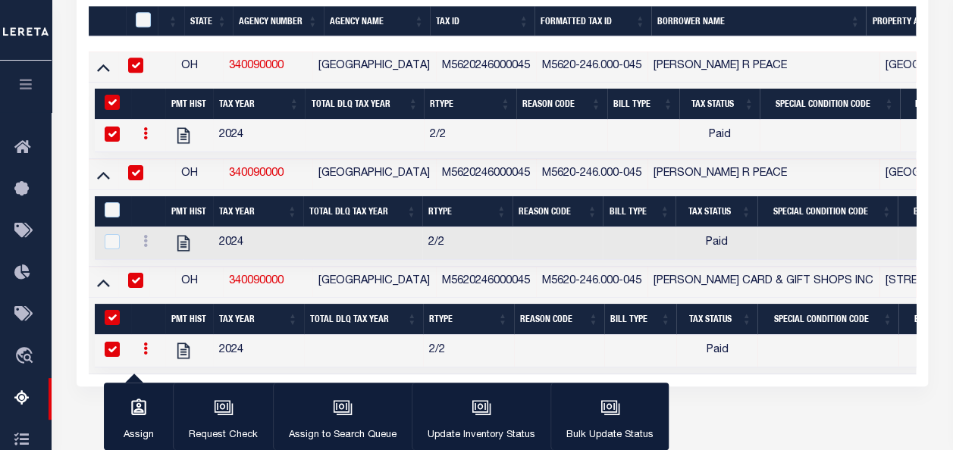
scroll to position [449, 0]
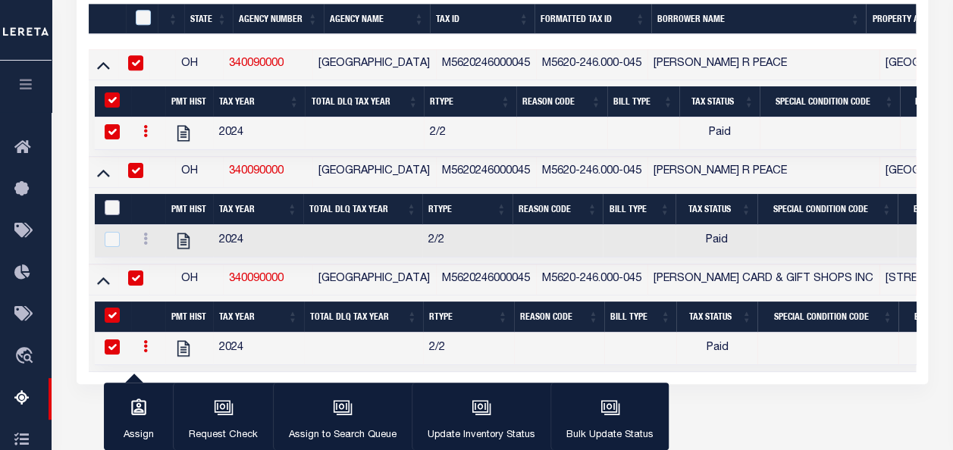
click at [115, 209] on input "&nbsp;" at bounding box center [112, 207] width 15 height 15
checkbox input "true"
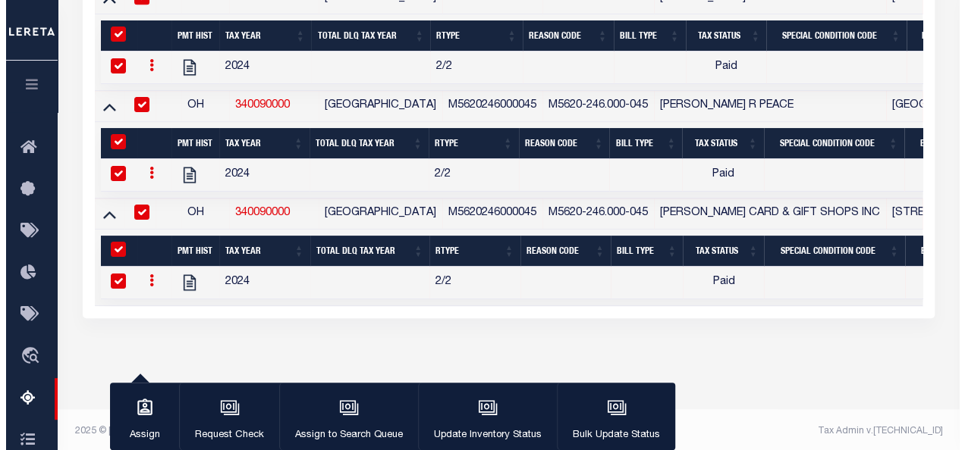
scroll to position [363, 0]
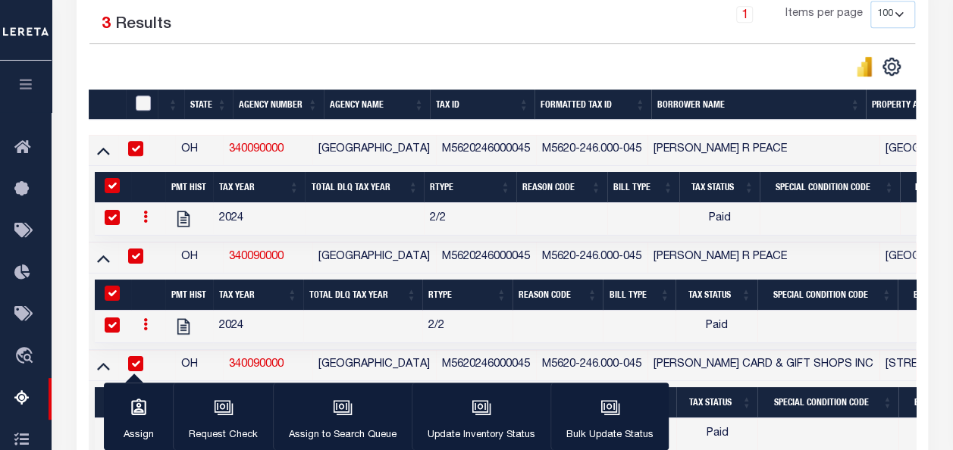
click at [143, 103] on input "checkbox" at bounding box center [143, 103] width 15 height 15
checkbox input "true"
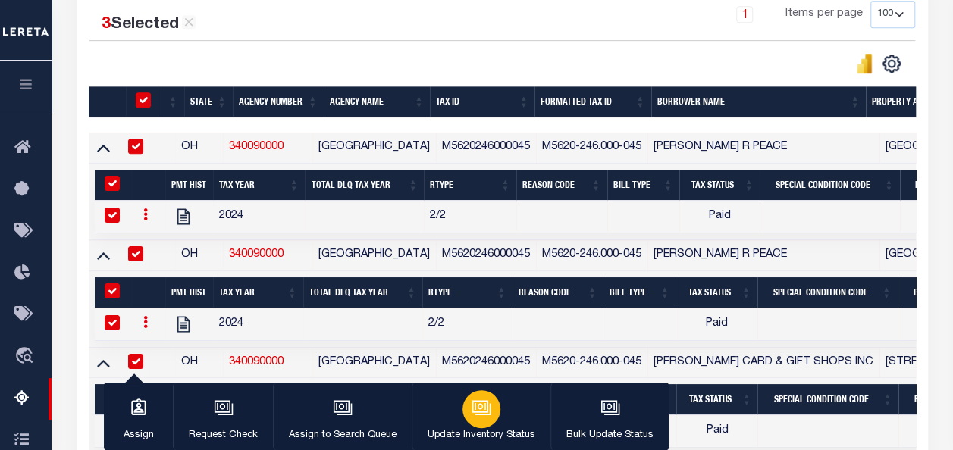
click at [464, 422] on div "button" at bounding box center [482, 410] width 38 height 38
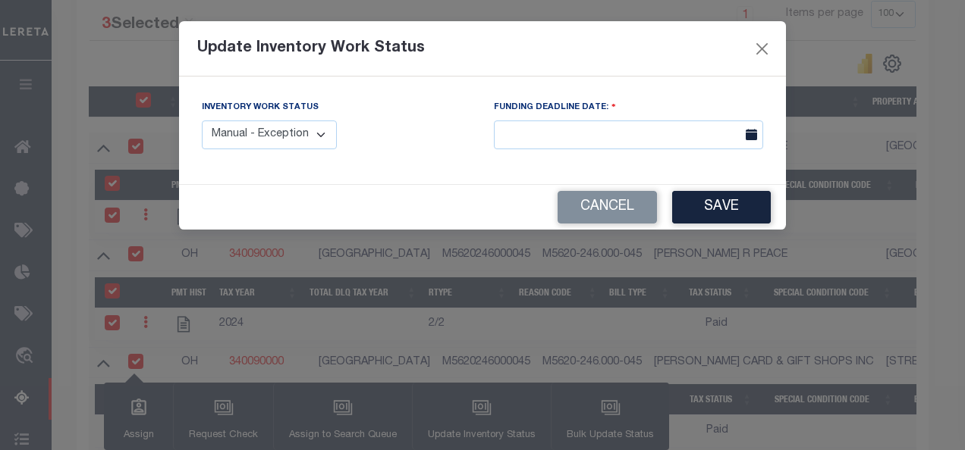
click at [279, 141] on select "Manual - Exception Pended - Awaiting Search Late Add Exception Completed" at bounding box center [269, 136] width 135 height 30
select select "4"
click at [202, 121] on select "Manual - Exception Pended - Awaiting Search Late Add Exception Completed" at bounding box center [269, 136] width 135 height 30
click at [717, 212] on button "Save" at bounding box center [721, 207] width 99 height 33
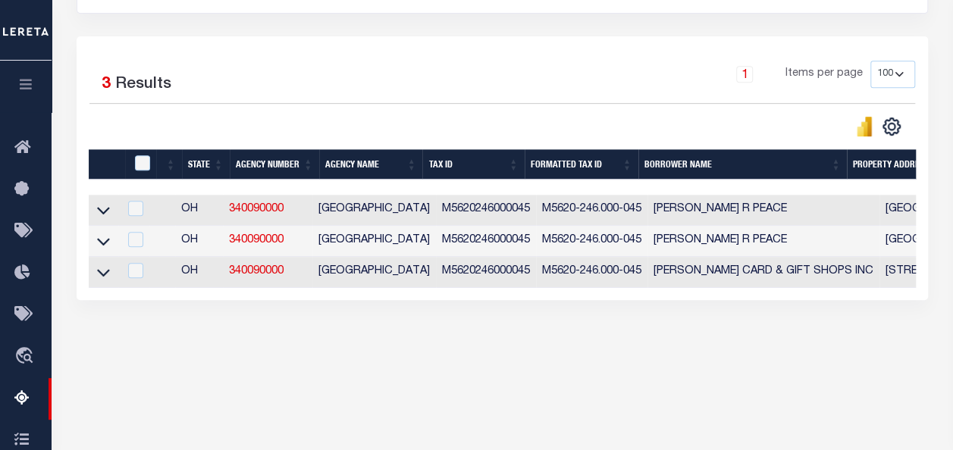
scroll to position [0, 0]
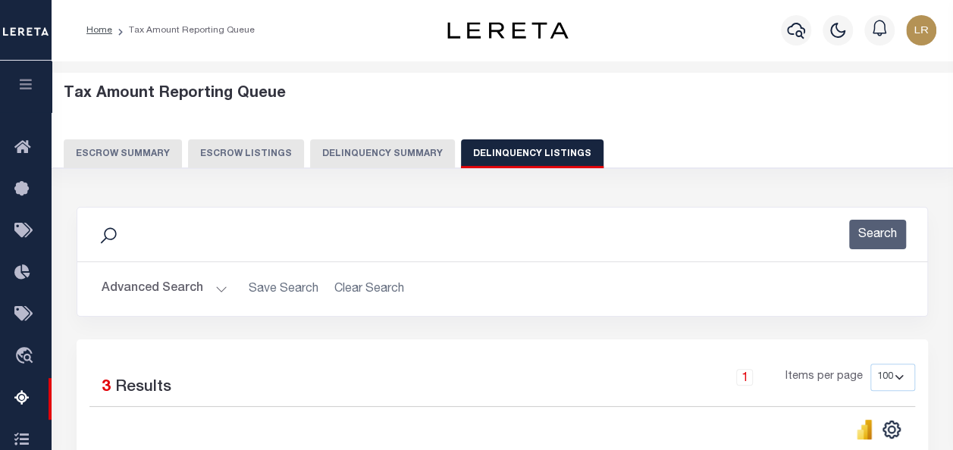
click at [201, 293] on button "Advanced Search" at bounding box center [165, 290] width 126 height 30
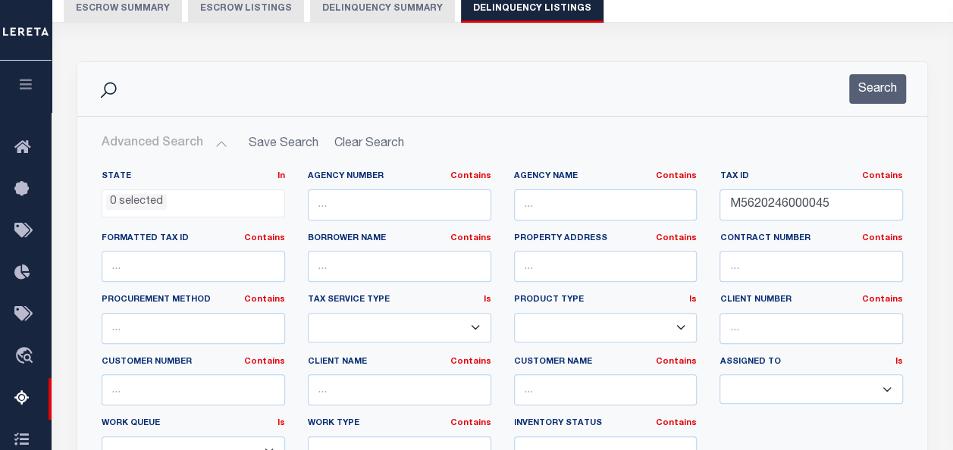
scroll to position [152, 0]
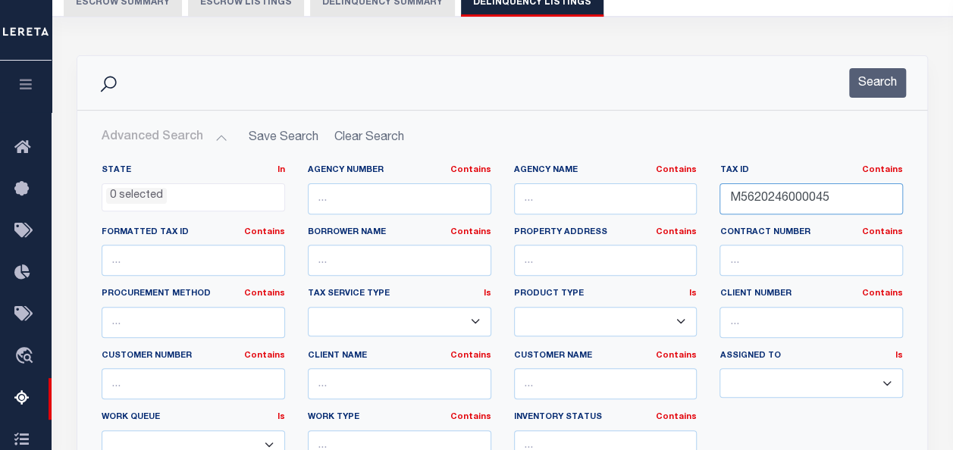
drag, startPoint x: 847, startPoint y: 198, endPoint x: 679, endPoint y: 191, distance: 168.5
click at [680, 192] on div "State In In AK AL AR AZ CA CO CT DC DE FL GA GU HI IA ID IL IN KS [GEOGRAPHIC_D…" at bounding box center [502, 319] width 824 height 309
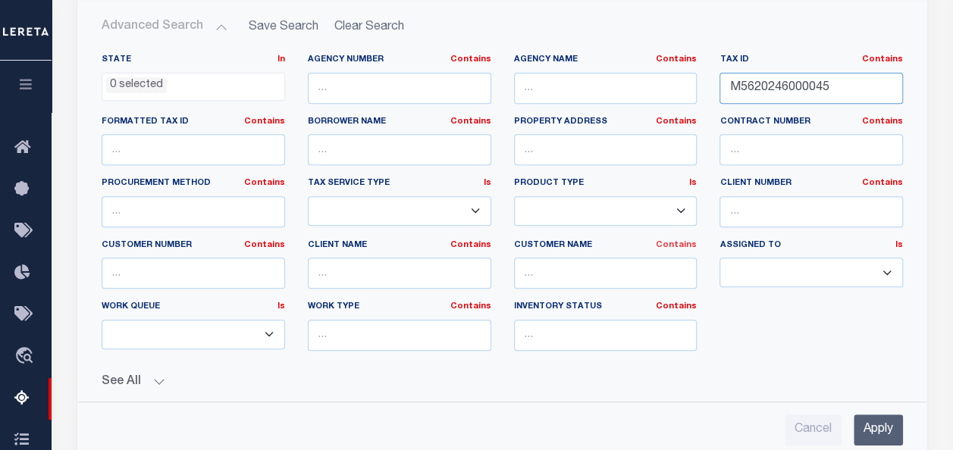
scroll to position [303, 0]
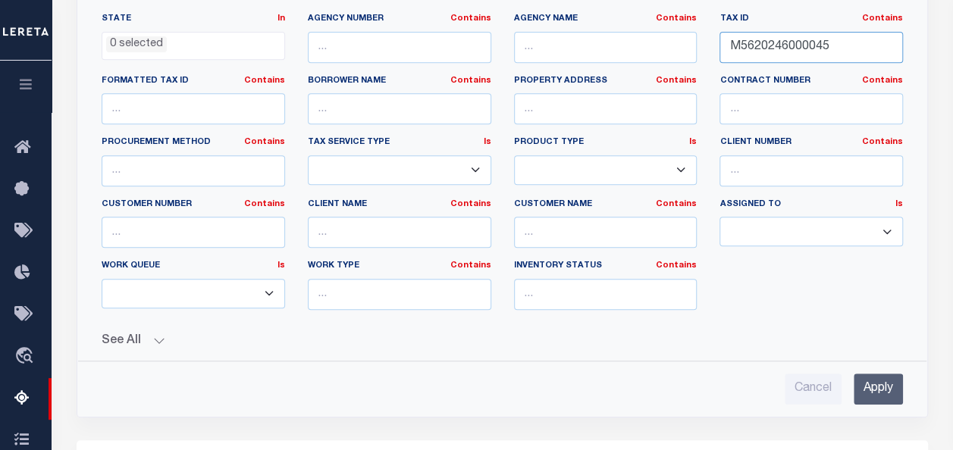
drag, startPoint x: 825, startPoint y: 47, endPoint x: 724, endPoint y: 39, distance: 101.2
click at [724, 39] on input "M5620246000045" at bounding box center [812, 47] width 184 height 31
paste input "9"
type input "M5620246000049"
click at [870, 378] on input "Apply" at bounding box center [878, 389] width 49 height 31
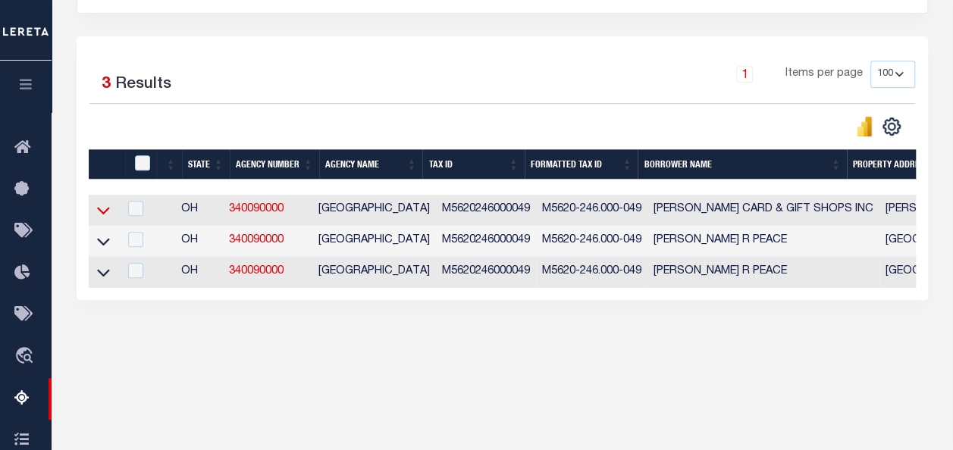
click at [98, 211] on icon at bounding box center [103, 212] width 13 height 8
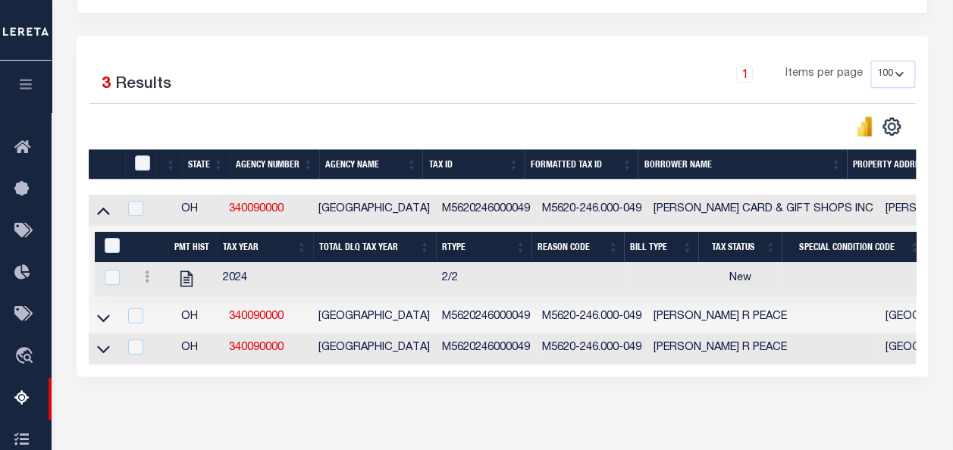
scroll to position [353, 0]
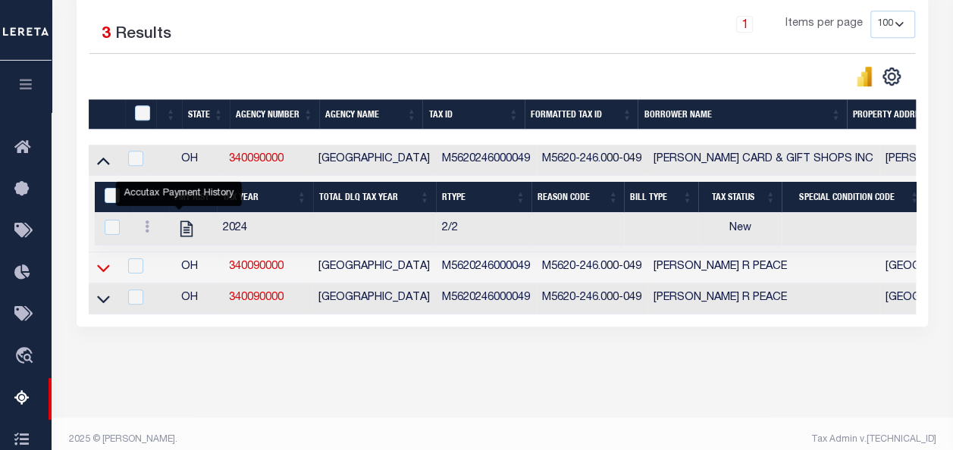
click at [98, 269] on icon at bounding box center [103, 268] width 13 height 16
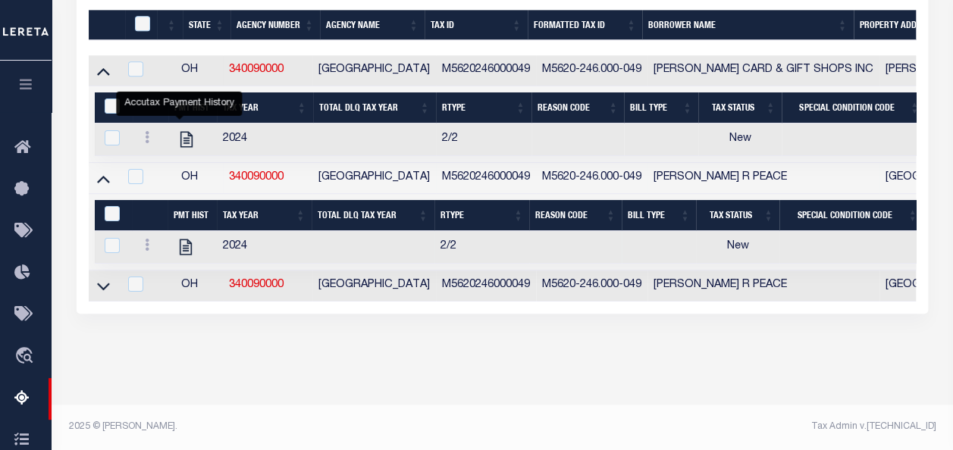
scroll to position [378, 0]
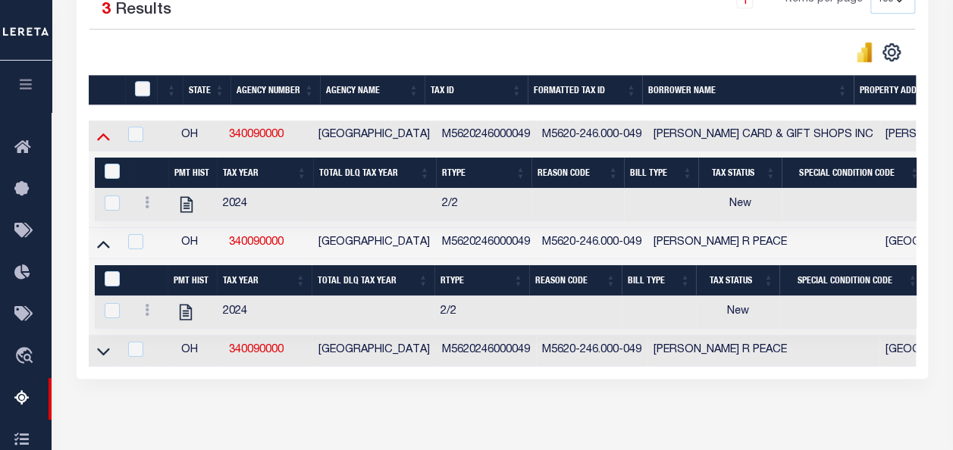
click at [104, 137] on icon at bounding box center [103, 137] width 13 height 8
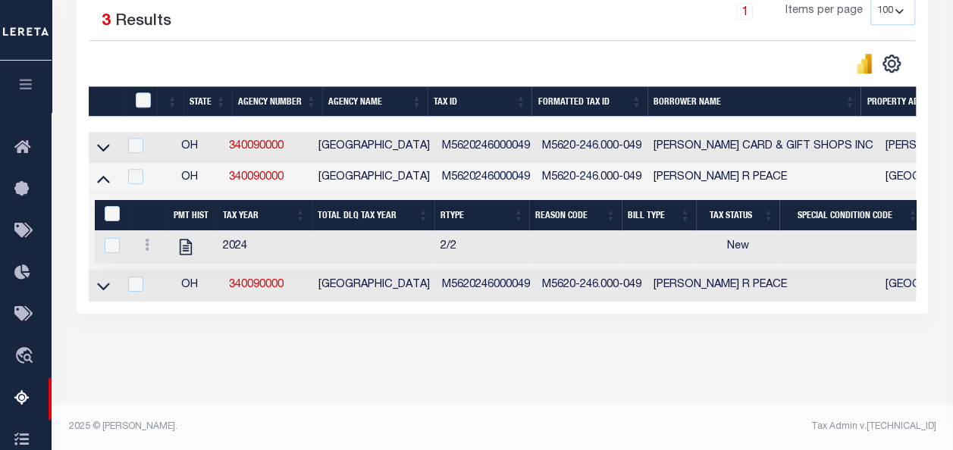
scroll to position [377, 0]
click at [104, 140] on icon at bounding box center [103, 148] width 13 height 16
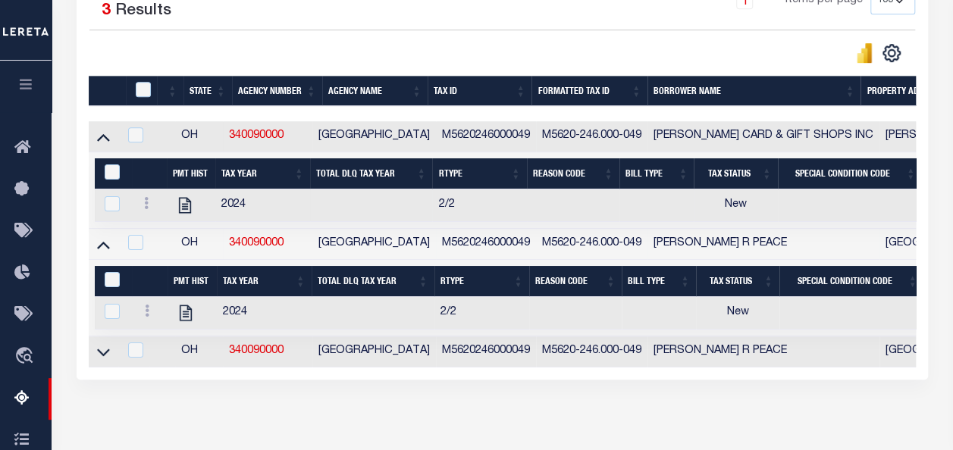
scroll to position [378, 0]
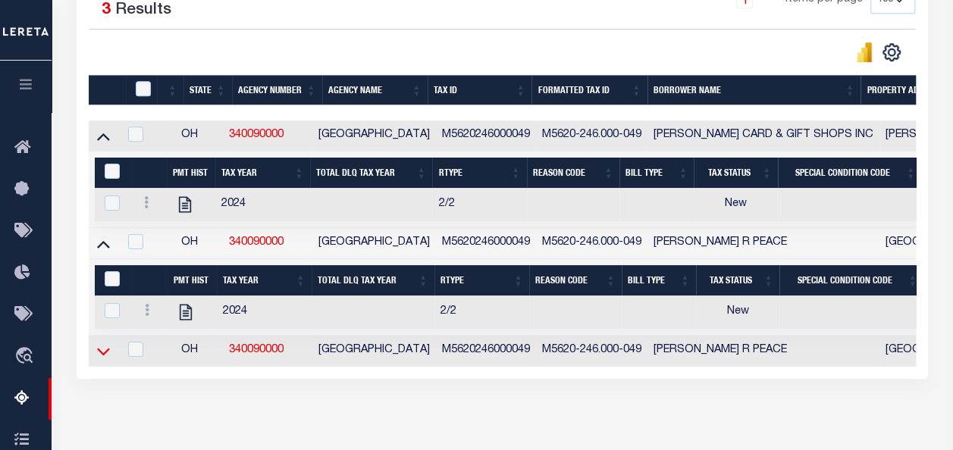
click at [102, 355] on icon at bounding box center [103, 352] width 13 height 16
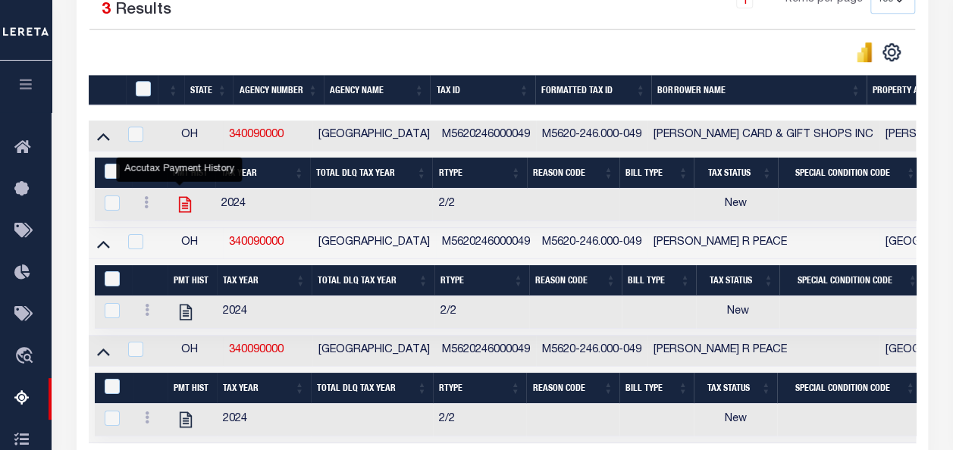
click at [180, 202] on icon "" at bounding box center [185, 205] width 20 height 20
checkbox input "true"
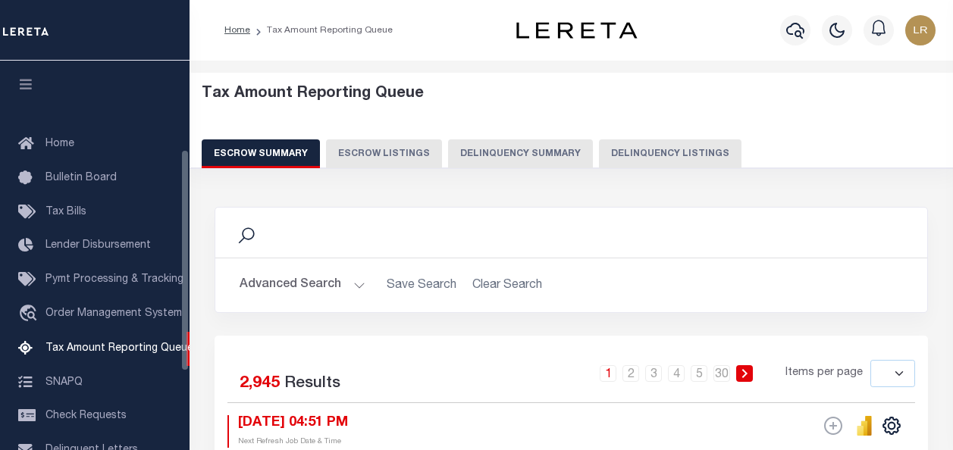
select select
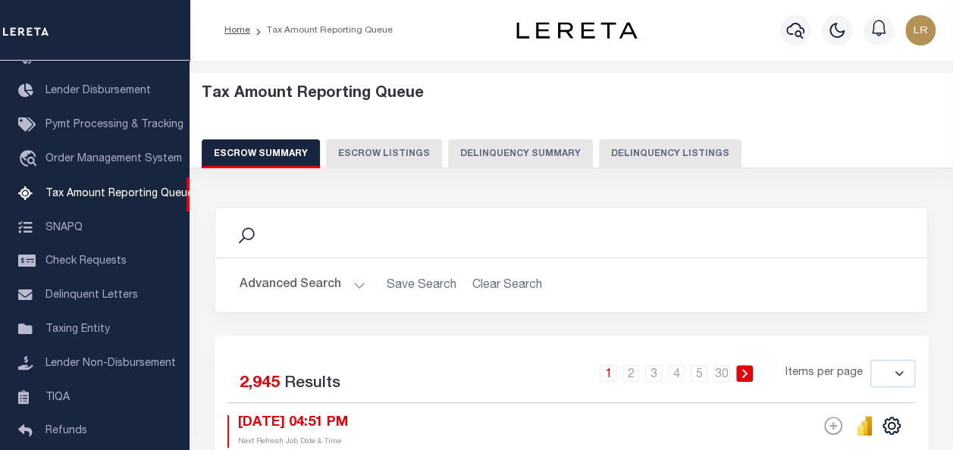
click at [299, 286] on button "Advanced Search" at bounding box center [303, 286] width 126 height 30
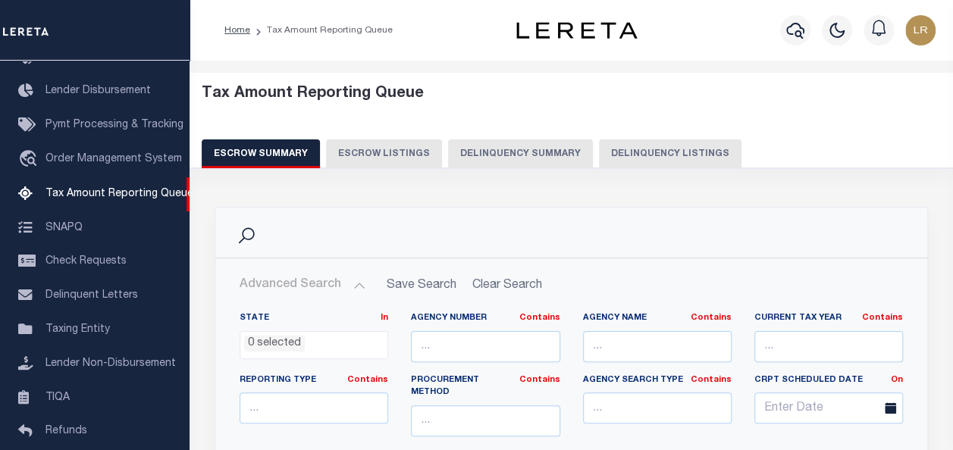
click at [636, 147] on button "Delinquency Listings" at bounding box center [670, 154] width 143 height 29
select select "100"
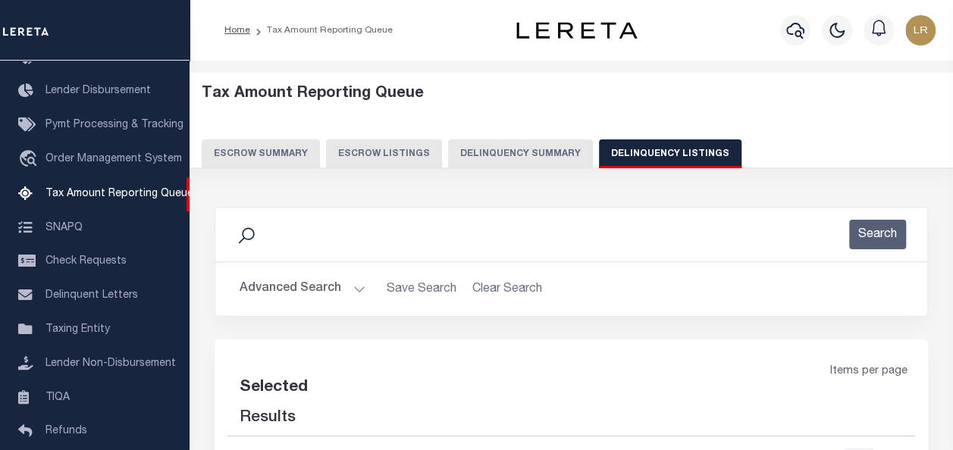
select select "100"
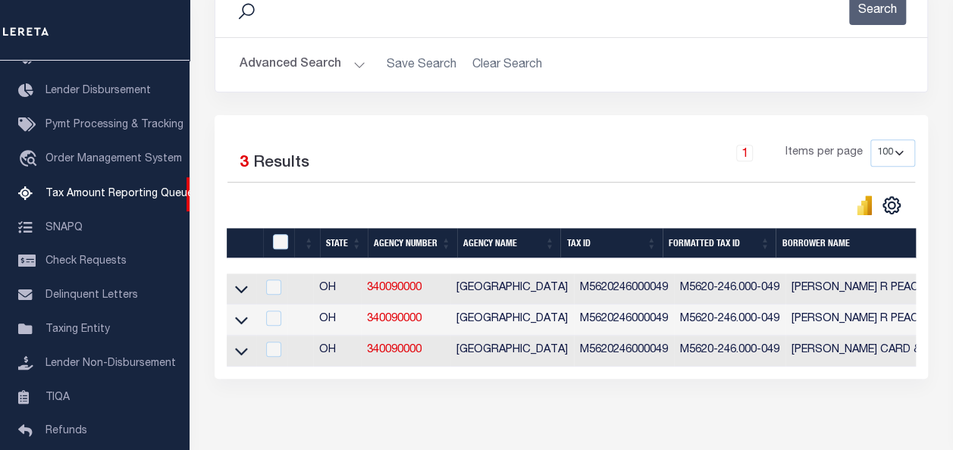
scroll to position [228, 0]
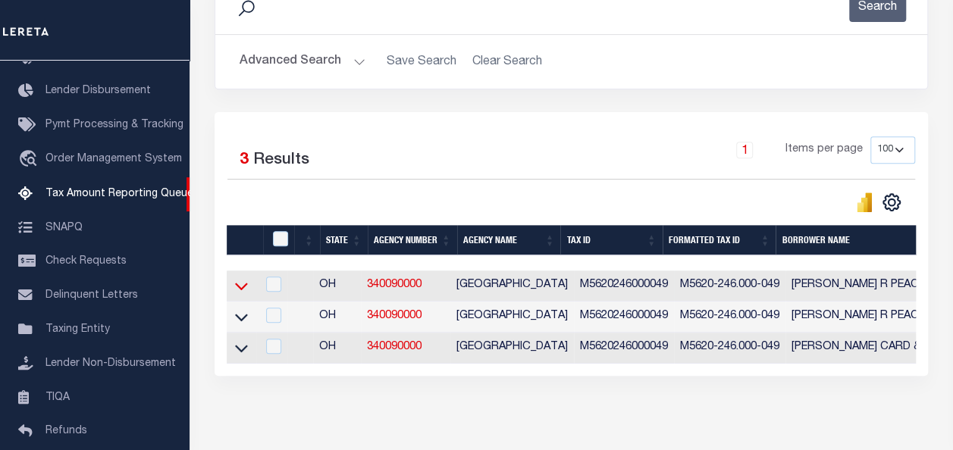
click at [245, 285] on icon at bounding box center [241, 286] width 13 height 16
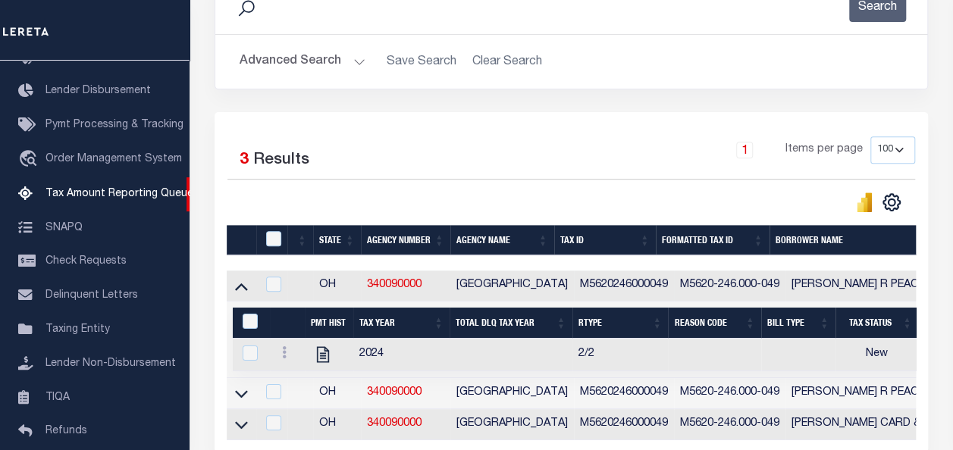
scroll to position [377, 0]
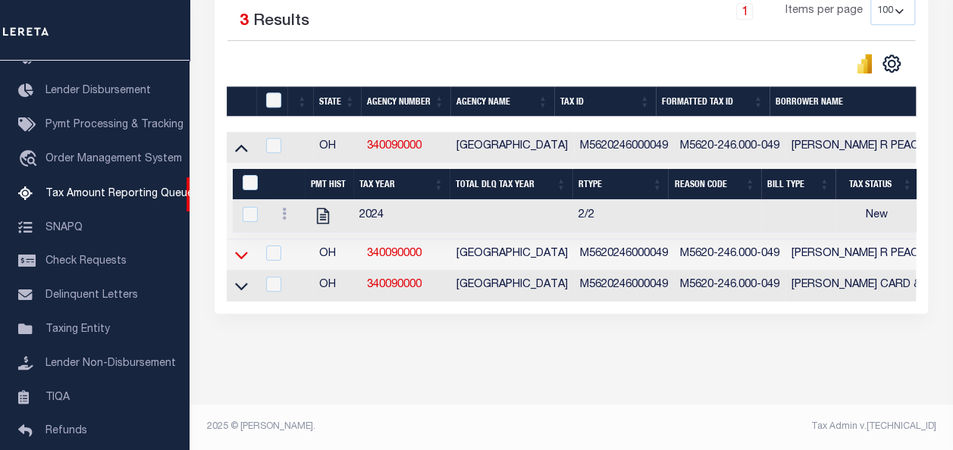
click at [241, 252] on icon at bounding box center [241, 256] width 13 height 8
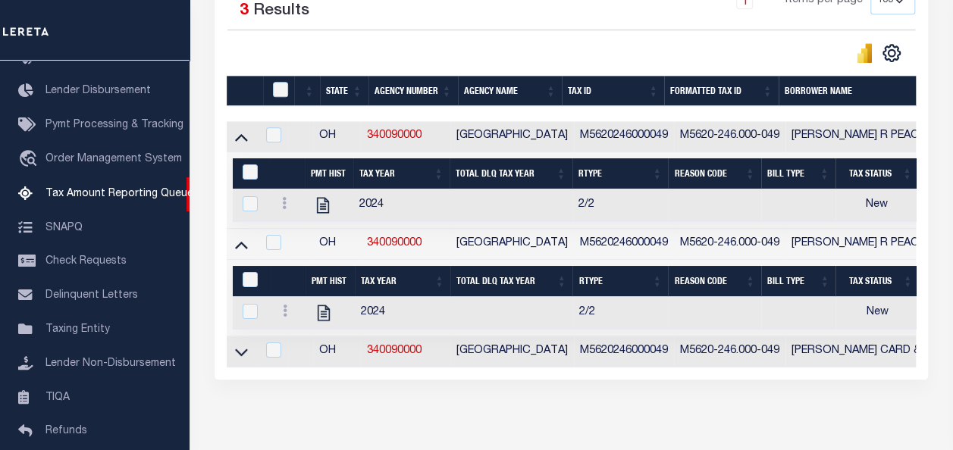
scroll to position [454, 0]
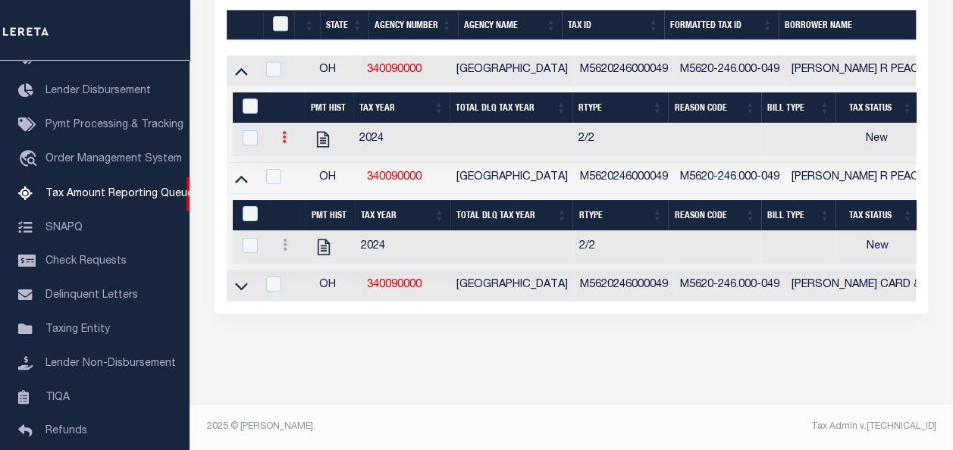
click at [282, 132] on icon at bounding box center [284, 137] width 5 height 12
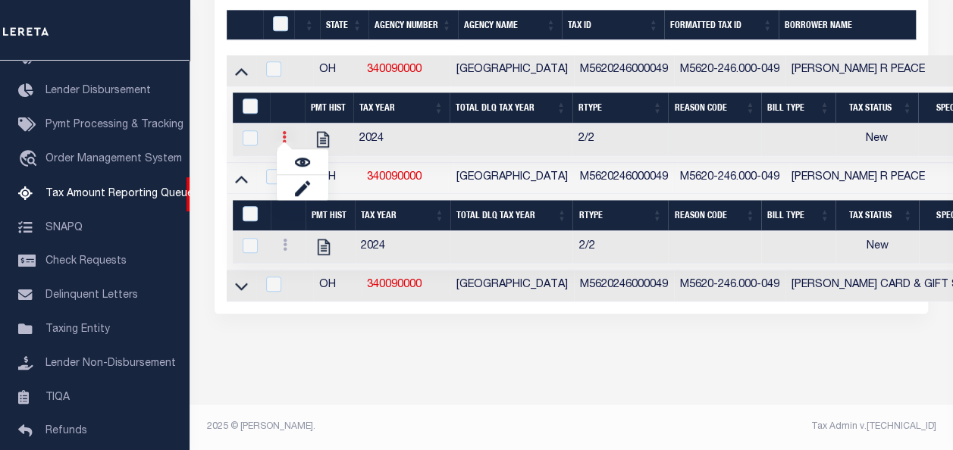
scroll to position [444, 0]
click at [300, 165] on img "" at bounding box center [302, 162] width 15 height 15
checkbox input "true"
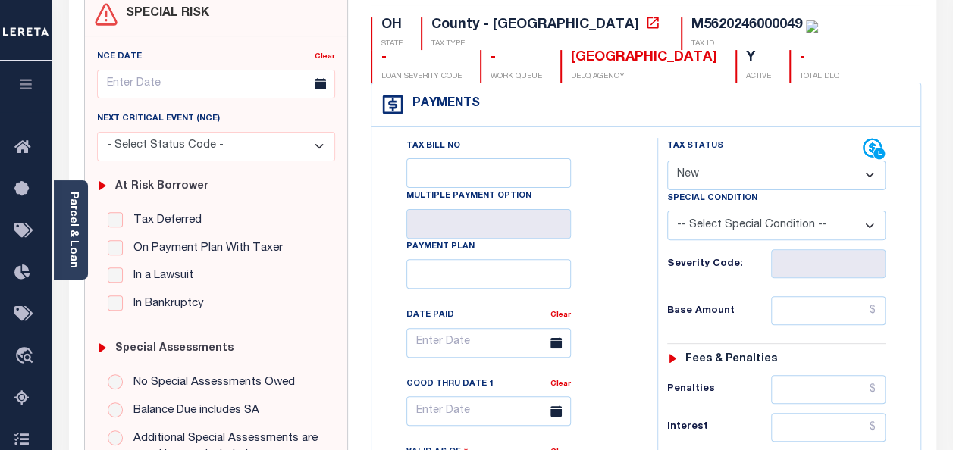
scroll to position [152, 0]
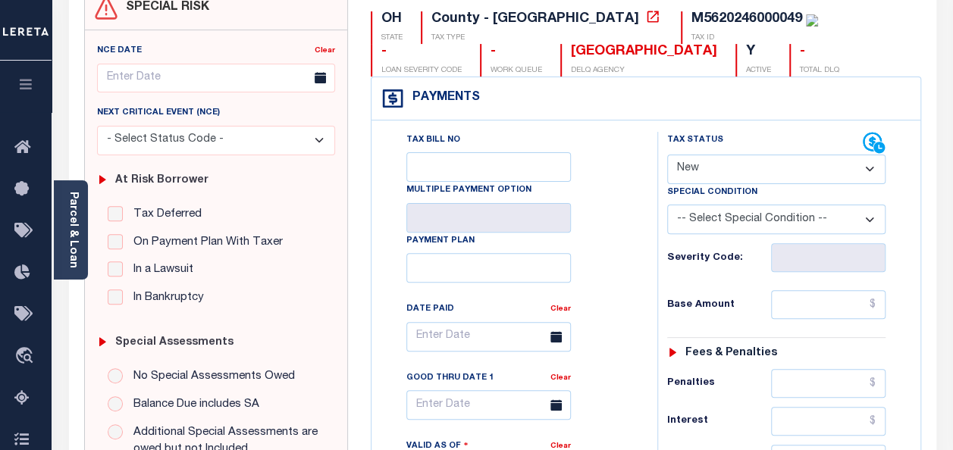
click at [724, 161] on select "- Select Status Code - Open Due/Unpaid Paid Incomplete No Tax Due Internal Refu…" at bounding box center [776, 170] width 218 height 30
select select "PYD"
click at [667, 155] on select "- Select Status Code - Open Due/Unpaid Paid Incomplete No Tax Due Internal Refu…" at bounding box center [776, 170] width 218 height 30
type input "[DATE]"
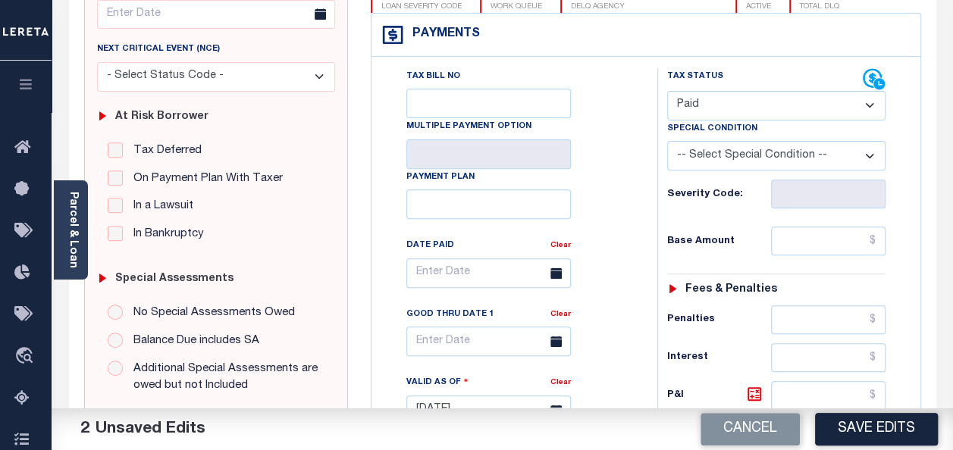
scroll to position [303, 0]
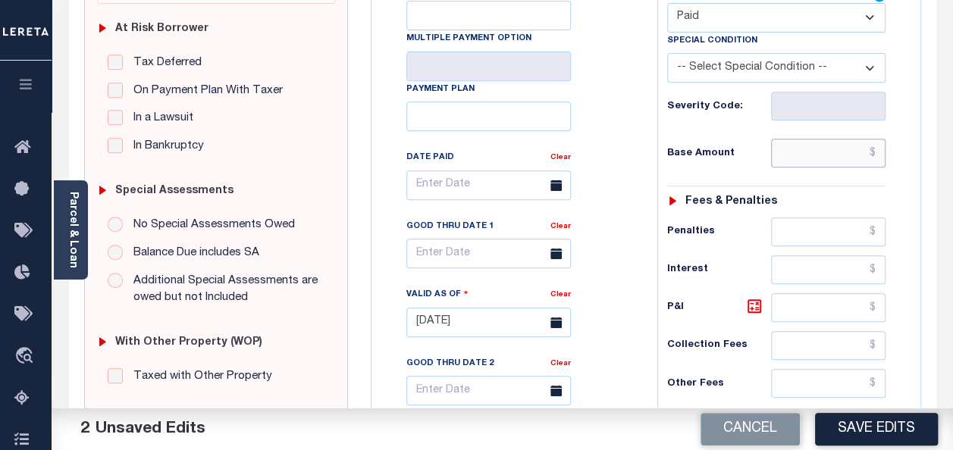
click at [818, 156] on input "text" at bounding box center [828, 153] width 115 height 29
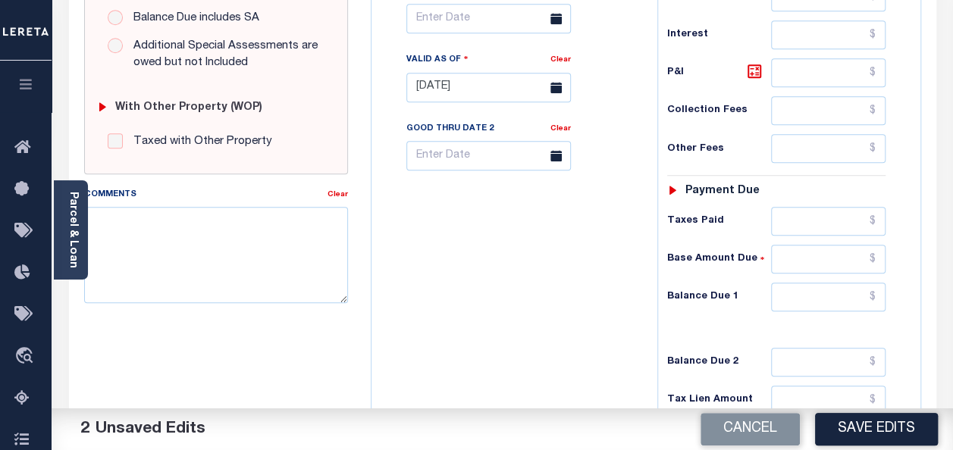
scroll to position [607, 0]
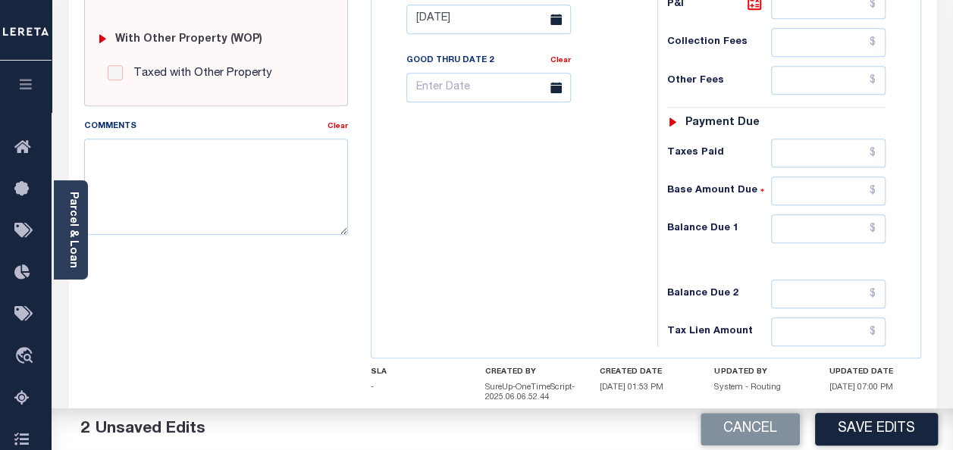
type input "$0.00"
click at [804, 223] on input "text" at bounding box center [828, 229] width 115 height 29
type input "$"
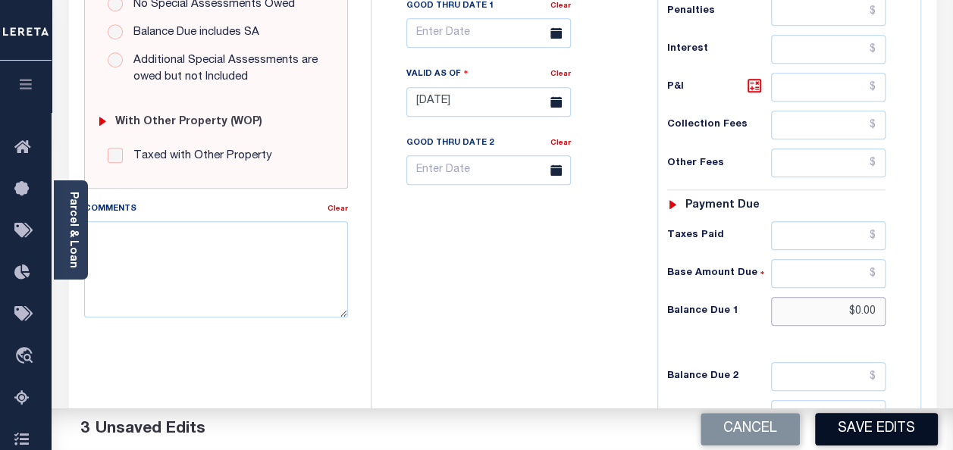
scroll to position [472, 0]
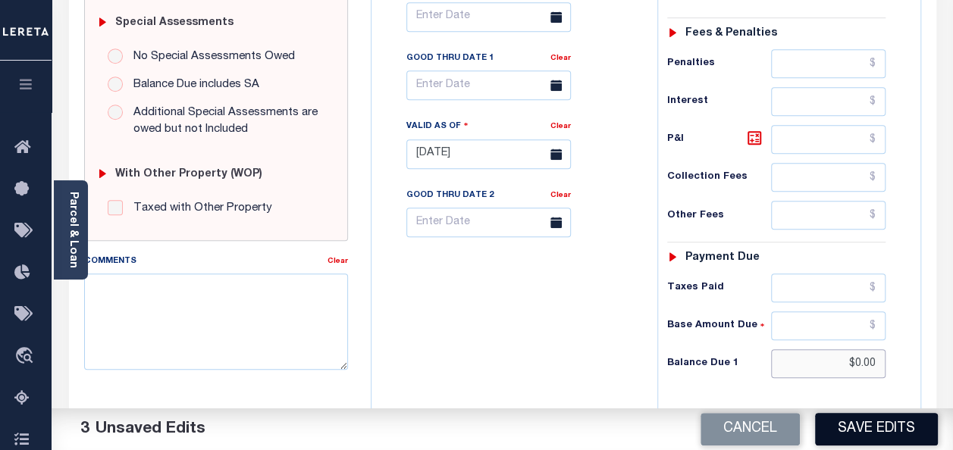
type input "$0.00"
click at [880, 435] on button "Save Edits" at bounding box center [876, 429] width 123 height 33
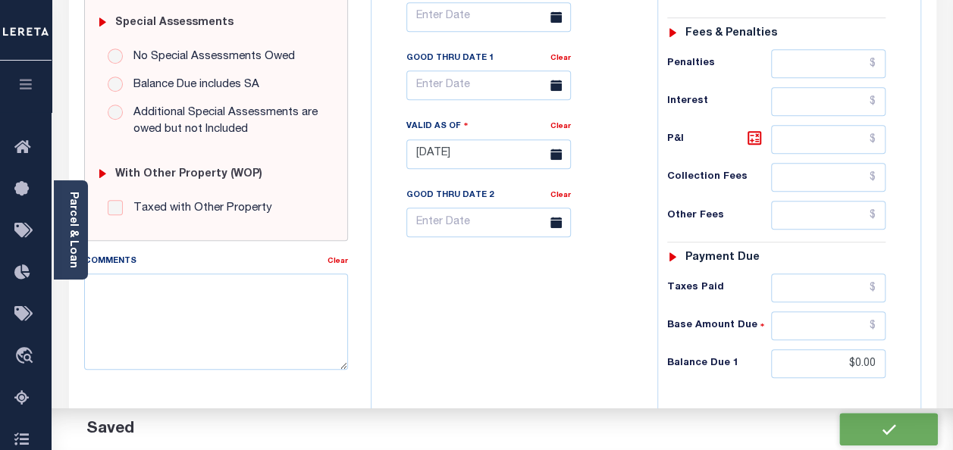
checkbox input "false"
type input "$0"
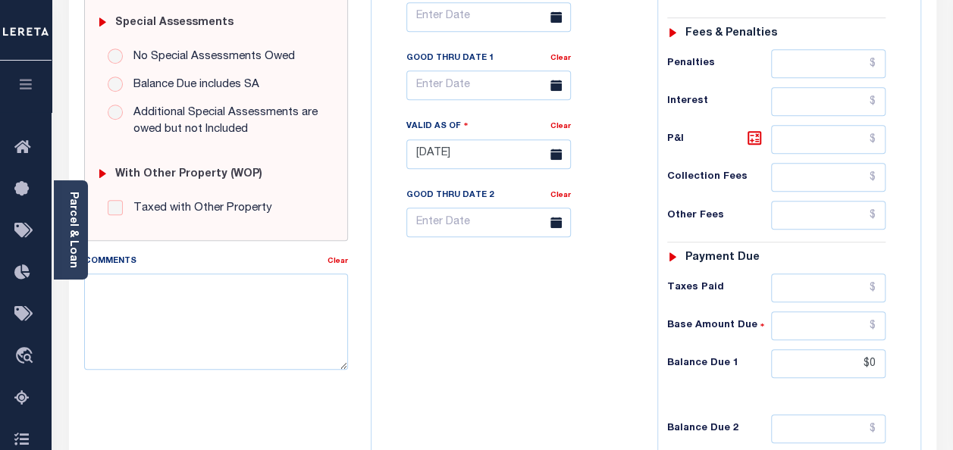
scroll to position [0, 0]
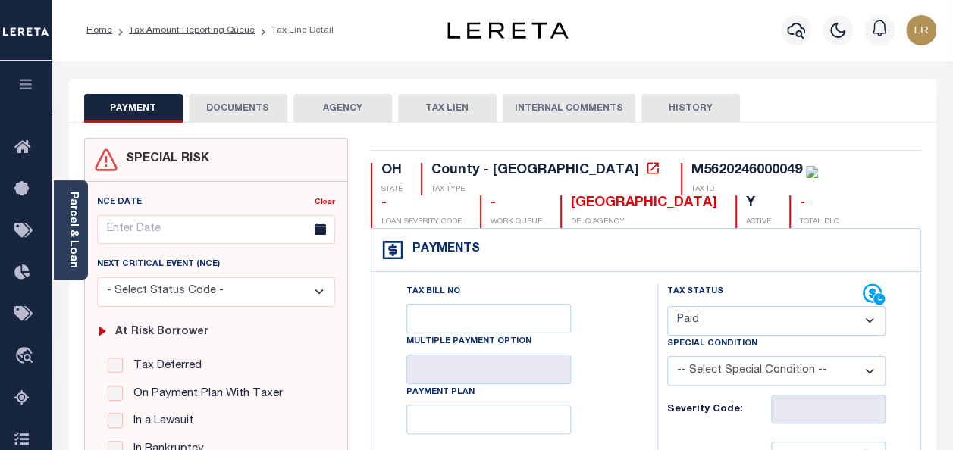
click at [249, 108] on button "DOCUMENTS" at bounding box center [238, 108] width 99 height 29
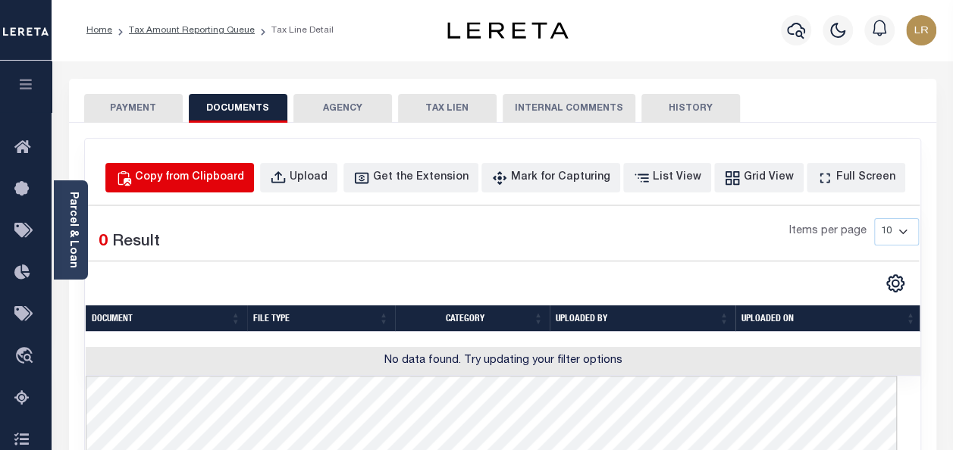
click at [239, 171] on div "Copy from Clipboard" at bounding box center [189, 178] width 109 height 17
select select "POP"
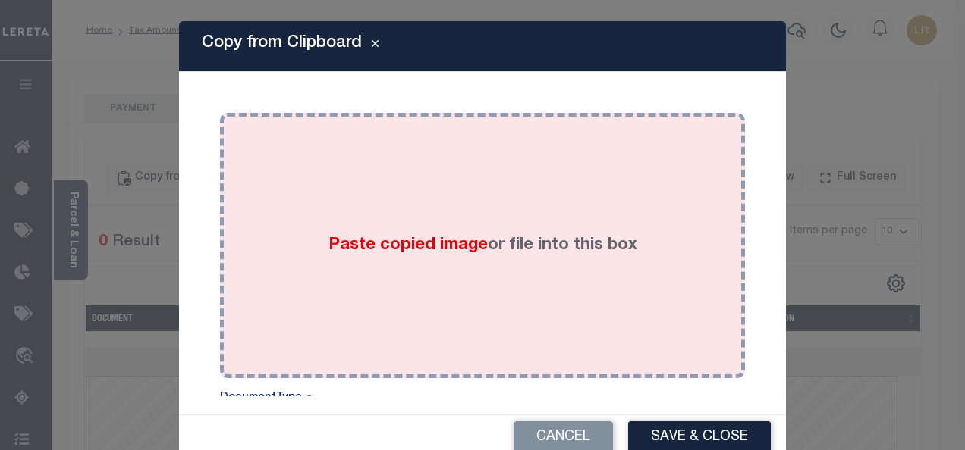
click at [387, 199] on div "Paste copied image or file into this box" at bounding box center [482, 245] width 502 height 243
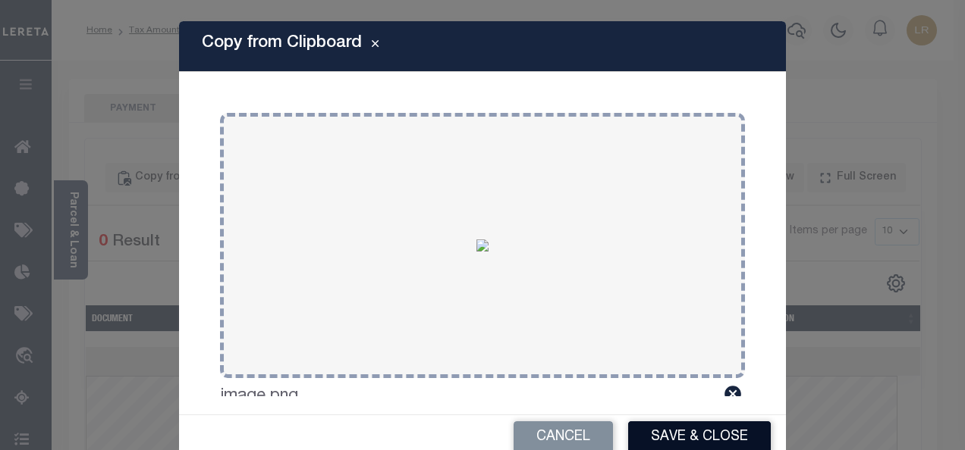
click at [676, 432] on button "Save & Close" at bounding box center [699, 438] width 143 height 33
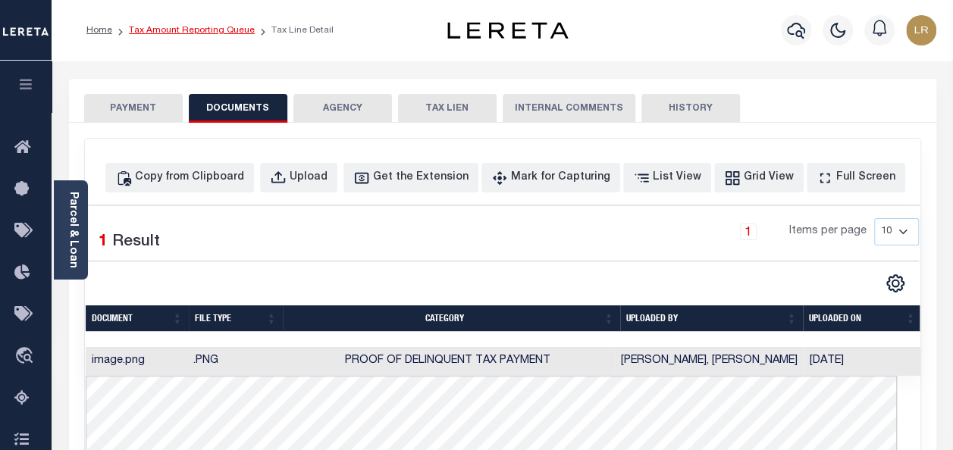
click at [171, 29] on link "Tax Amount Reporting Queue" at bounding box center [192, 30] width 126 height 9
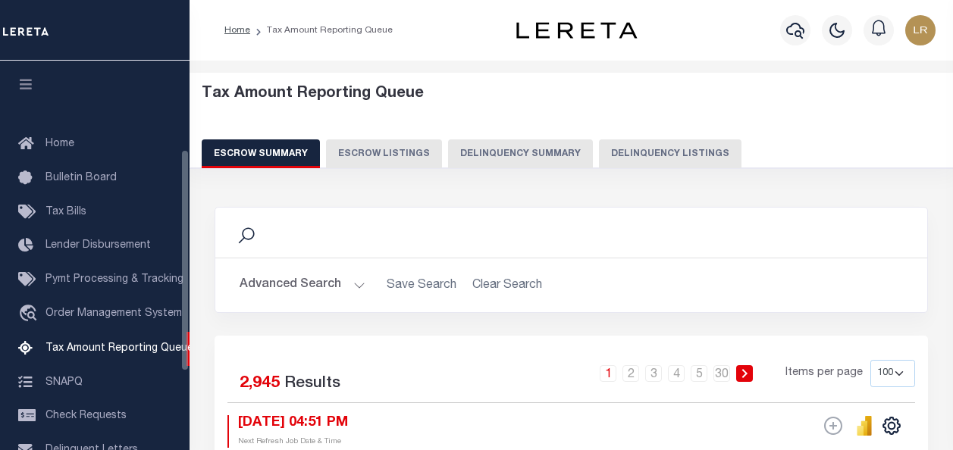
select select "100"
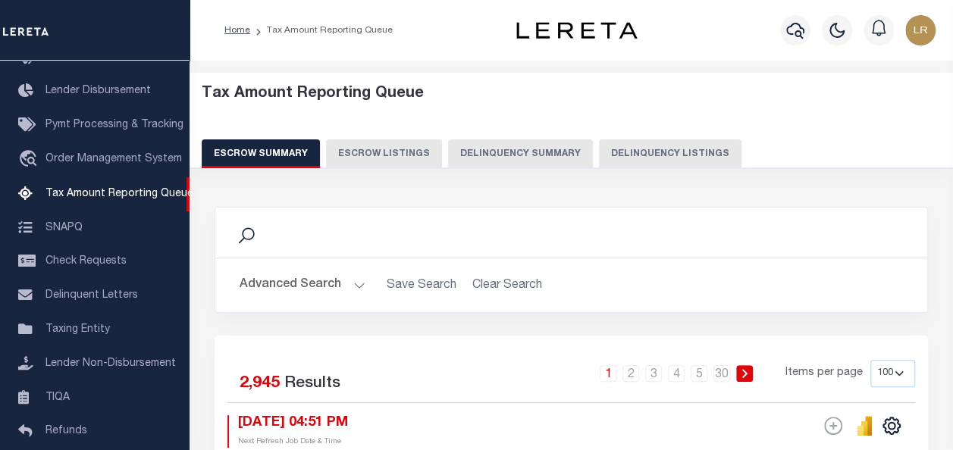
click at [673, 155] on button "Delinquency Listings" at bounding box center [670, 154] width 143 height 29
select select "100"
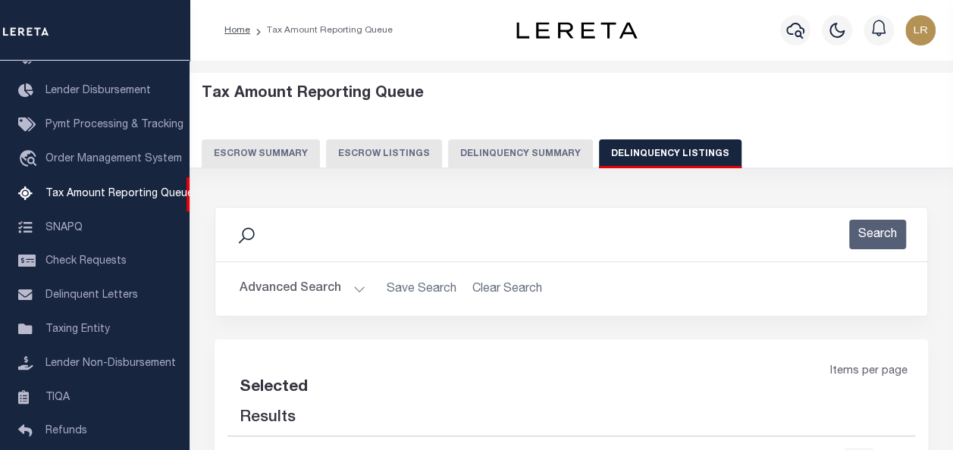
select select "100"
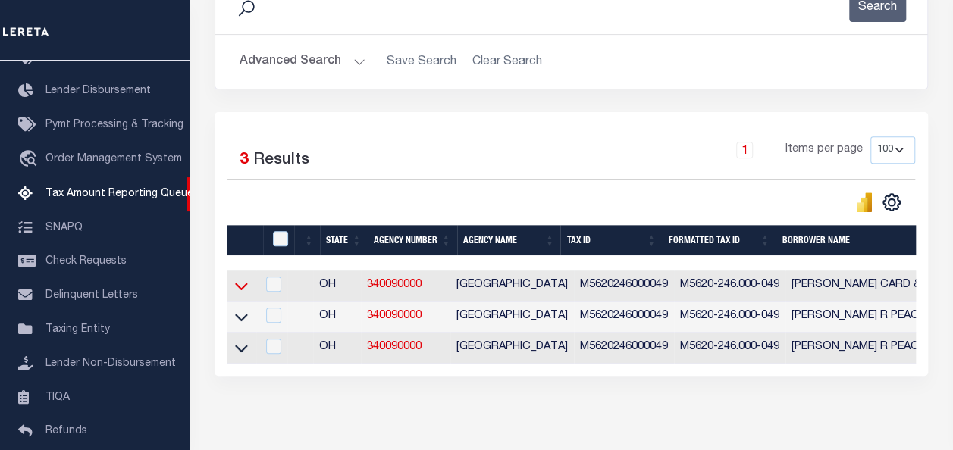
click at [245, 287] on icon at bounding box center [241, 288] width 13 height 8
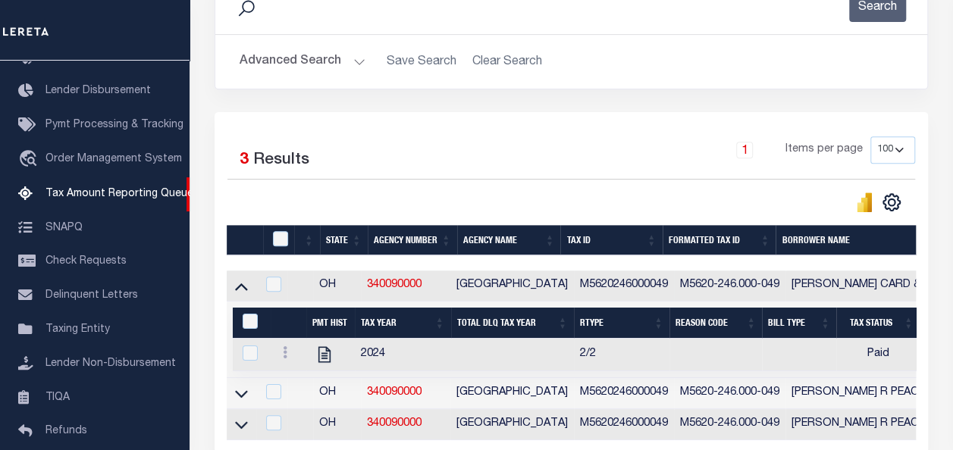
scroll to position [377, 0]
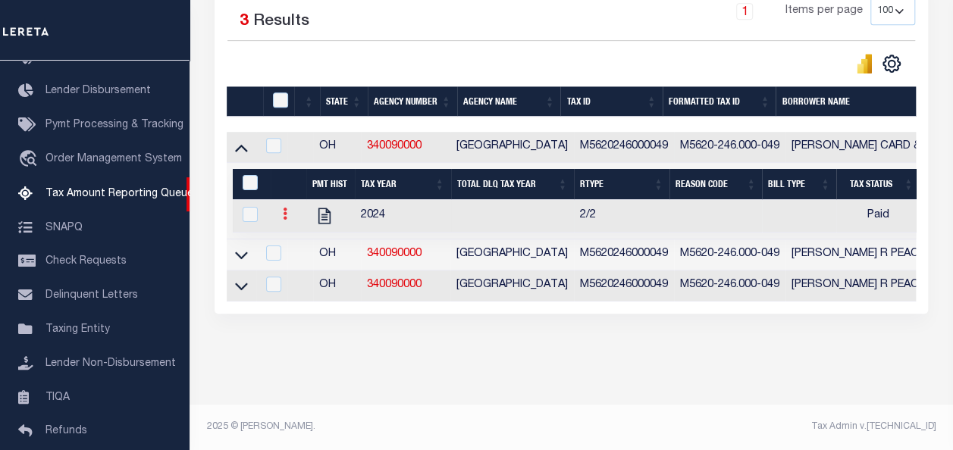
click at [278, 210] on link at bounding box center [285, 216] width 17 height 12
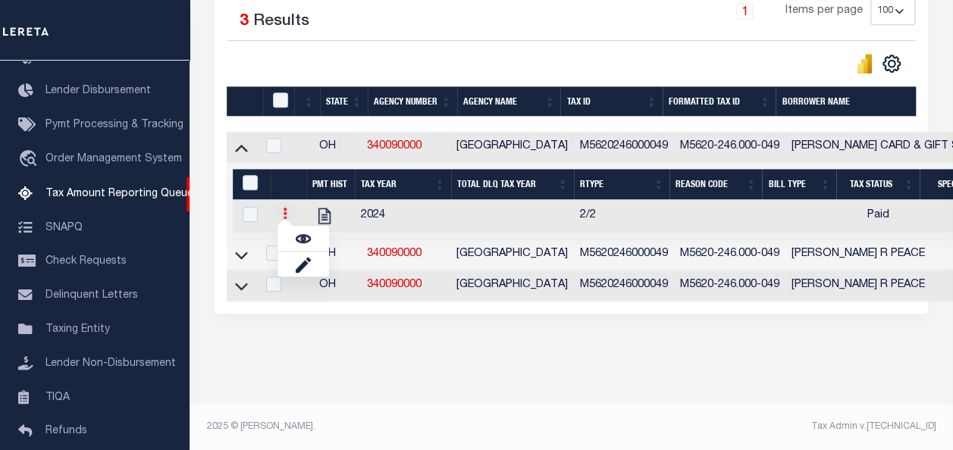
scroll to position [367, 0]
click at [288, 240] on link "" at bounding box center [304, 238] width 52 height 25
checkbox input "true"
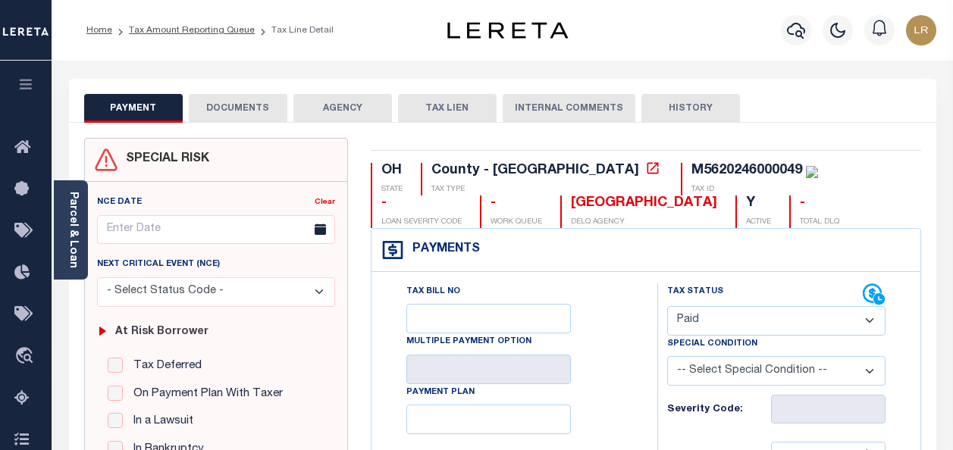
select select "PYD"
click at [205, 105] on button "DOCUMENTS" at bounding box center [238, 108] width 99 height 29
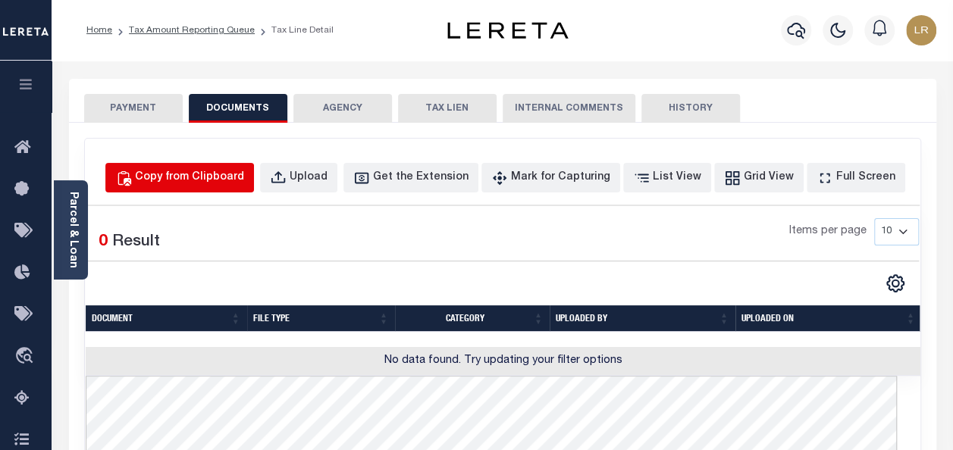
click at [226, 167] on button "Copy from Clipboard" at bounding box center [179, 178] width 149 height 30
select select "POP"
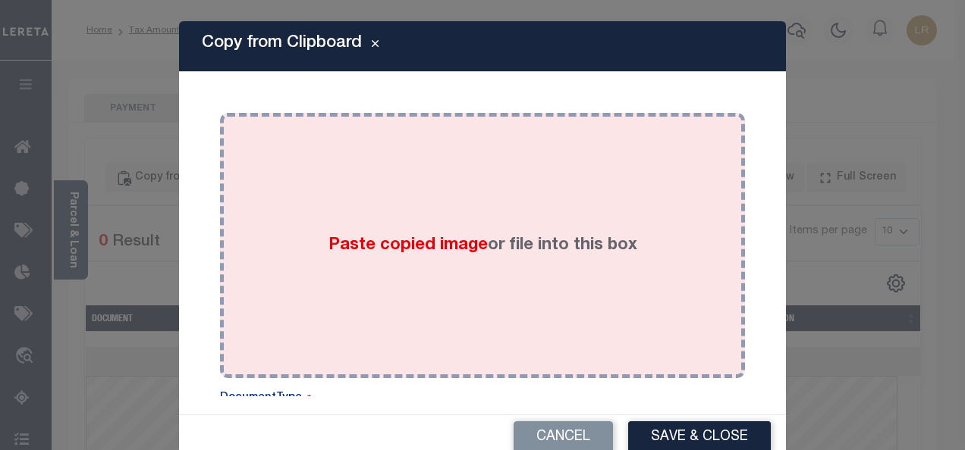
click at [558, 252] on label "Paste copied image or file into this box" at bounding box center [482, 246] width 309 height 25
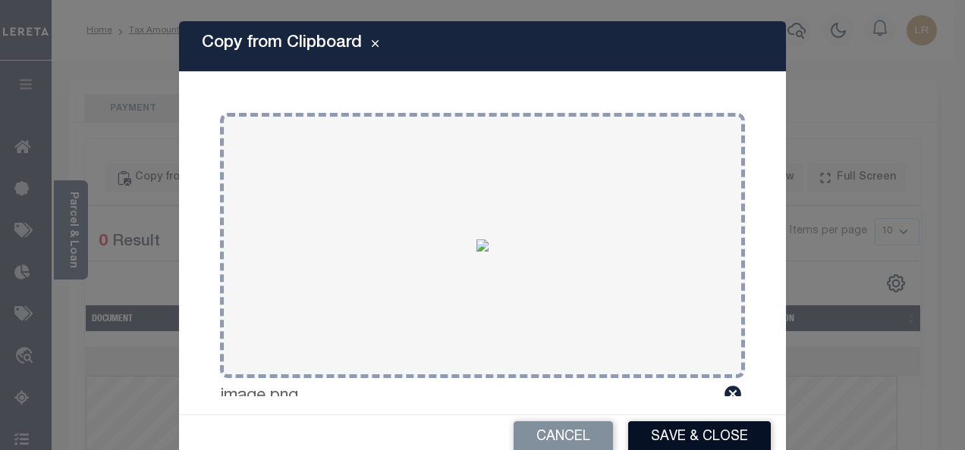
click at [658, 425] on button "Save & Close" at bounding box center [699, 438] width 143 height 33
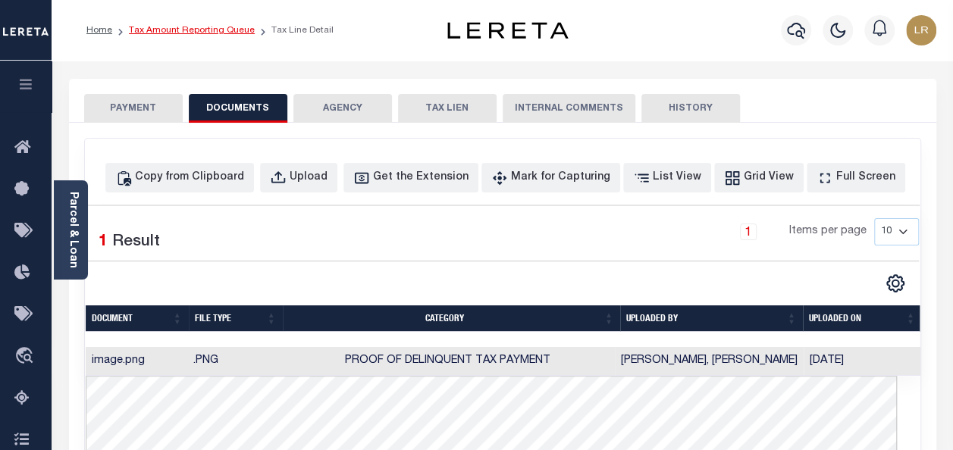
click at [165, 28] on link "Tax Amount Reporting Queue" at bounding box center [192, 30] width 126 height 9
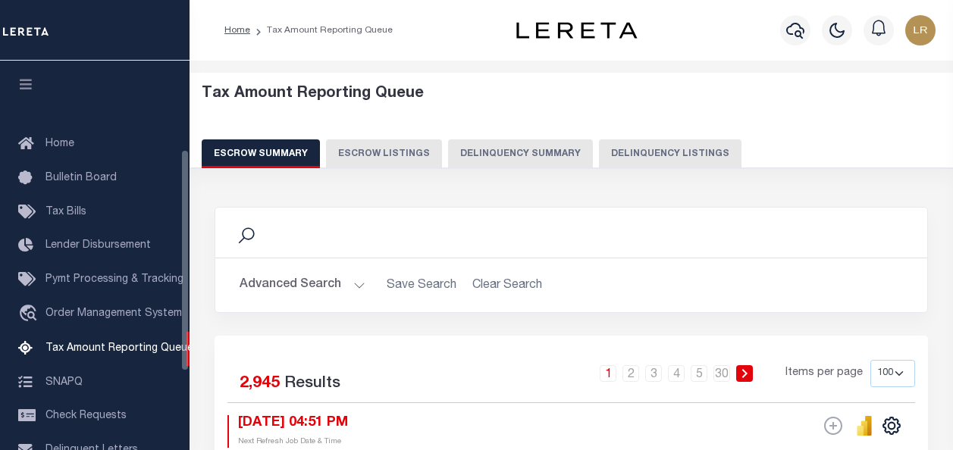
select select "100"
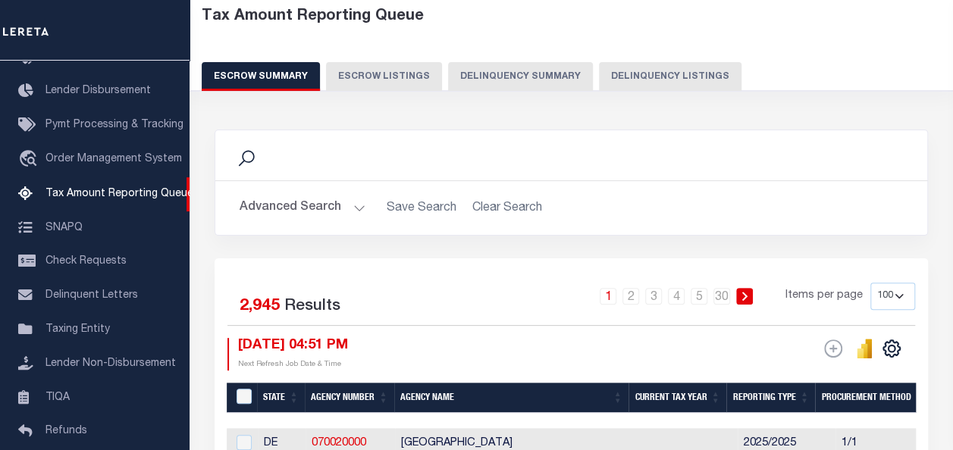
scroll to position [76, 0]
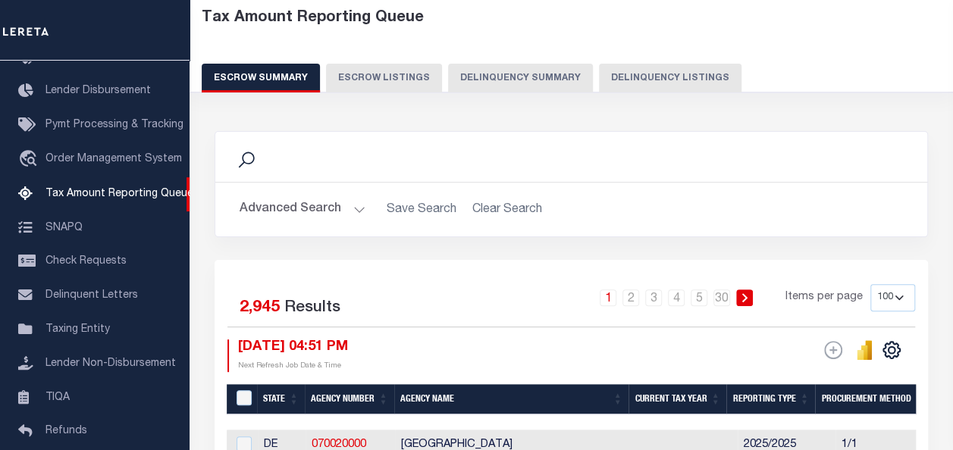
click at [647, 68] on button "Delinquency Listings" at bounding box center [670, 78] width 143 height 29
select select "100"
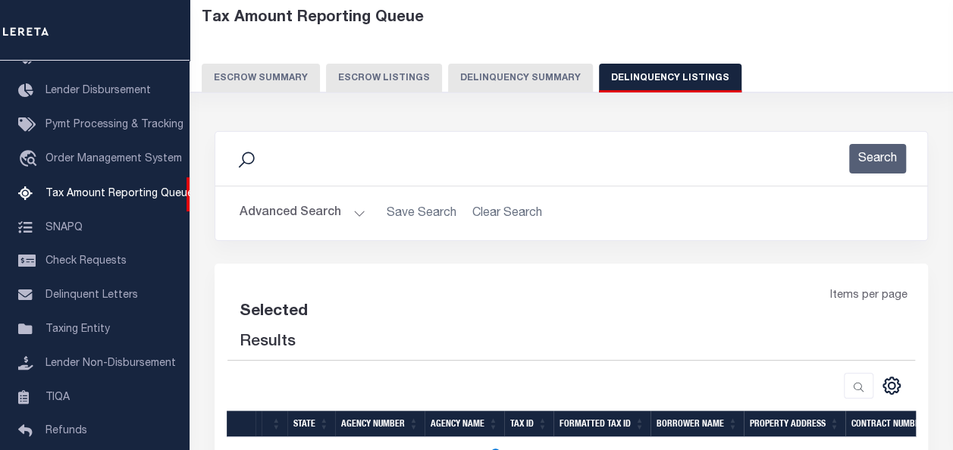
select select "100"
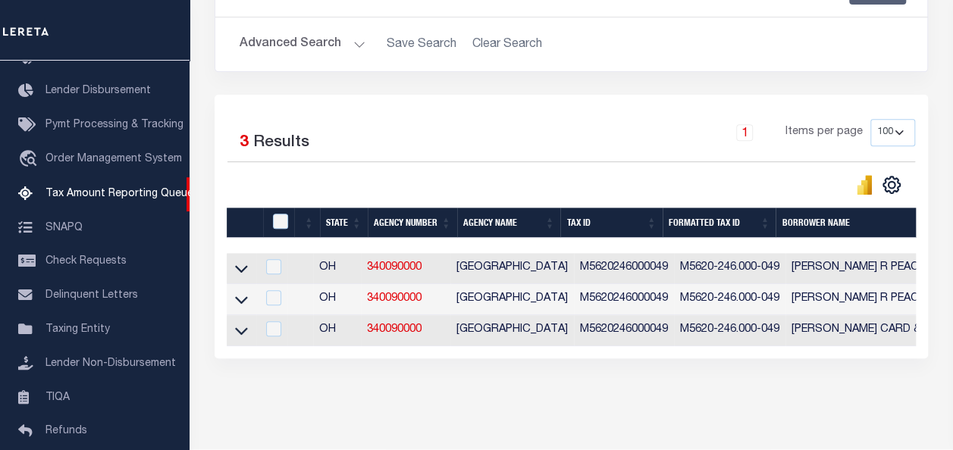
scroll to position [300, 0]
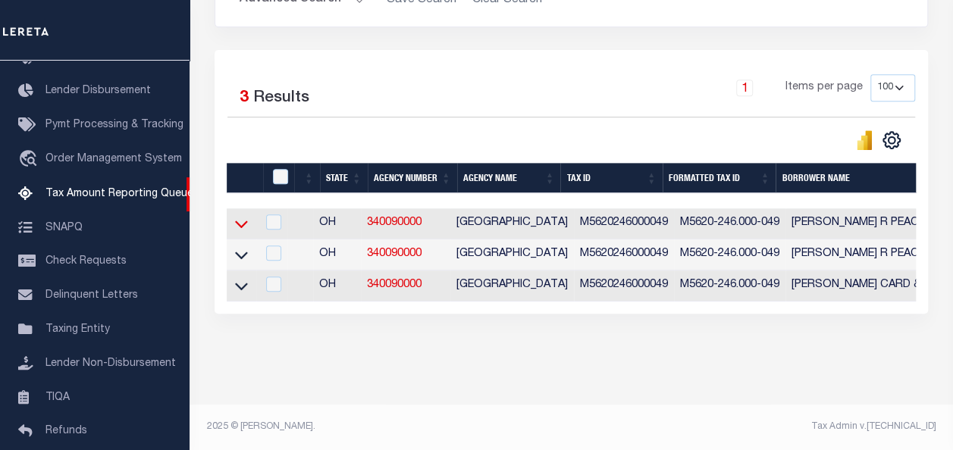
click at [238, 216] on icon at bounding box center [241, 224] width 13 height 16
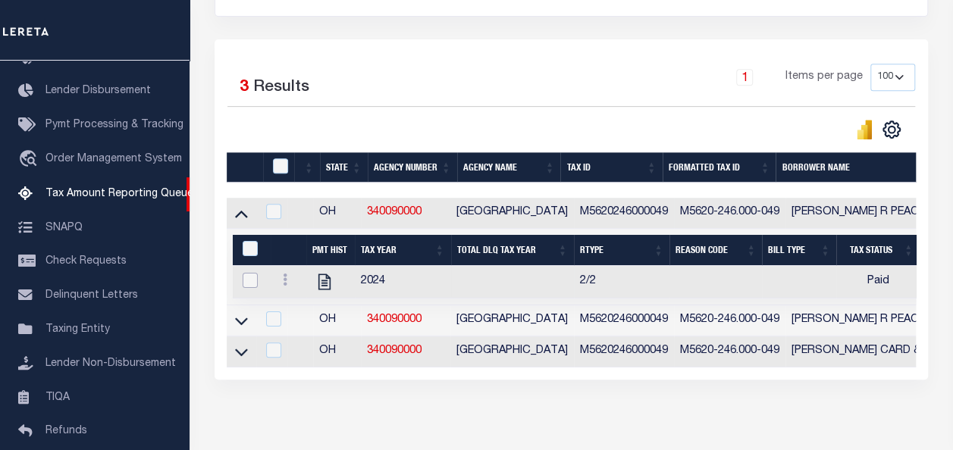
click at [254, 278] on input "checkbox" at bounding box center [250, 280] width 15 height 15
checkbox input "true"
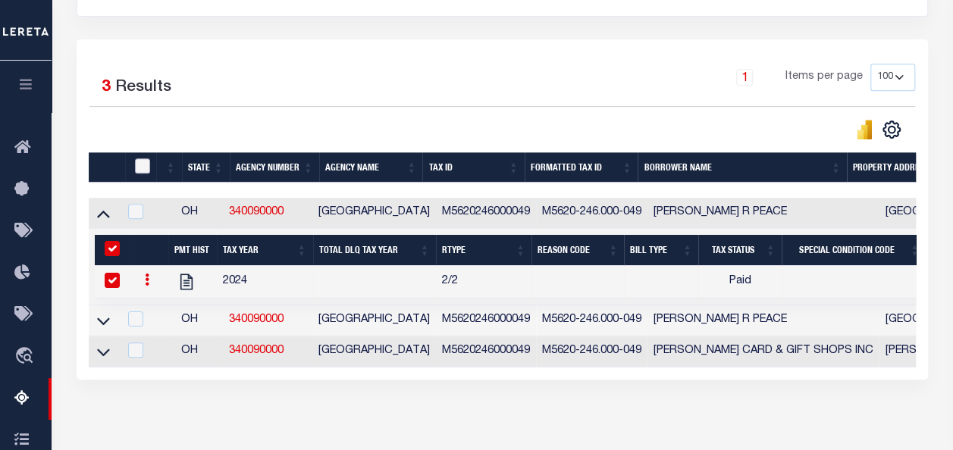
click at [139, 167] on input "checkbox" at bounding box center [142, 166] width 15 height 15
checkbox input "true"
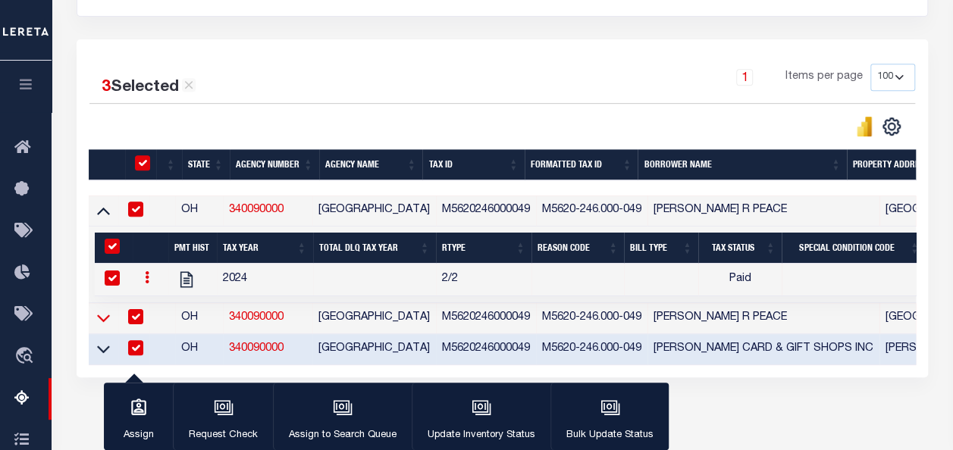
click at [102, 319] on icon at bounding box center [103, 318] width 13 height 16
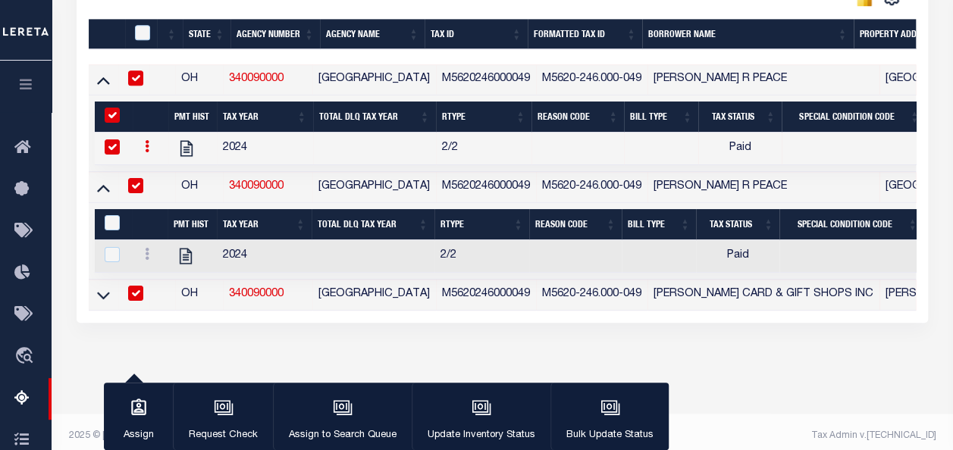
scroll to position [452, 0]
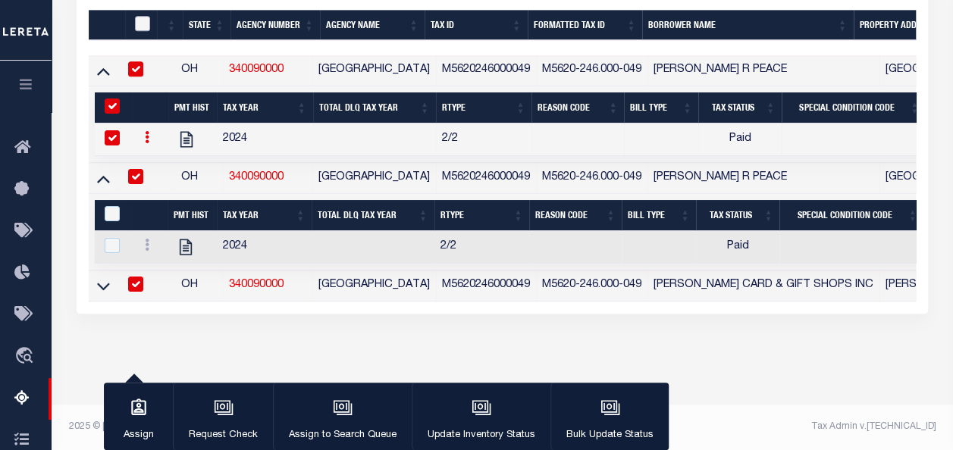
click at [138, 16] on input "checkbox" at bounding box center [142, 23] width 15 height 15
checkbox input "true"
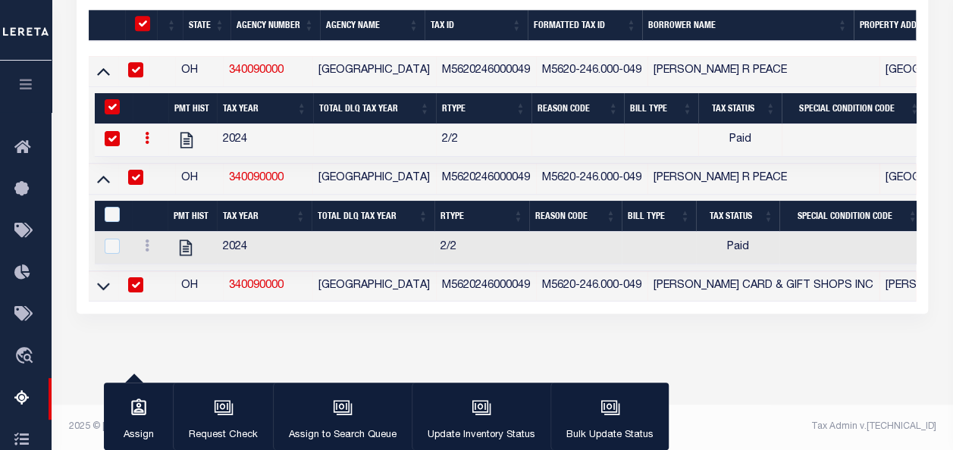
scroll to position [450, 0]
click at [102, 284] on icon at bounding box center [103, 288] width 13 height 8
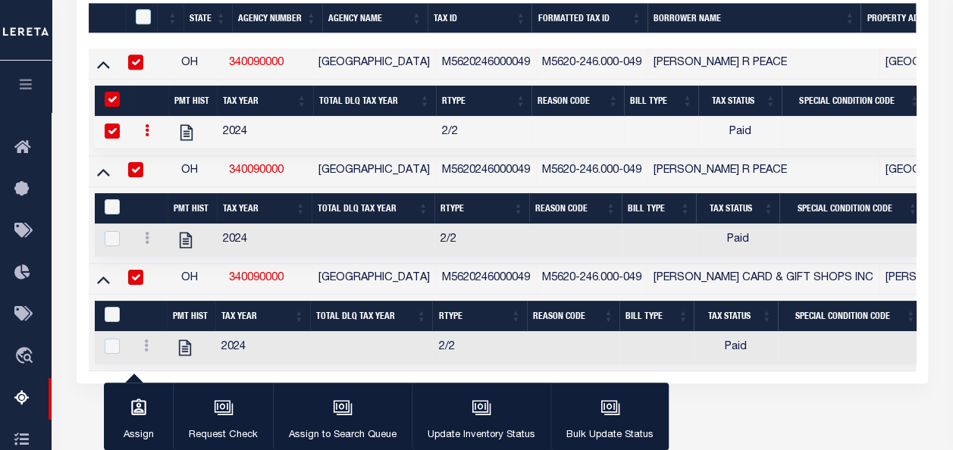
scroll to position [452, 0]
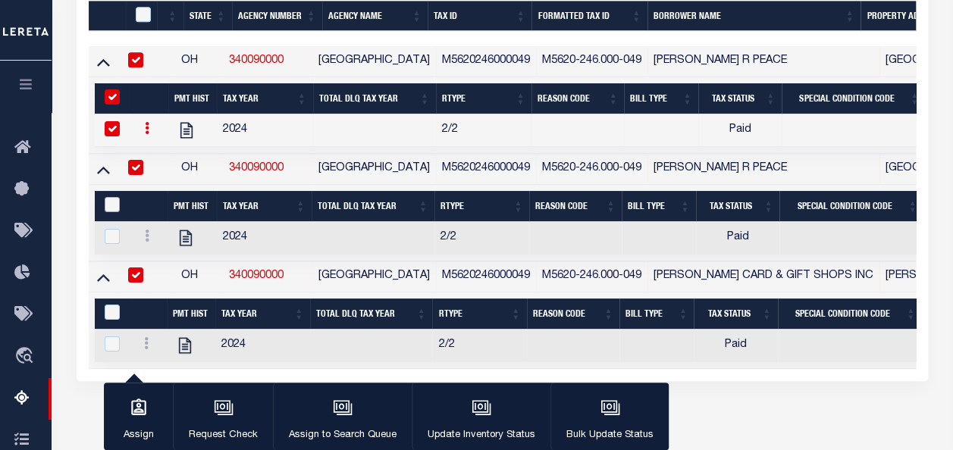
click at [117, 204] on input "&nbsp;" at bounding box center [112, 204] width 15 height 15
checkbox input "true"
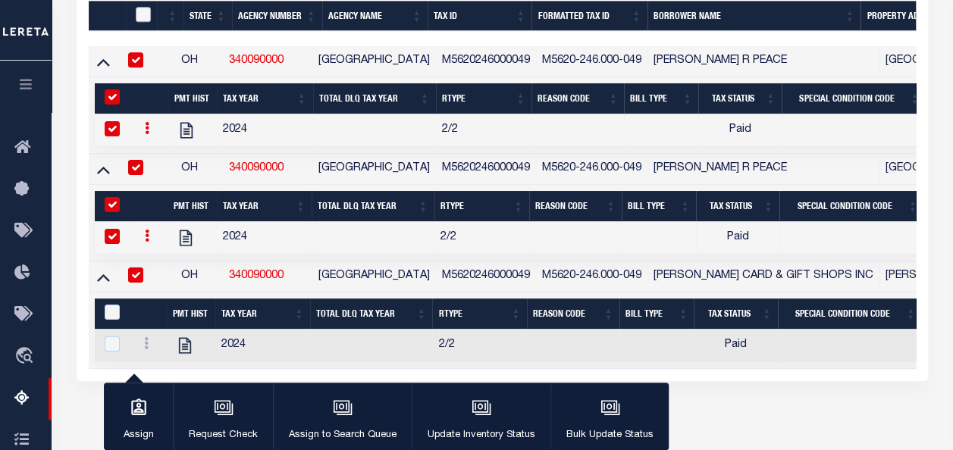
click at [140, 14] on input "checkbox" at bounding box center [143, 14] width 15 height 15
checkbox input "true"
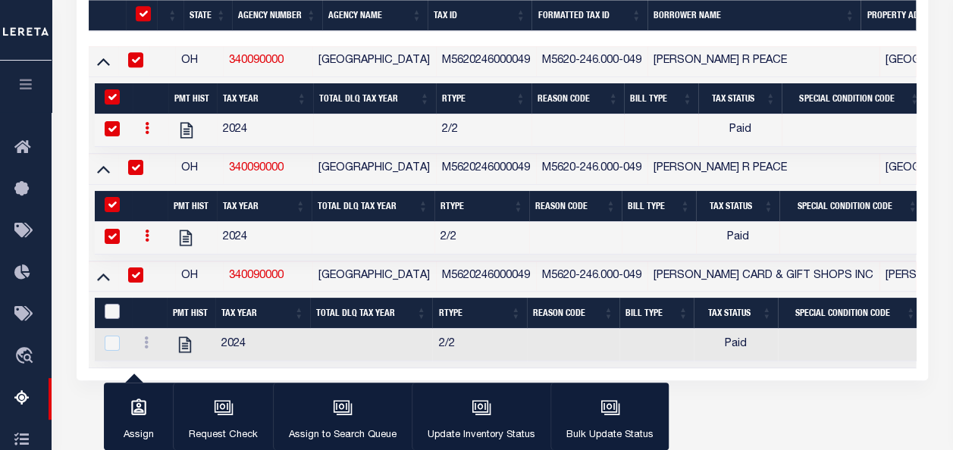
click at [116, 306] on input "&nbsp;" at bounding box center [112, 311] width 15 height 15
checkbox input "true"
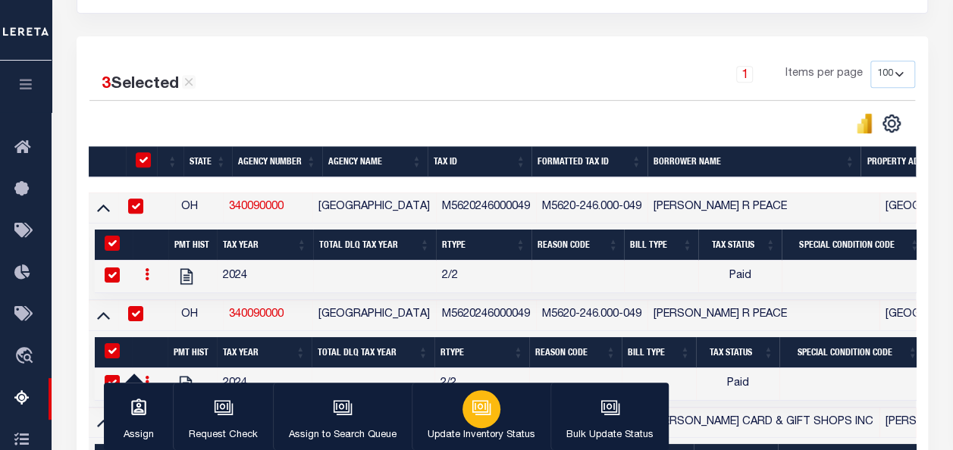
scroll to position [330, 0]
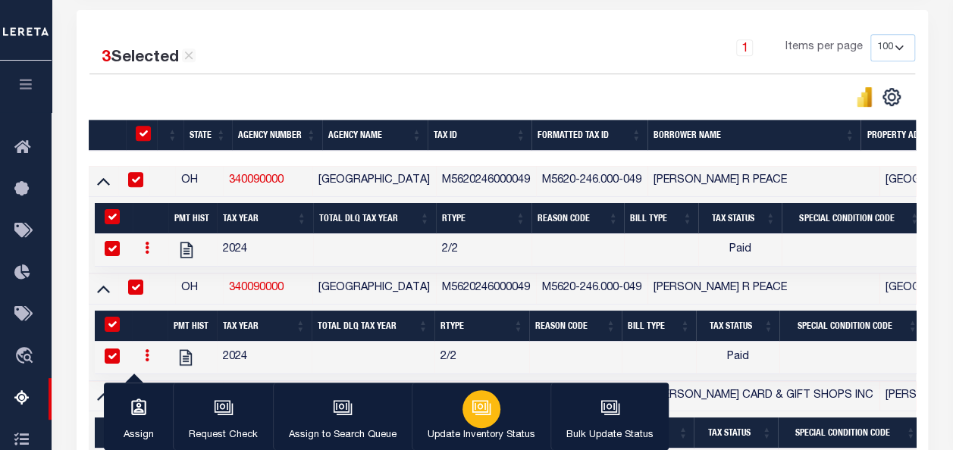
click at [488, 418] on div "button" at bounding box center [482, 410] width 38 height 38
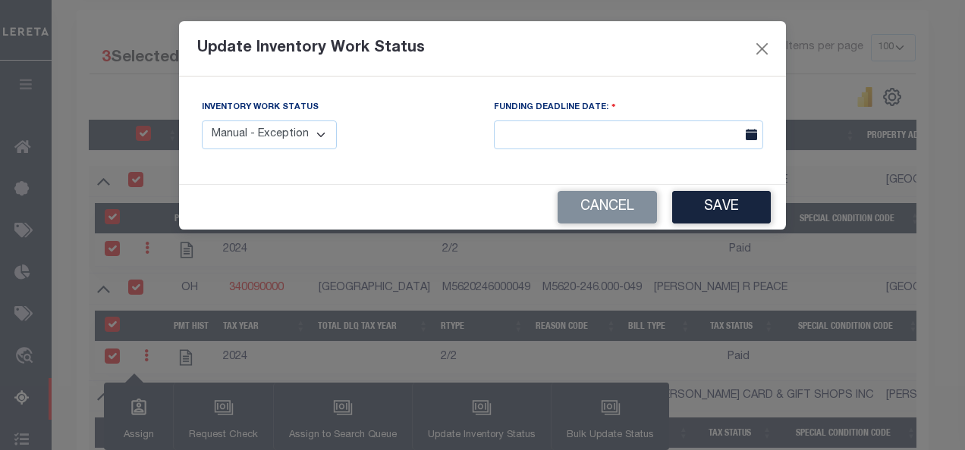
click at [265, 140] on select "Manual - Exception Pended - Awaiting Search Late Add Exception Completed" at bounding box center [269, 136] width 135 height 30
select select "4"
click at [202, 121] on select "Manual - Exception Pended - Awaiting Search Late Add Exception Completed" at bounding box center [269, 136] width 135 height 30
click at [714, 211] on button "Save" at bounding box center [721, 207] width 99 height 33
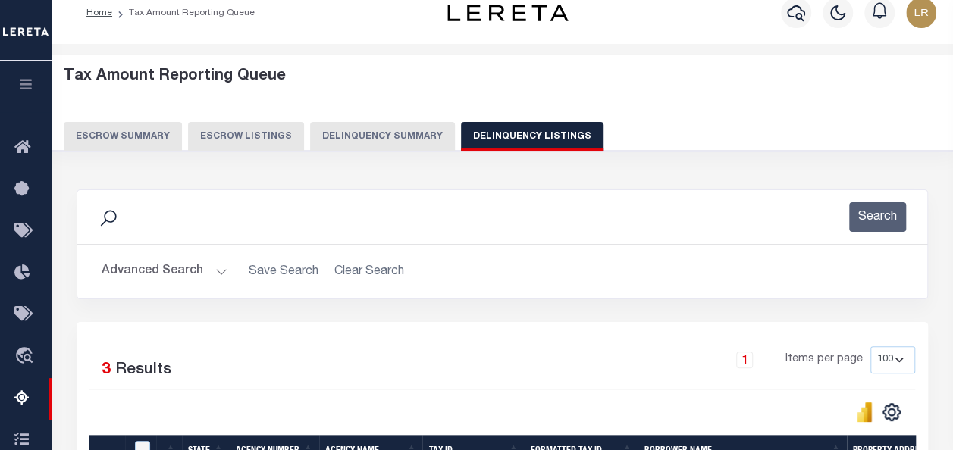
scroll to position [0, 0]
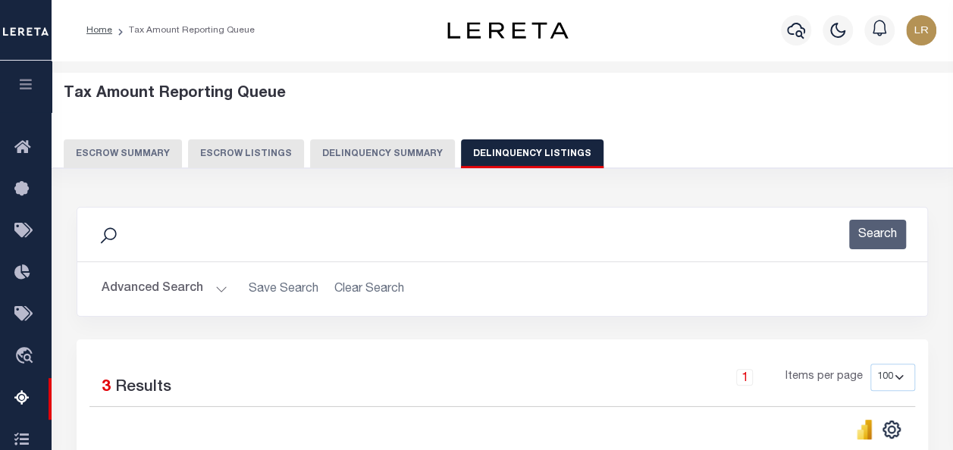
click at [133, 297] on button "Advanced Search" at bounding box center [165, 290] width 126 height 30
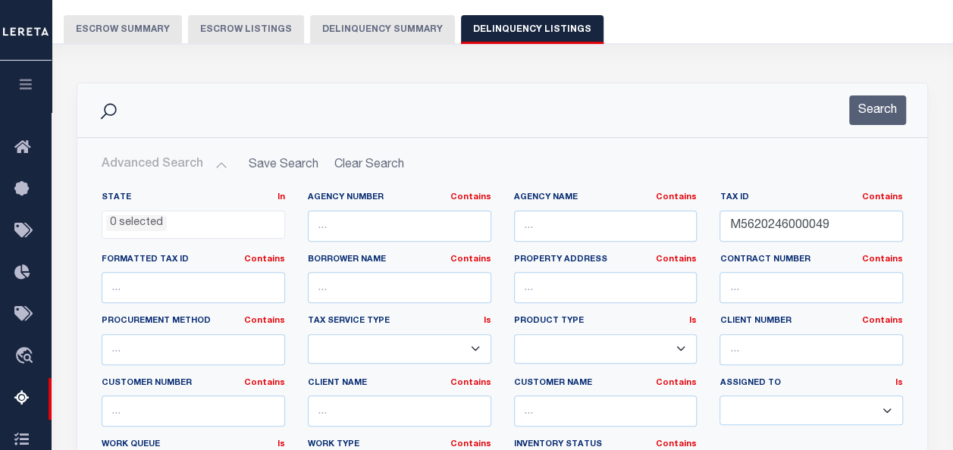
scroll to position [152, 0]
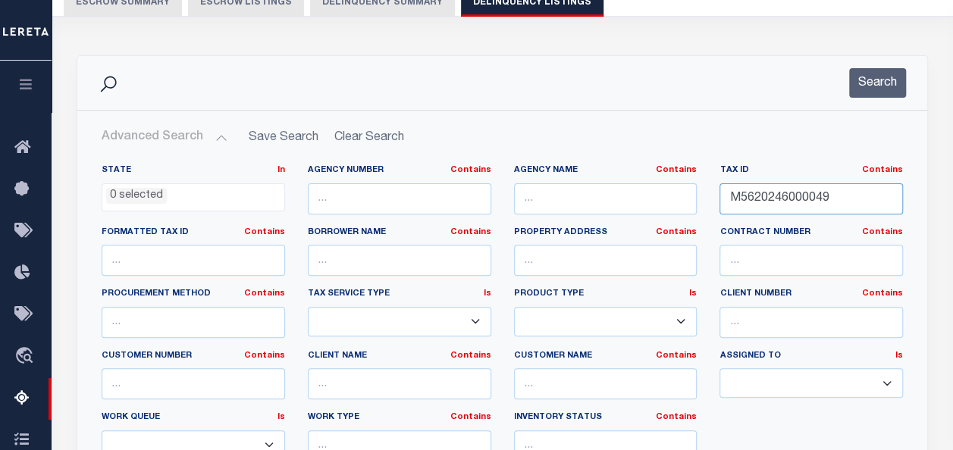
drag, startPoint x: 858, startPoint y: 197, endPoint x: 698, endPoint y: 199, distance: 160.0
click at [698, 199] on div "State In In AK AL AR AZ CA CO CT DC DE FL GA GU HI IA ID IL IN KS KY LA MA MD M…" at bounding box center [502, 319] width 824 height 309
paste input "450000004"
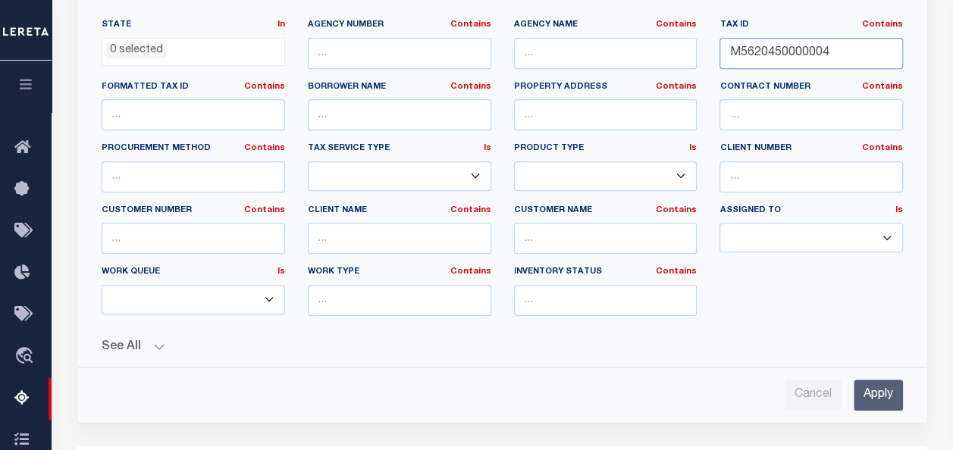
scroll to position [379, 0]
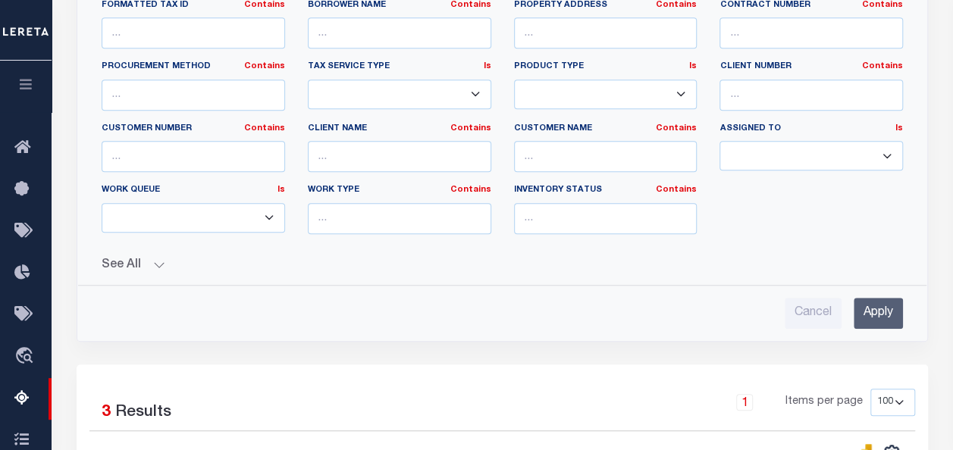
type input "M5620450000004"
click at [884, 309] on input "Apply" at bounding box center [878, 313] width 49 height 31
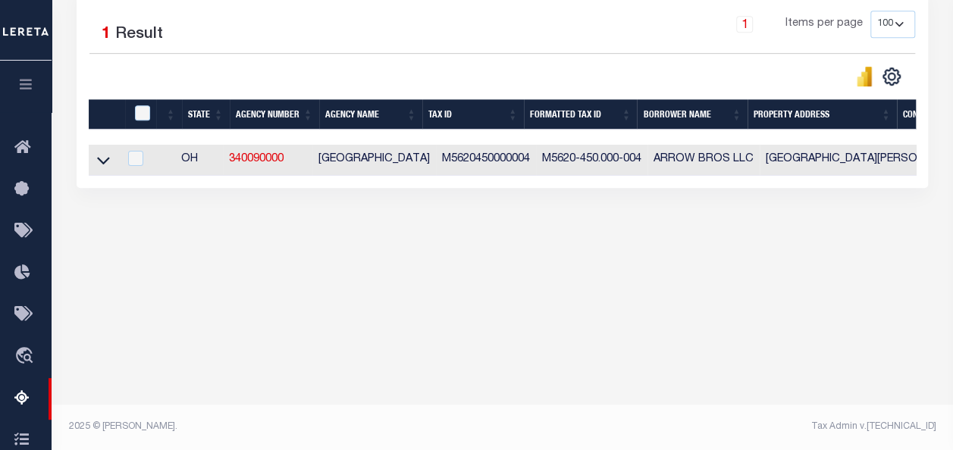
scroll to position [353, 0]
click at [101, 164] on icon at bounding box center [103, 162] width 13 height 8
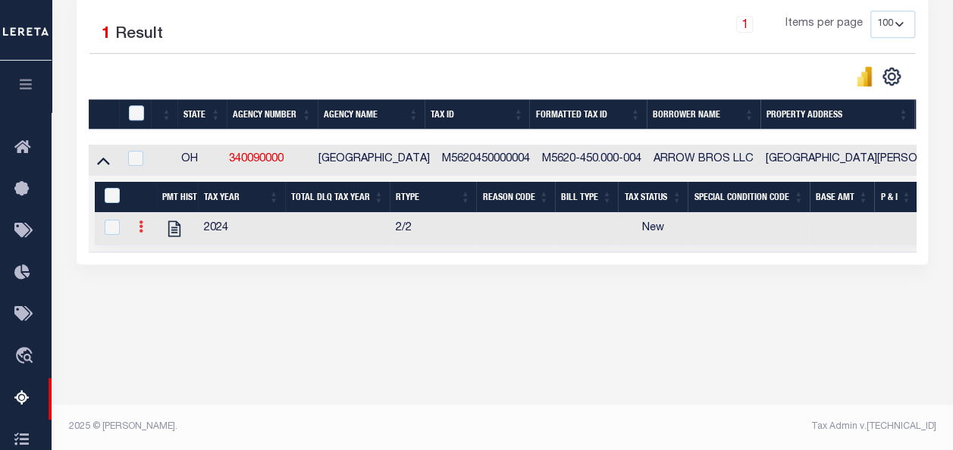
click at [137, 228] on link at bounding box center [141, 229] width 17 height 12
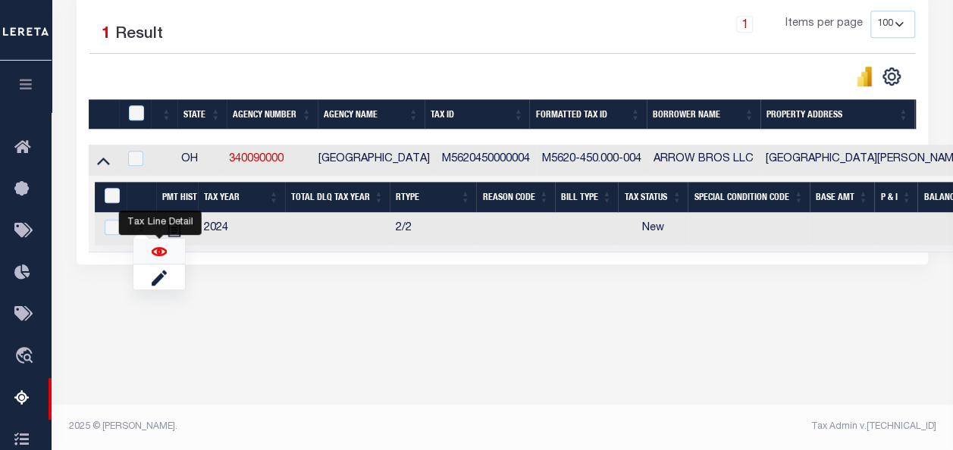
click at [154, 254] on img "" at bounding box center [159, 251] width 15 height 15
checkbox input "true"
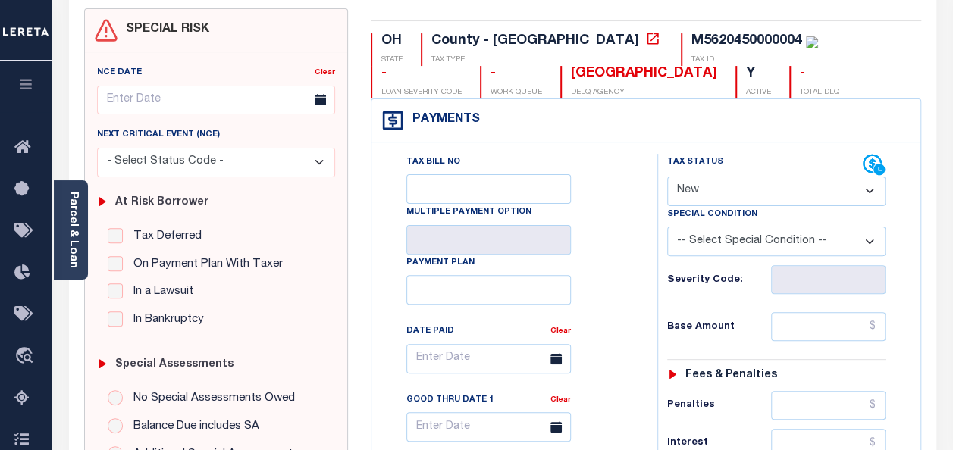
scroll to position [76, 0]
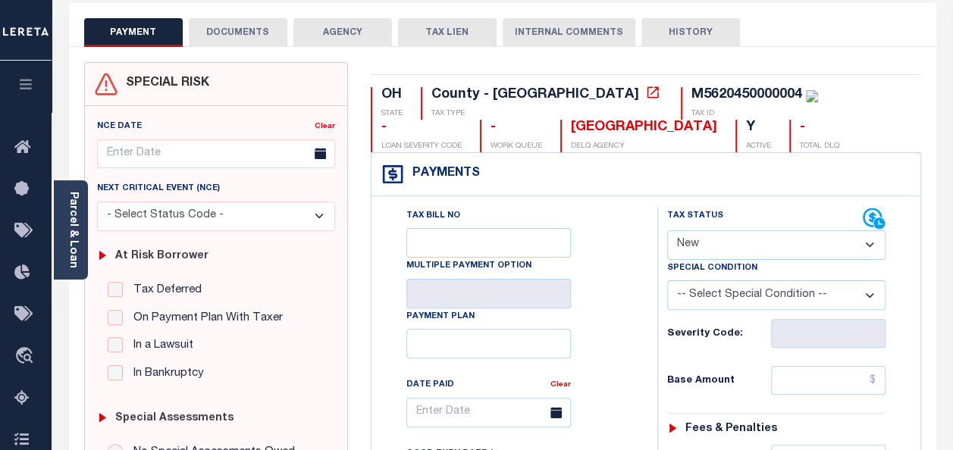
click at [704, 240] on select "- Select Status Code - Open Due/Unpaid Paid Incomplete No Tax Due Internal Refu…" at bounding box center [776, 246] width 218 height 30
select select "PYD"
click at [667, 231] on select "- Select Status Code - Open Due/Unpaid Paid Incomplete No Tax Due Internal Refu…" at bounding box center [776, 246] width 218 height 30
type input "[DATE]"
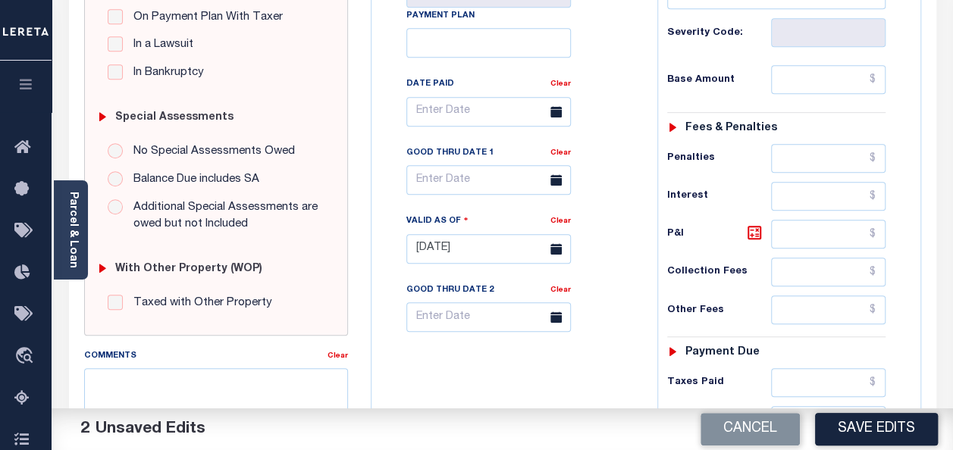
scroll to position [379, 0]
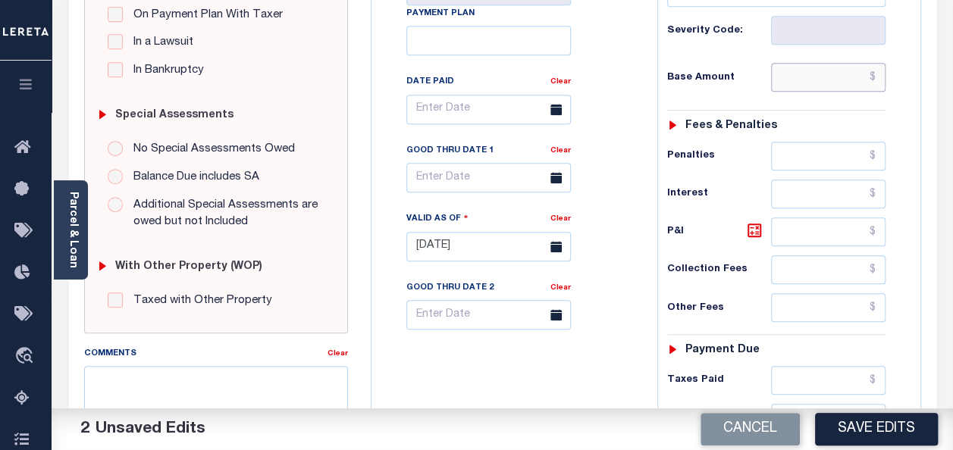
click at [819, 77] on input "text" at bounding box center [828, 77] width 115 height 29
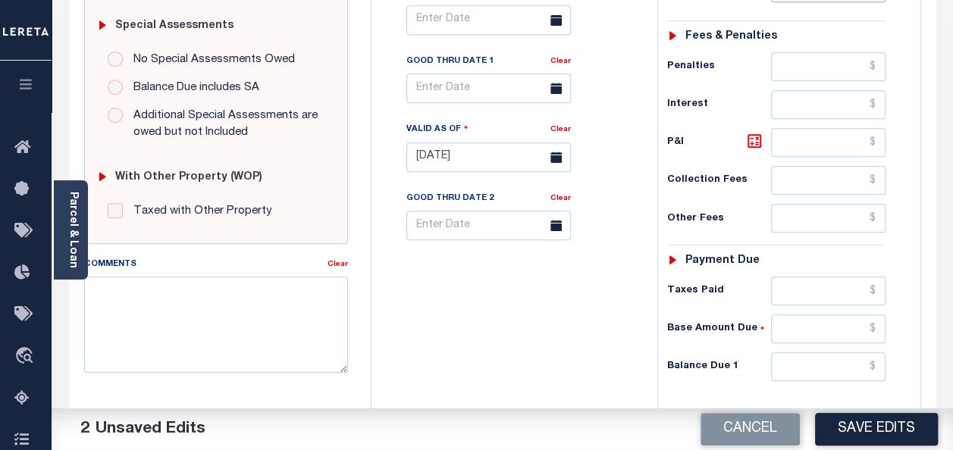
scroll to position [531, 0]
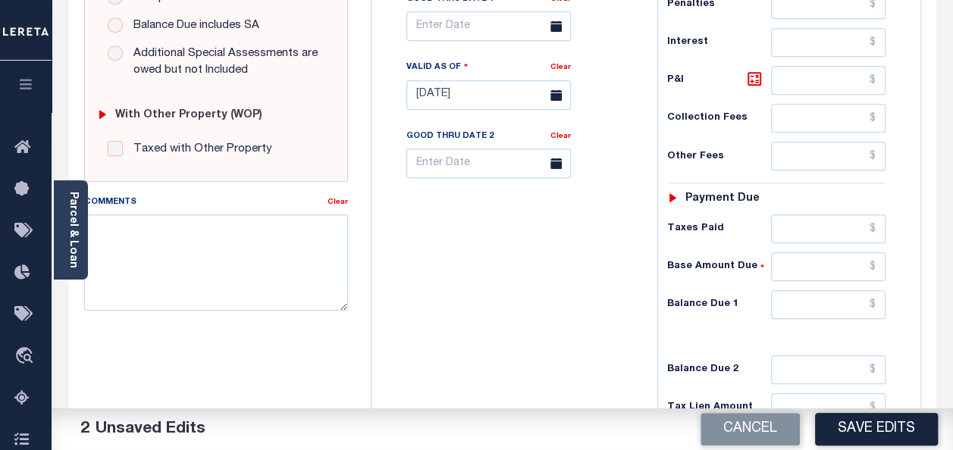
type input "$0.00"
click at [828, 302] on input "text" at bounding box center [828, 304] width 115 height 29
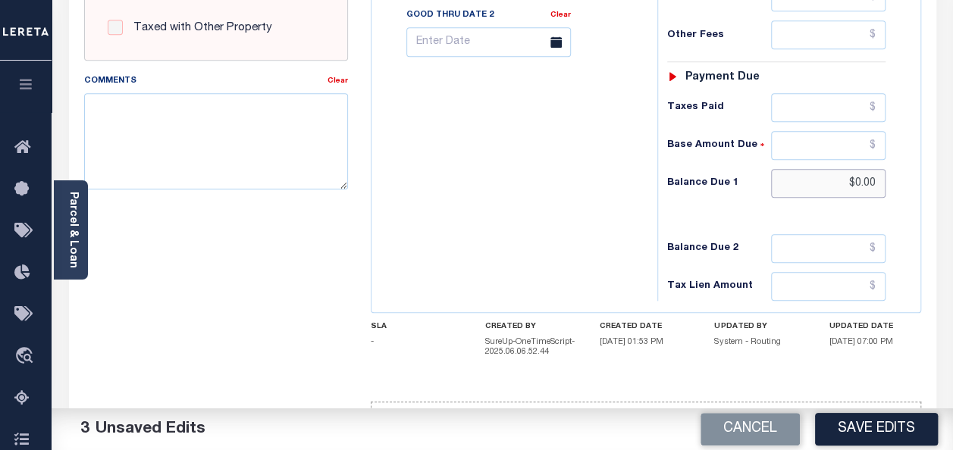
scroll to position [699, 0]
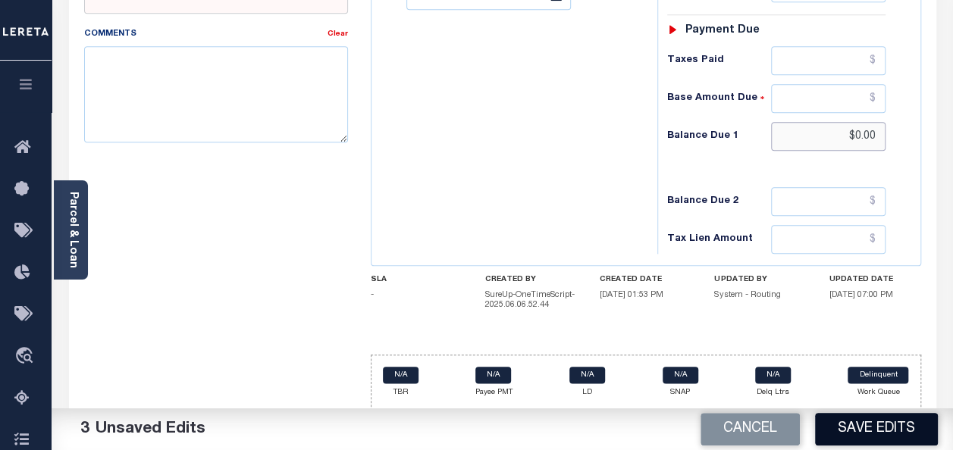
type input "$0.00"
click at [848, 432] on button "Save Edits" at bounding box center [876, 429] width 123 height 33
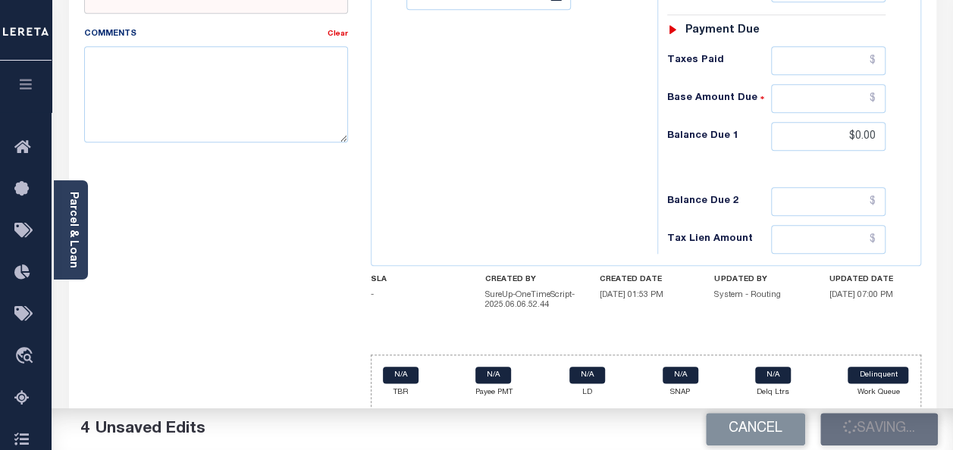
checkbox input "false"
type input "$0"
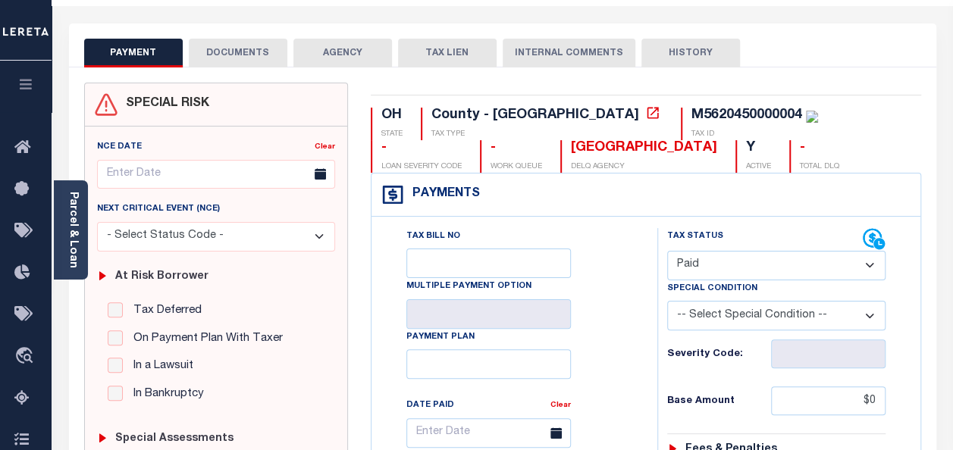
scroll to position [0, 0]
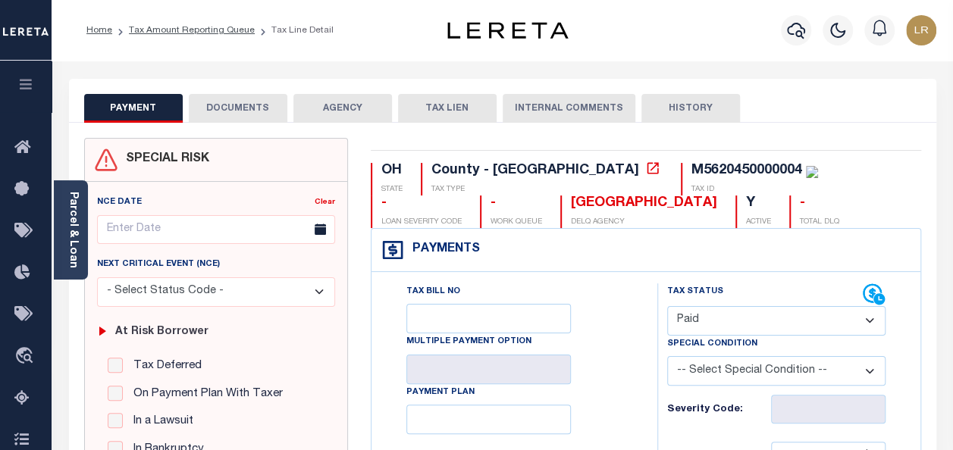
click at [253, 108] on button "DOCUMENTS" at bounding box center [238, 108] width 99 height 29
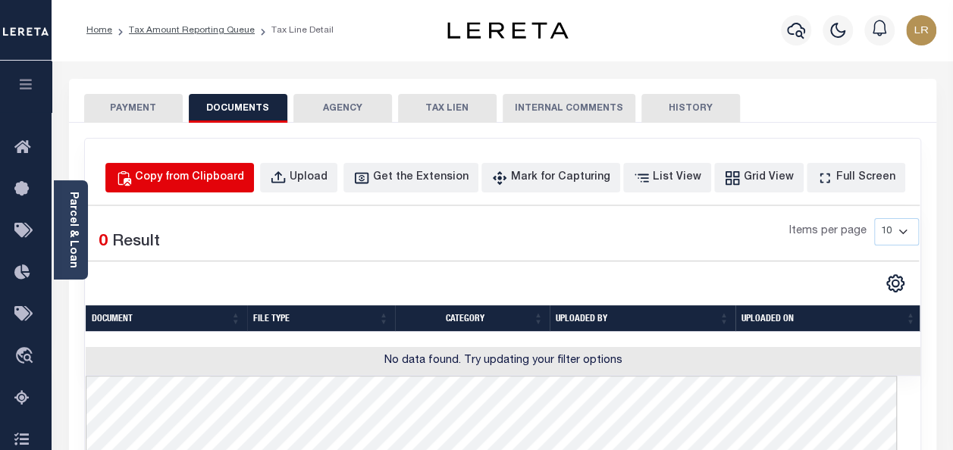
click at [228, 179] on div "Copy from Clipboard" at bounding box center [189, 178] width 109 height 17
select select "POP"
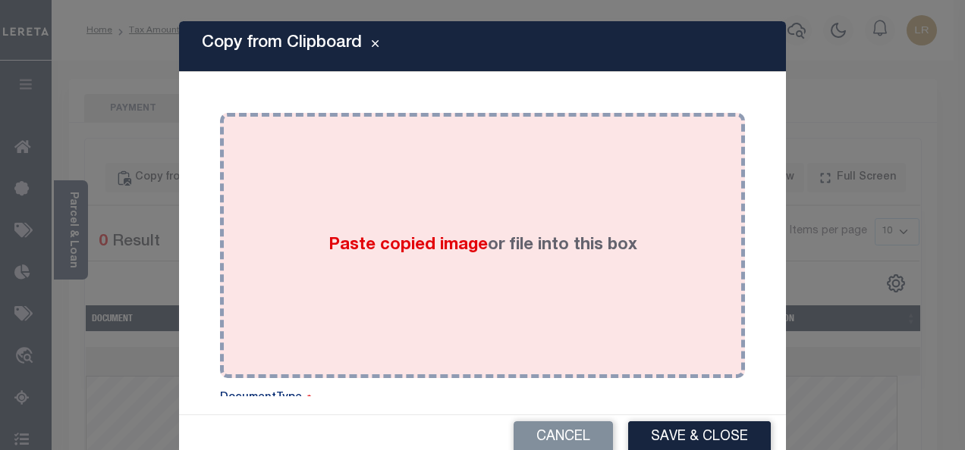
click at [463, 278] on div "Paste copied image or file into this box" at bounding box center [482, 245] width 502 height 243
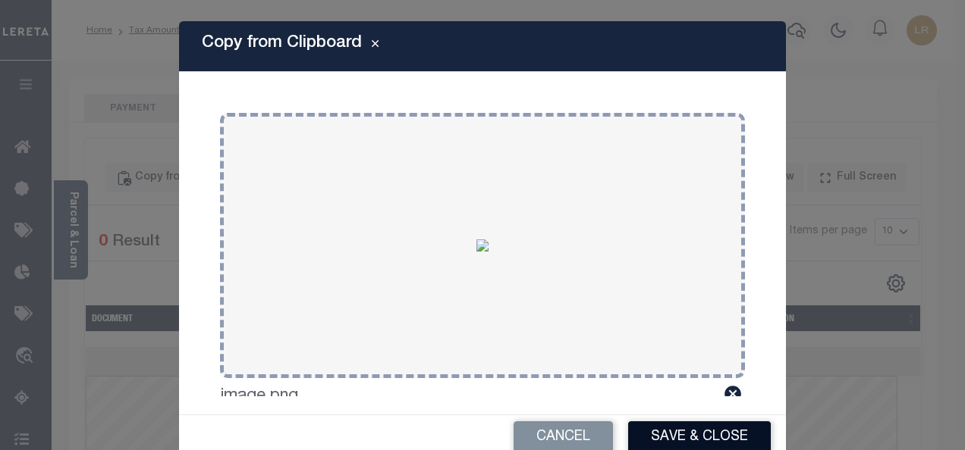
click at [677, 431] on button "Save & Close" at bounding box center [699, 438] width 143 height 33
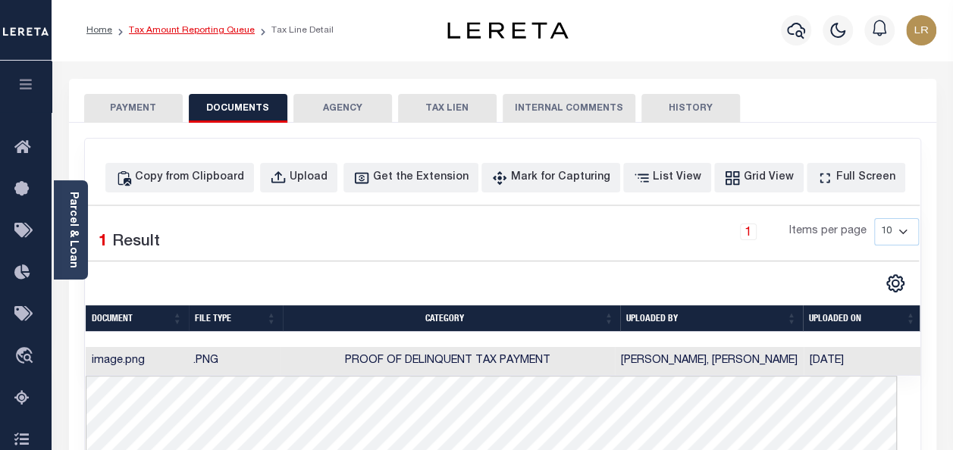
click at [200, 33] on link "Tax Amount Reporting Queue" at bounding box center [192, 30] width 126 height 9
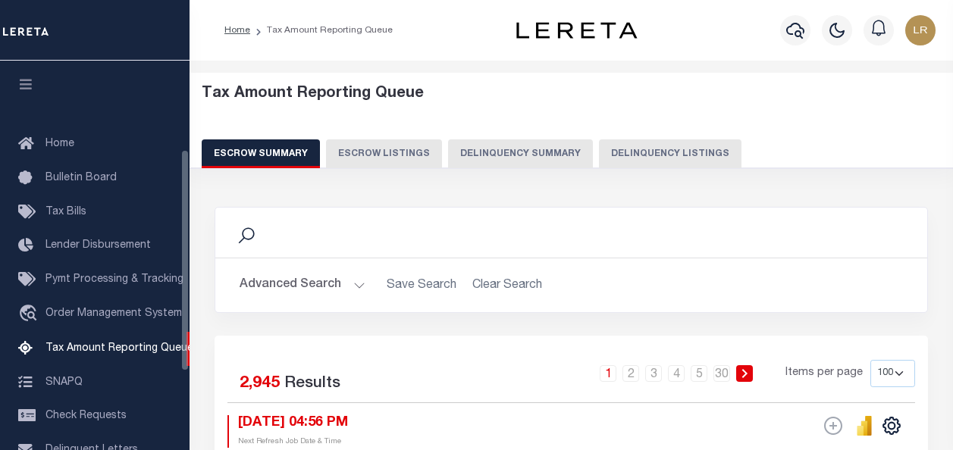
select select "100"
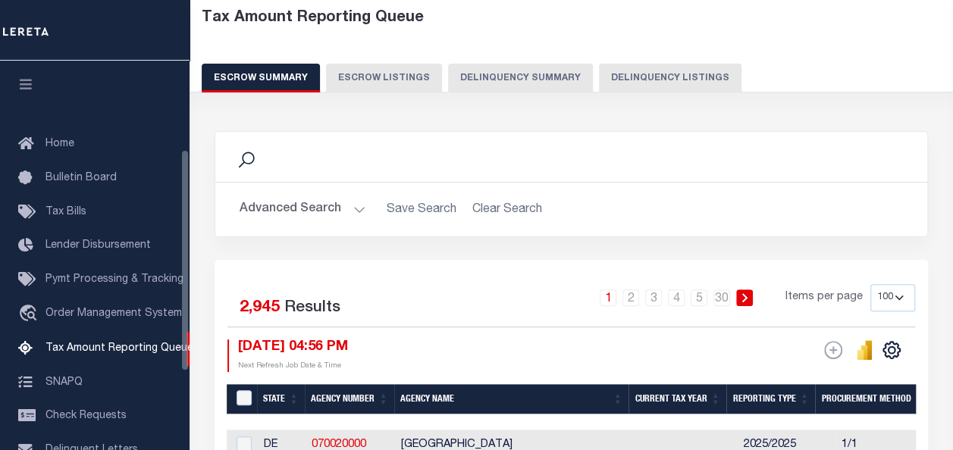
scroll to position [155, 0]
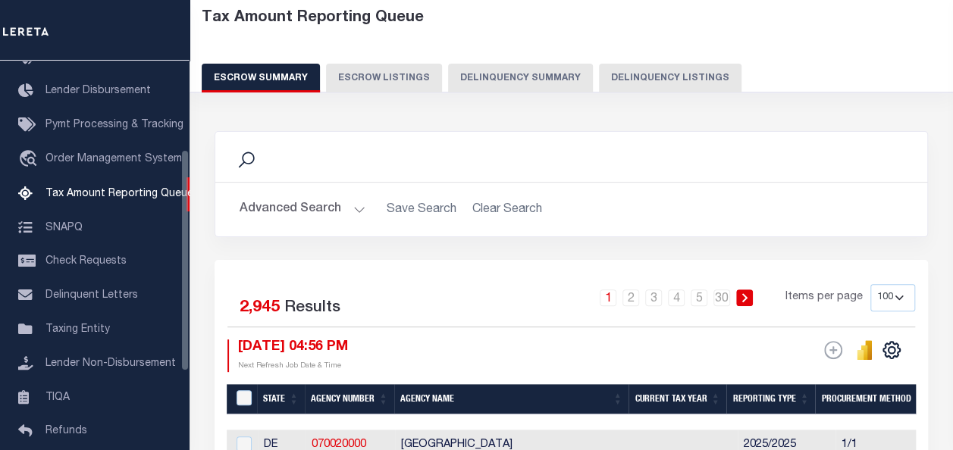
click at [625, 77] on button "Delinquency Listings" at bounding box center [670, 78] width 143 height 29
select select "100"
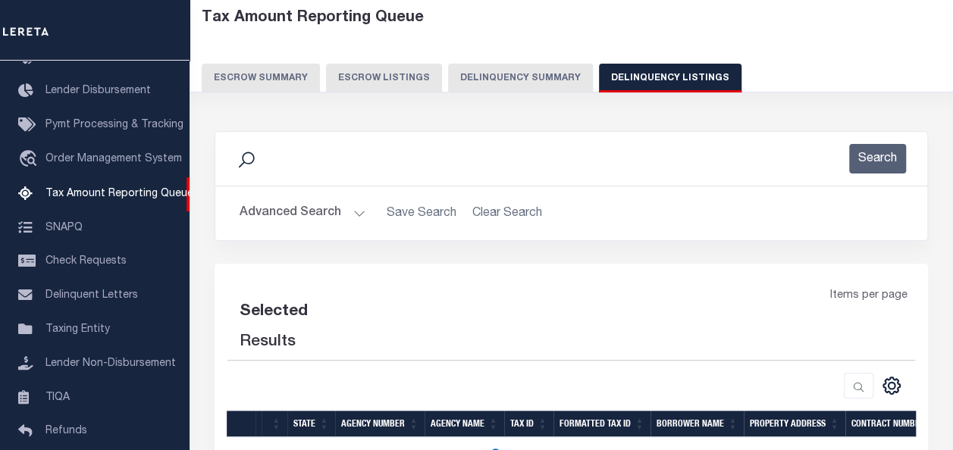
select select "100"
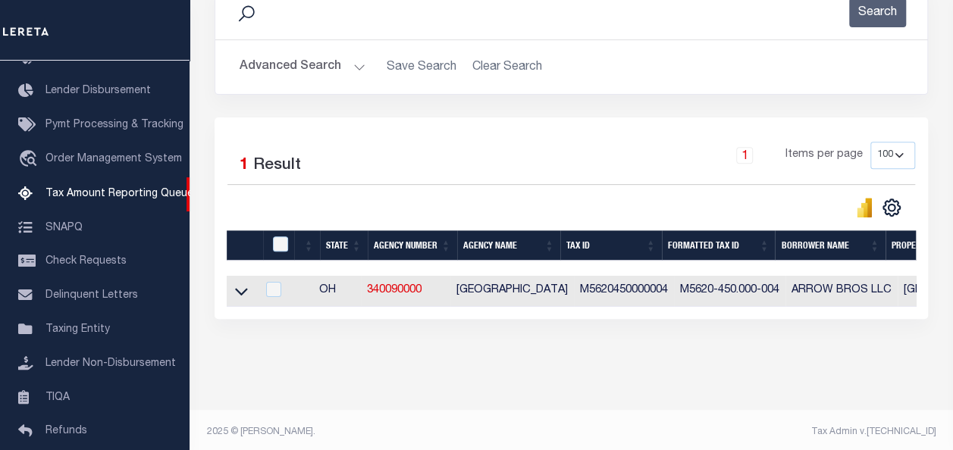
scroll to position [237, 0]
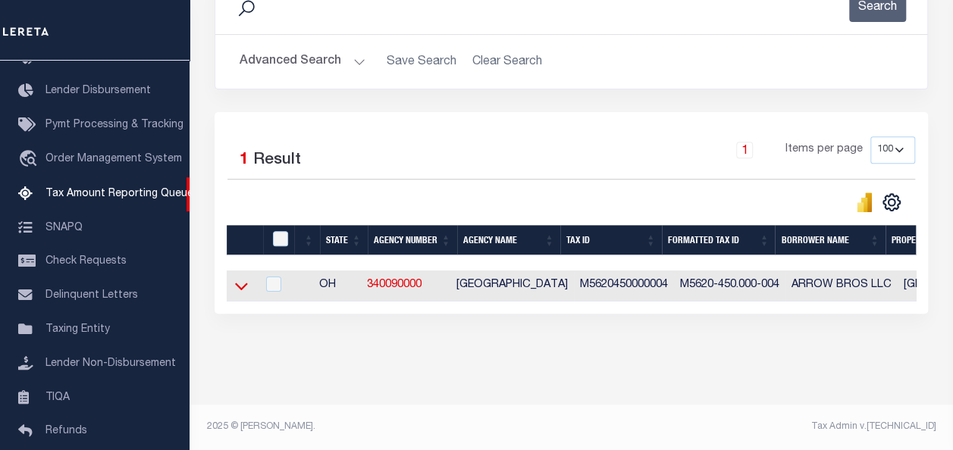
click at [240, 278] on icon at bounding box center [241, 286] width 13 height 16
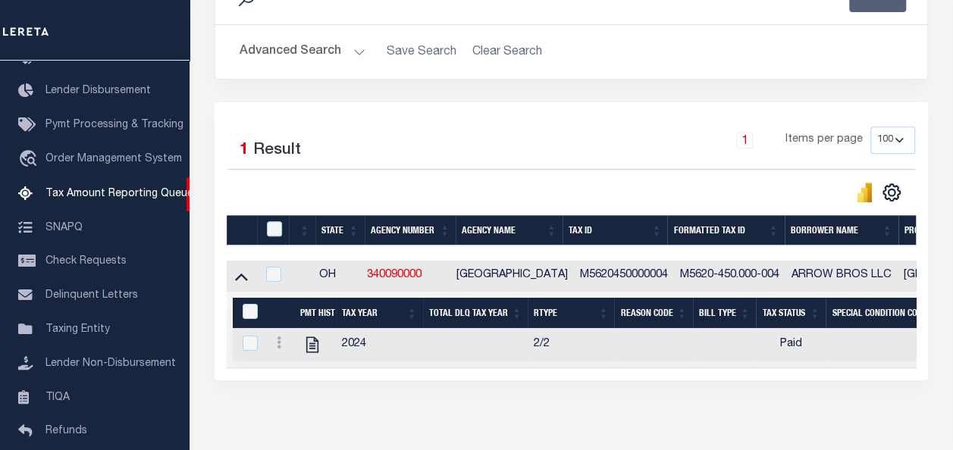
scroll to position [314, 0]
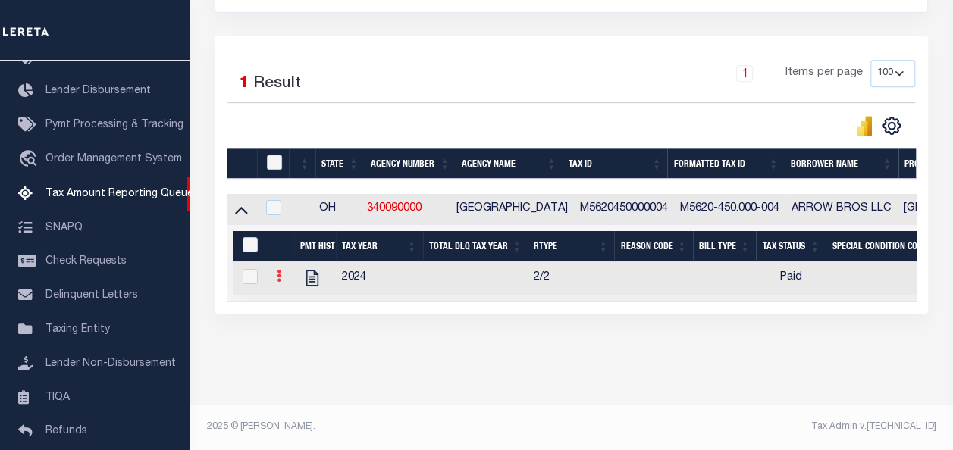
click at [274, 272] on link at bounding box center [279, 278] width 17 height 12
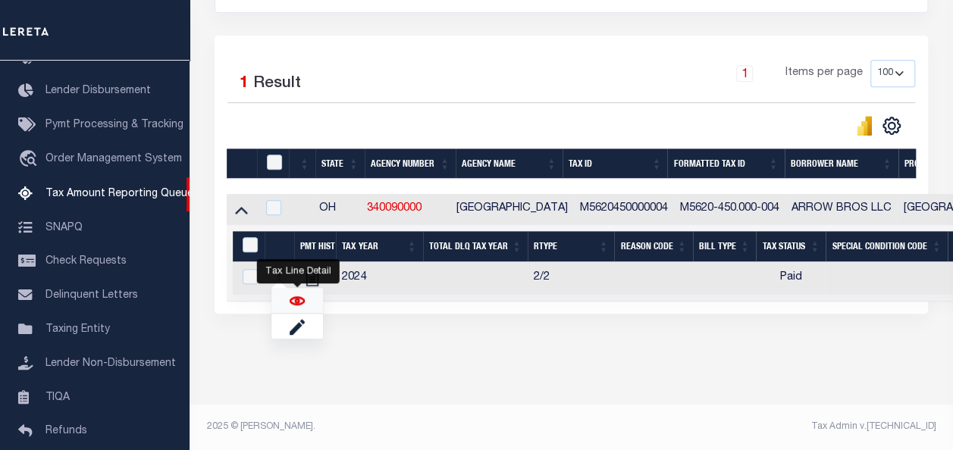
click at [295, 303] on img "" at bounding box center [297, 300] width 15 height 15
checkbox input "true"
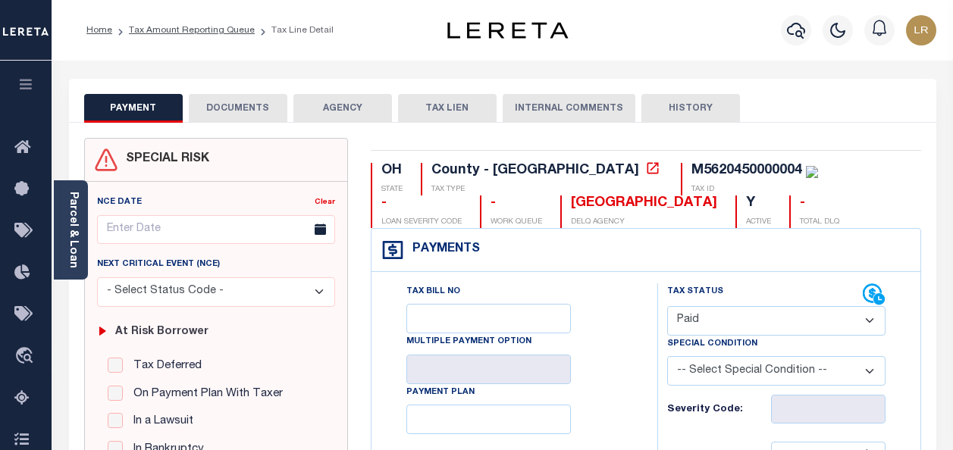
select select "PYD"
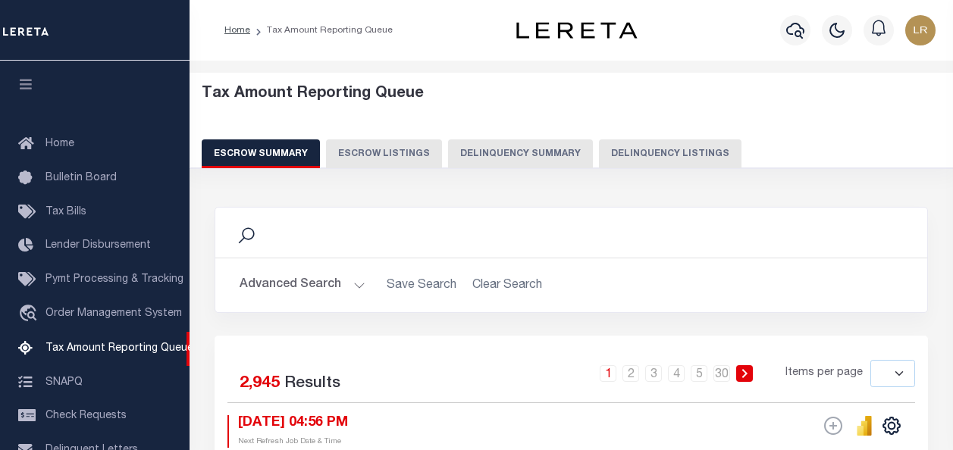
select select
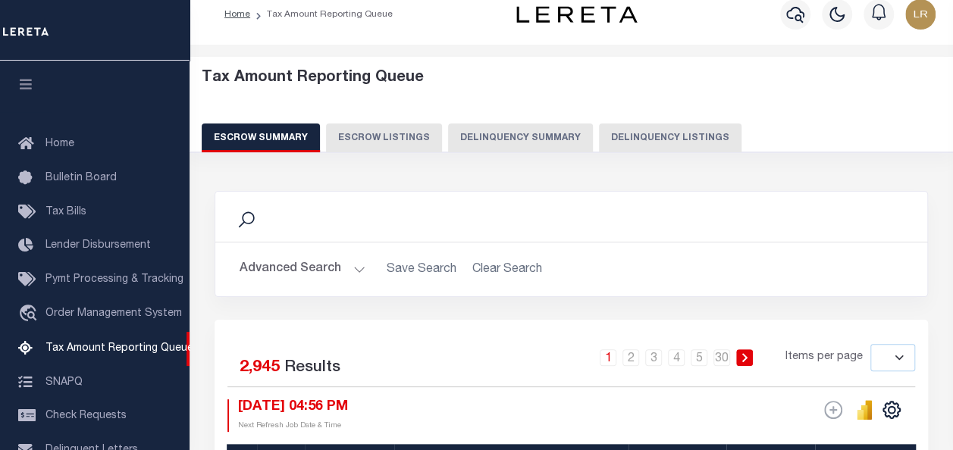
scroll to position [293, 0]
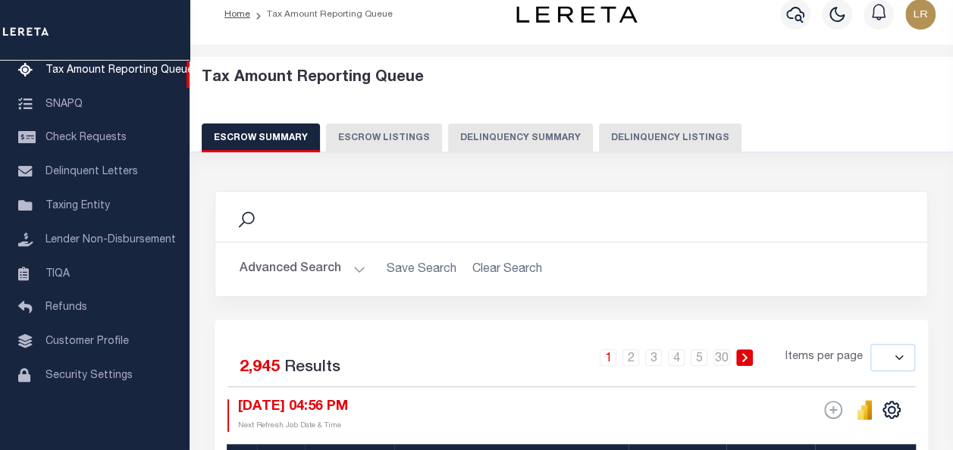
click at [649, 130] on button "Delinquency Listings" at bounding box center [670, 138] width 143 height 29
select select "100"
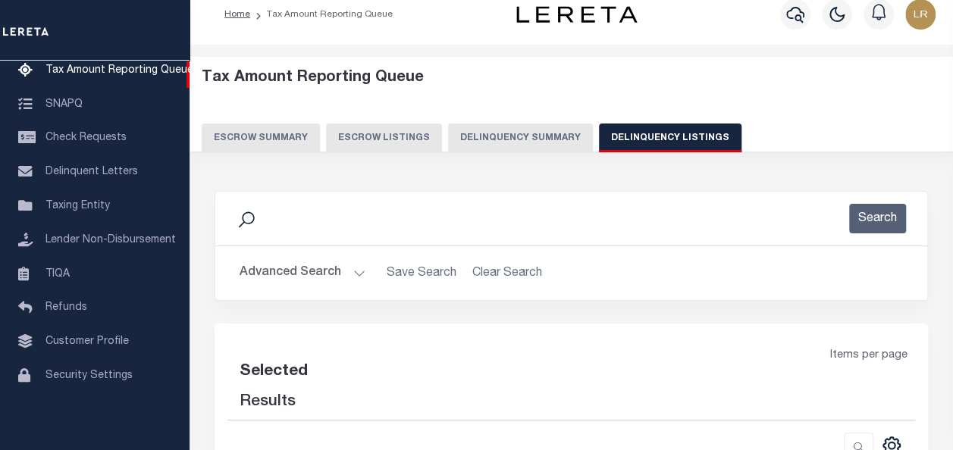
select select "100"
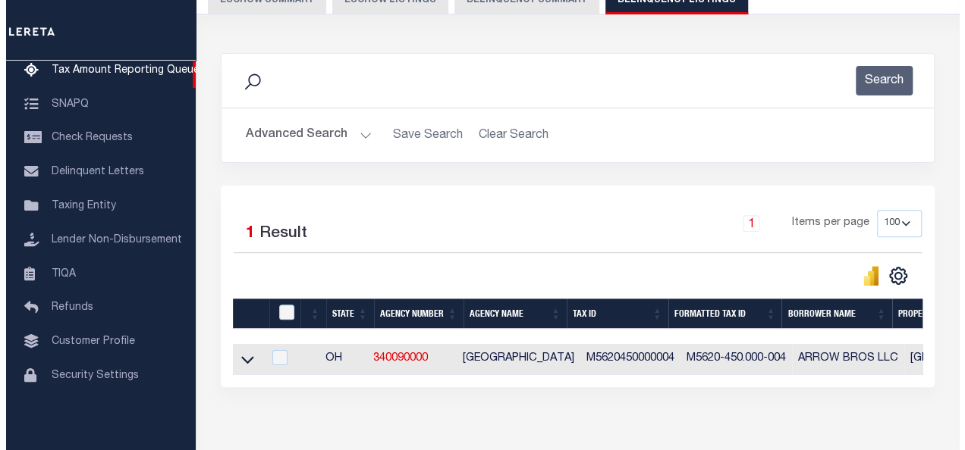
scroll to position [237, 0]
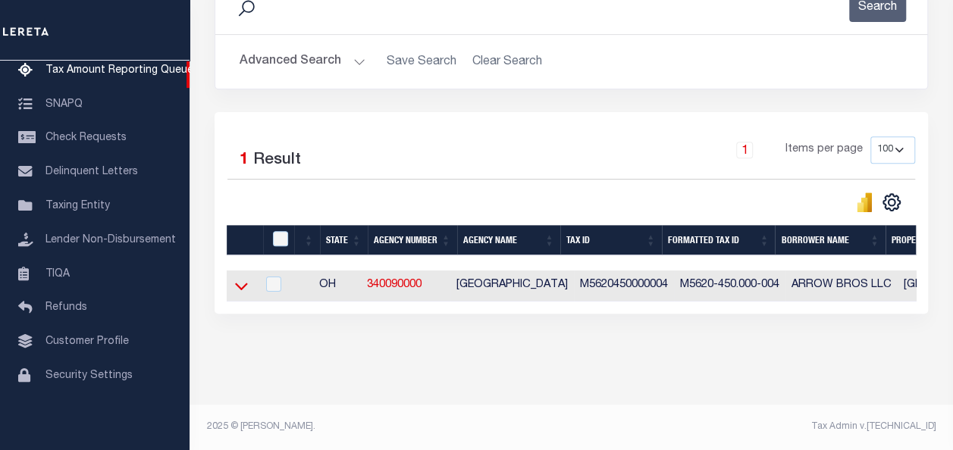
click at [240, 278] on icon at bounding box center [241, 286] width 13 height 16
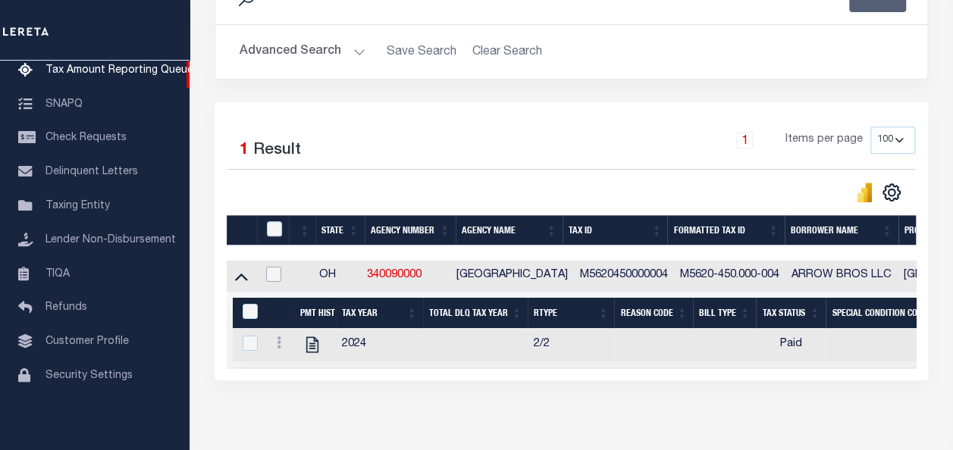
click at [279, 275] on input "checkbox" at bounding box center [273, 274] width 15 height 15
checkbox input "true"
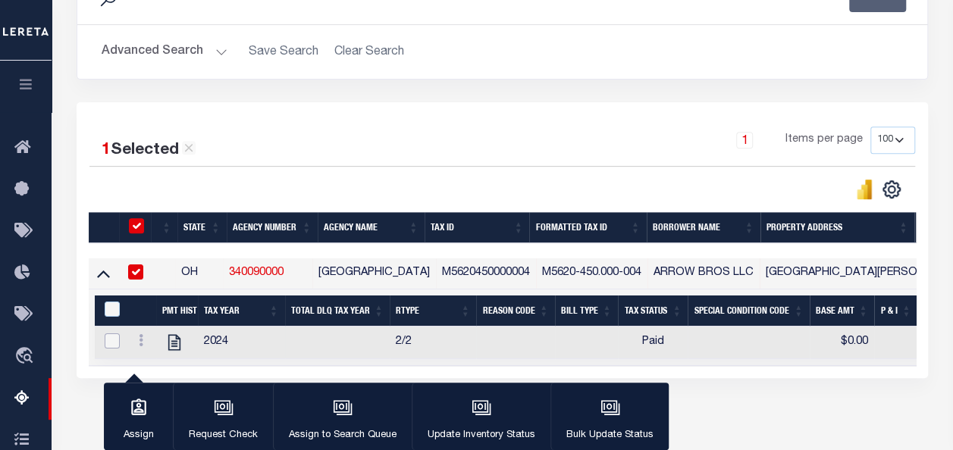
click at [118, 343] on input "checkbox" at bounding box center [112, 341] width 15 height 15
checkbox input "true"
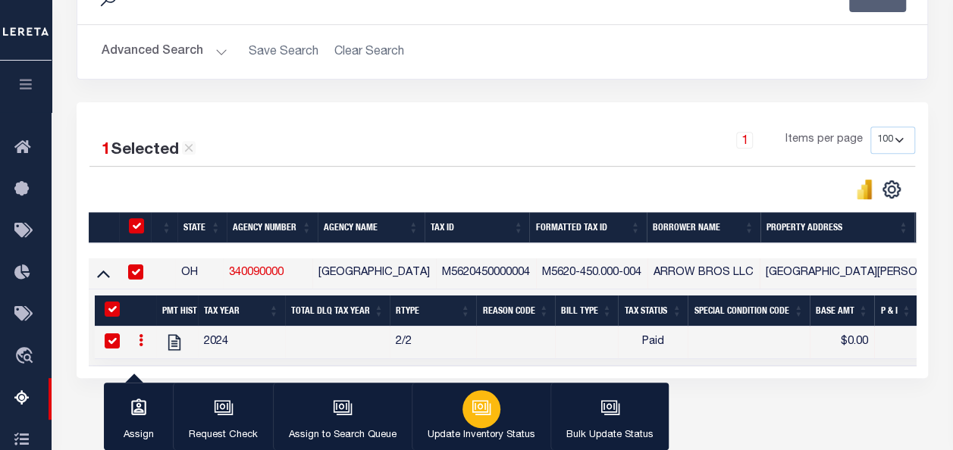
click at [482, 403] on icon "button" at bounding box center [482, 408] width 20 height 20
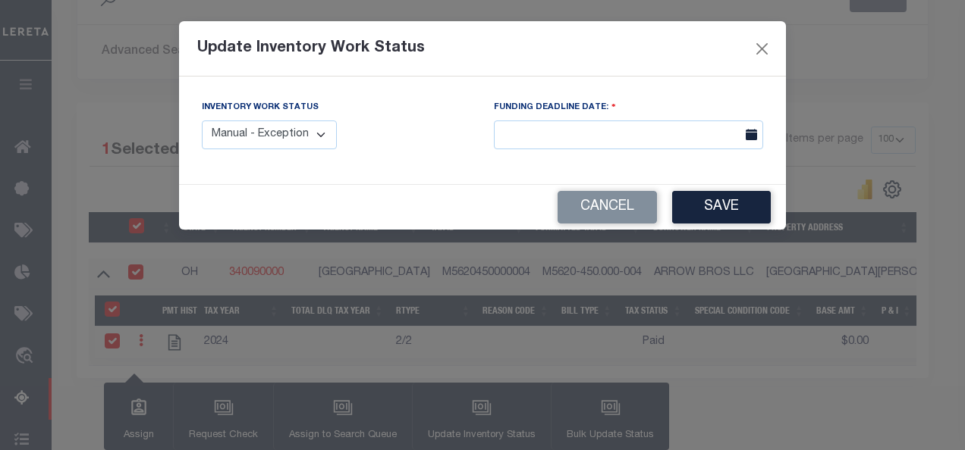
click at [297, 132] on select "Manual - Exception Pended - Awaiting Search Late Add Exception Completed" at bounding box center [269, 136] width 135 height 30
select select "4"
click at [202, 121] on select "Manual - Exception Pended - Awaiting Search Late Add Exception Completed" at bounding box center [269, 136] width 135 height 30
click at [701, 199] on button "Save" at bounding box center [721, 207] width 99 height 33
